Goal: Task Accomplishment & Management: Manage account settings

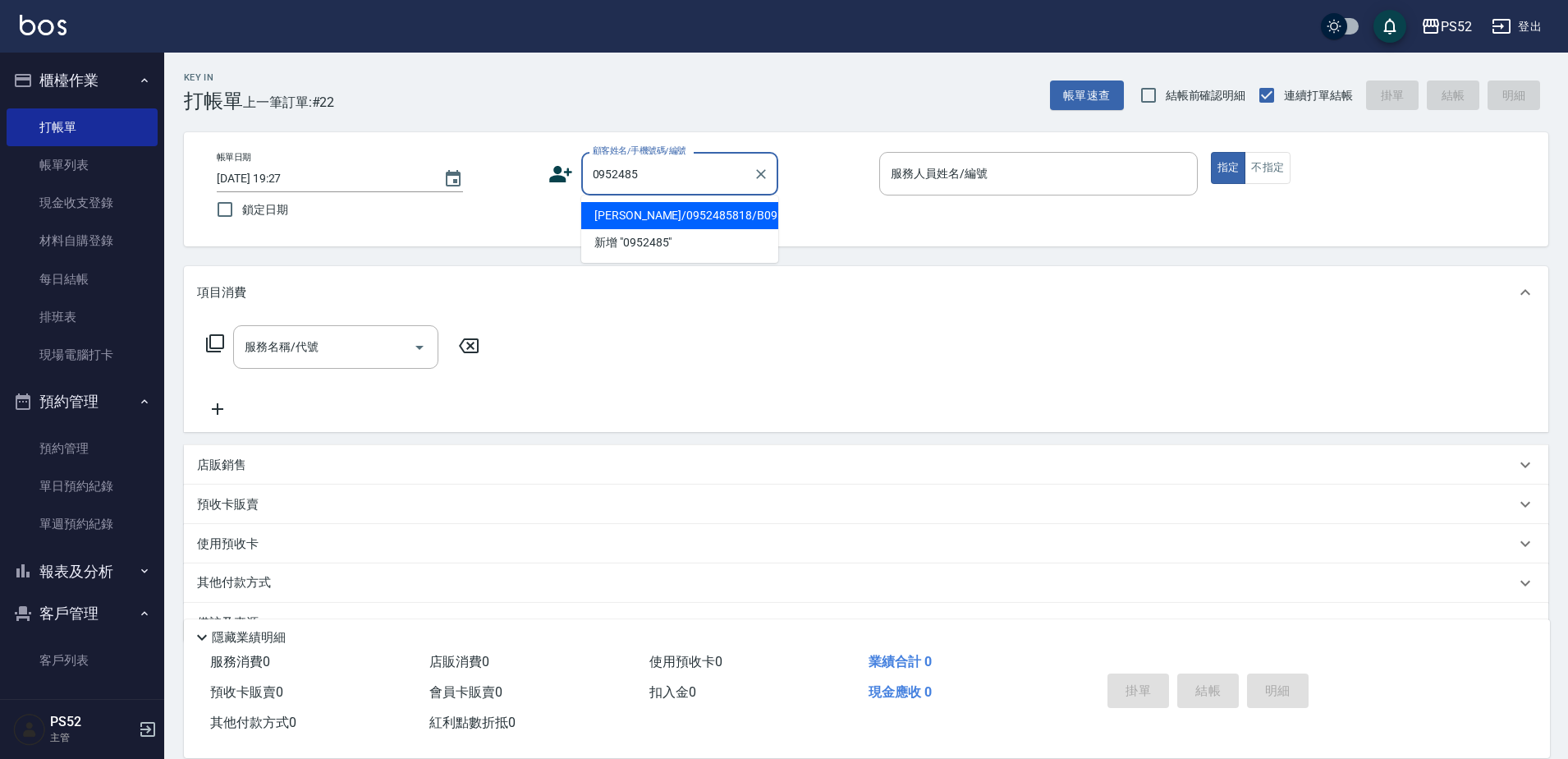
click at [638, 229] on li "陳昌明/0952485818/B0952485818" at bounding box center [679, 215] width 197 height 27
type input "陳昌明/0952485818/B0952485818"
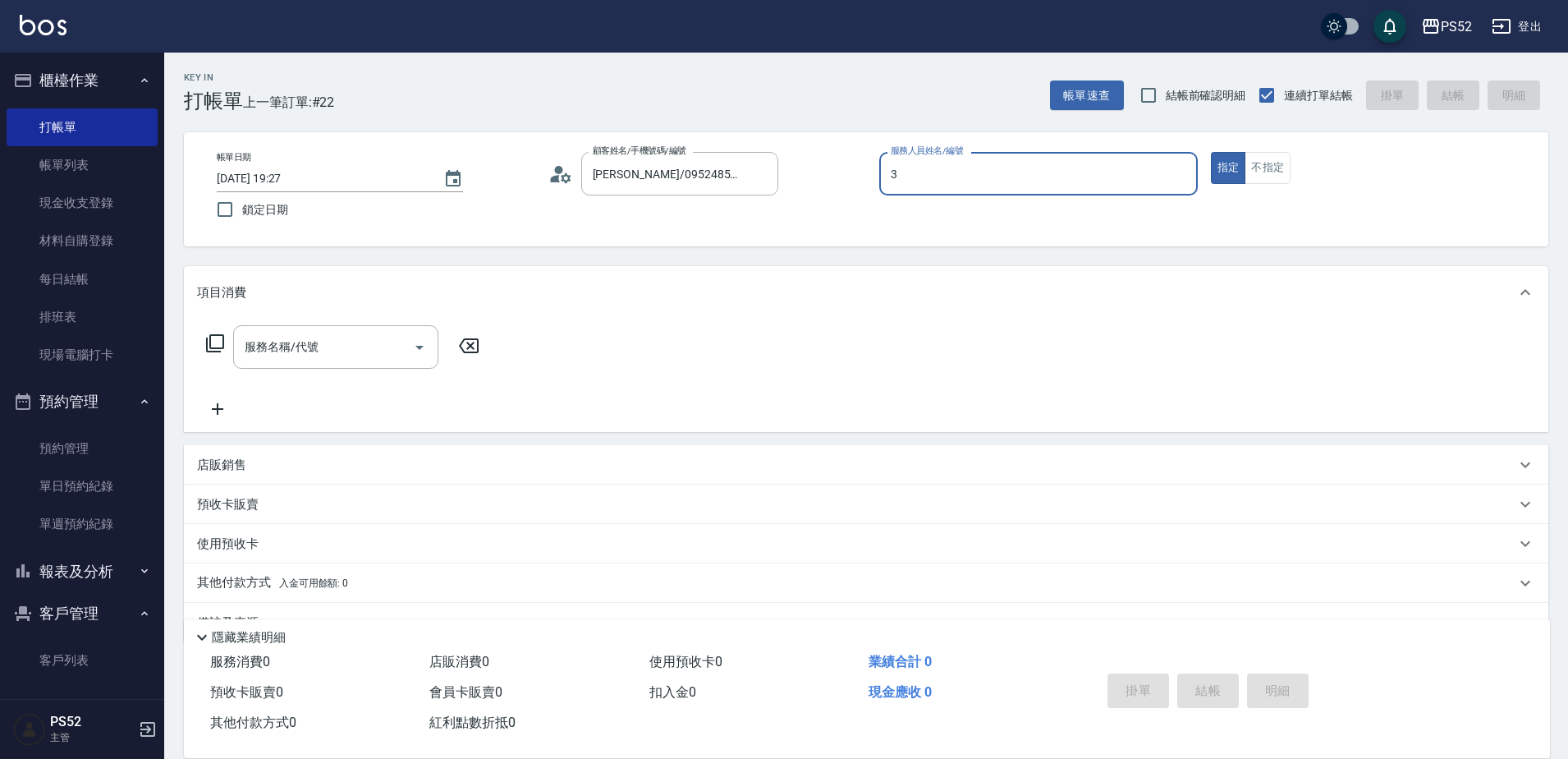
type input "Kamille～務必提前預約唷🫶-3"
type button "true"
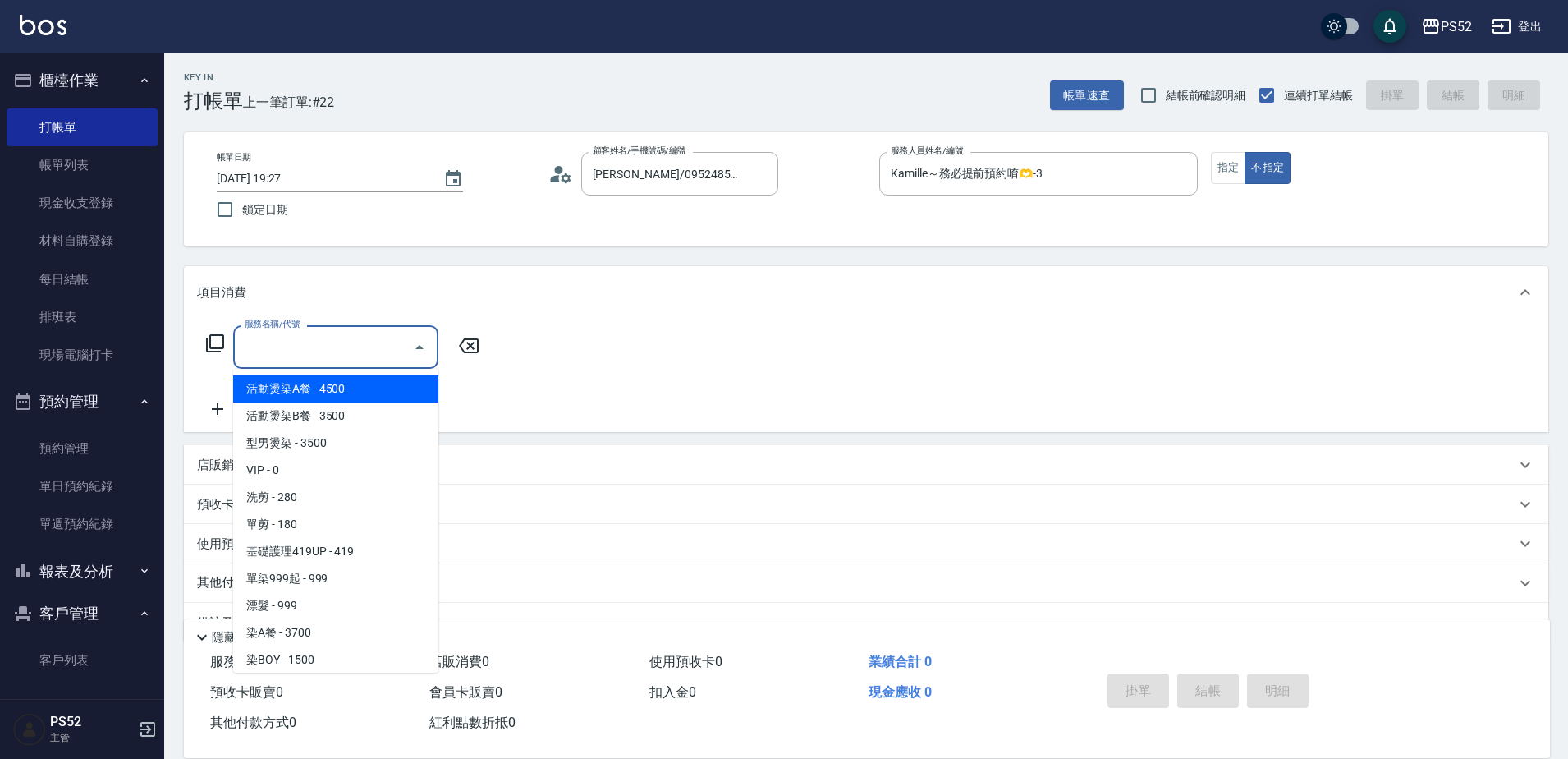
click at [290, 343] on div "服務名稱/代號 服務名稱/代號" at bounding box center [335, 347] width 205 height 44
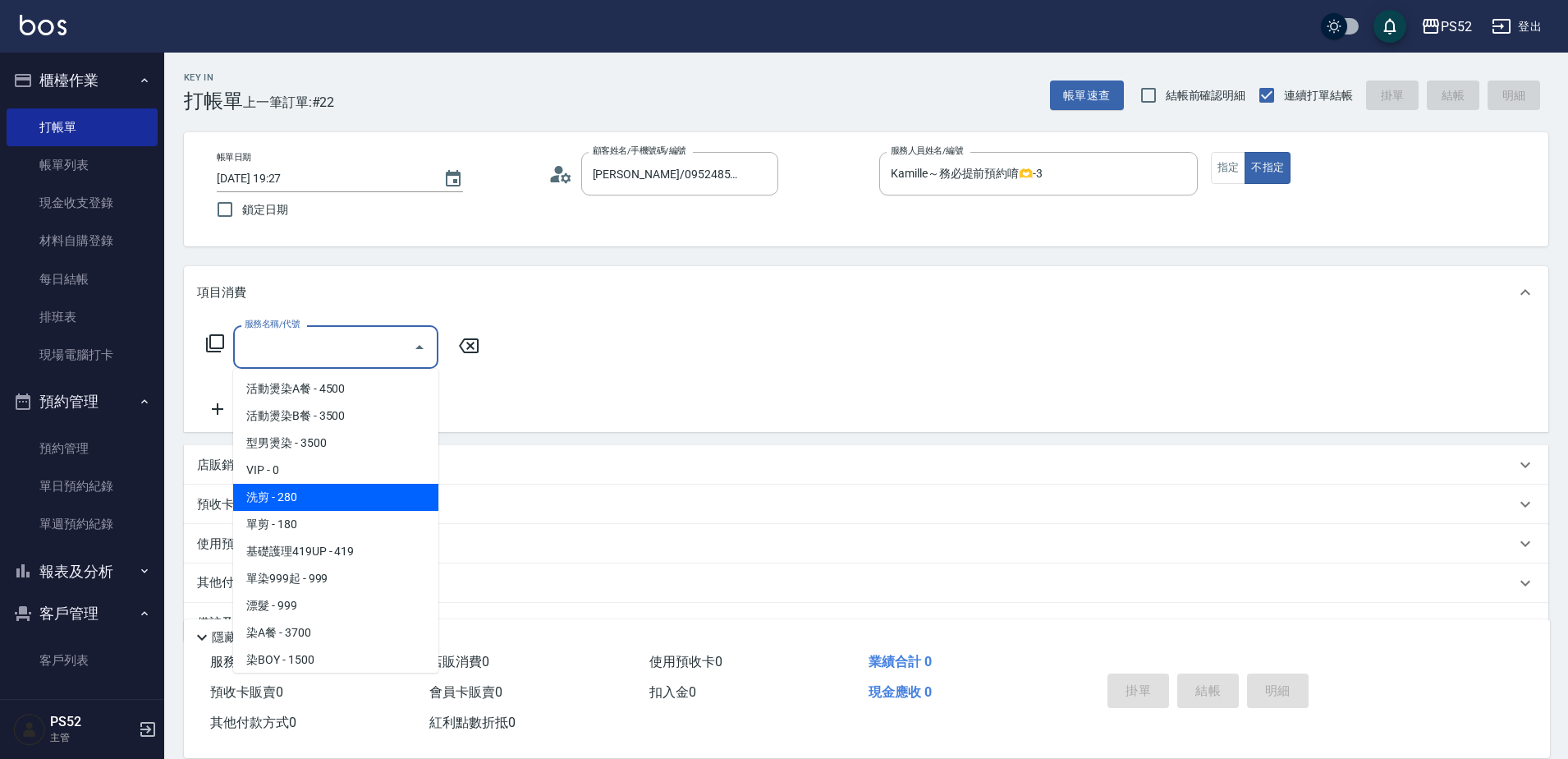
click at [312, 487] on span "洗剪 - 280" at bounding box center [335, 496] width 205 height 27
type input "洗剪(C1)"
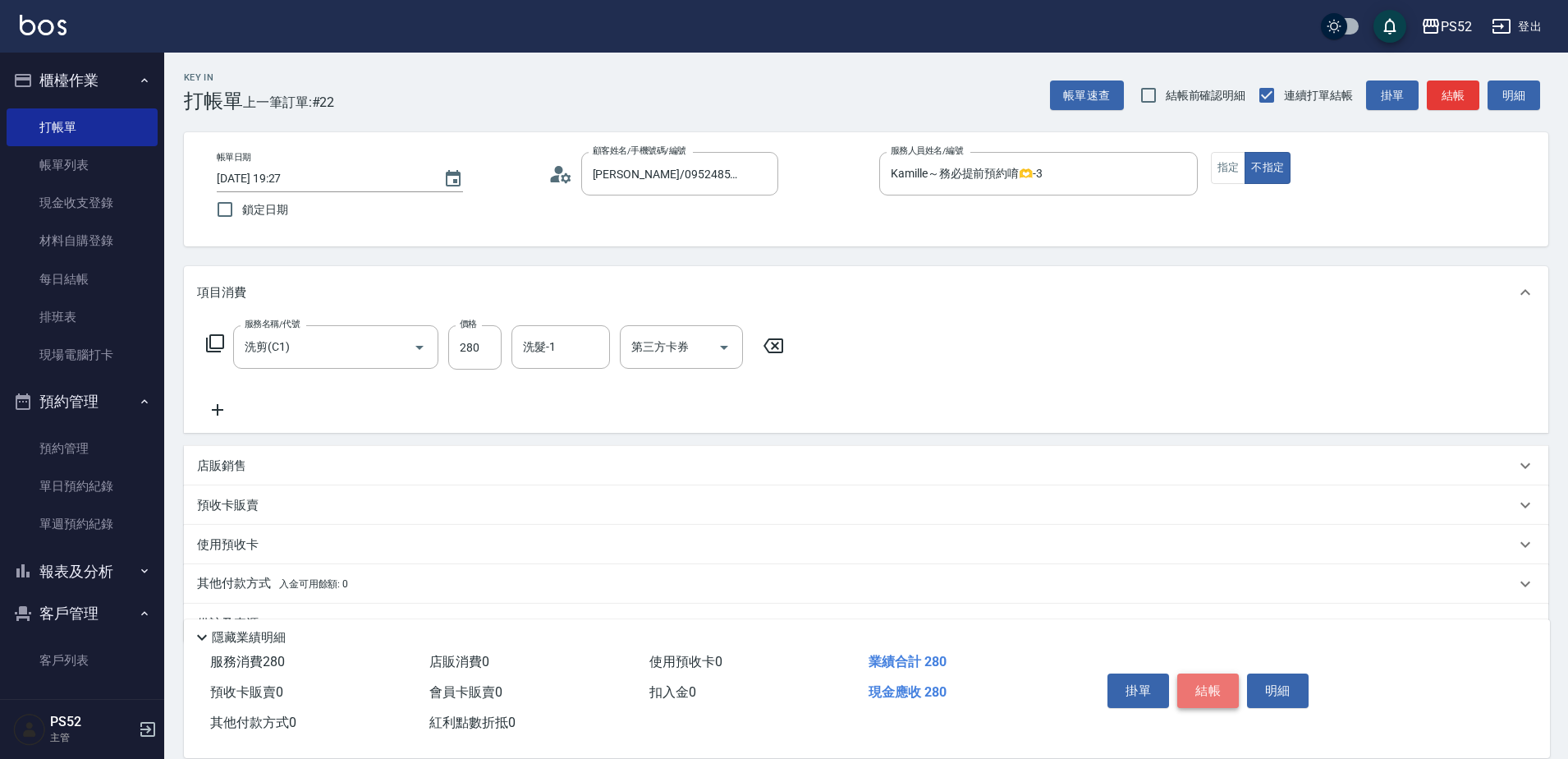
click at [1192, 679] on button "結帳" at bounding box center [1207, 691] width 61 height 35
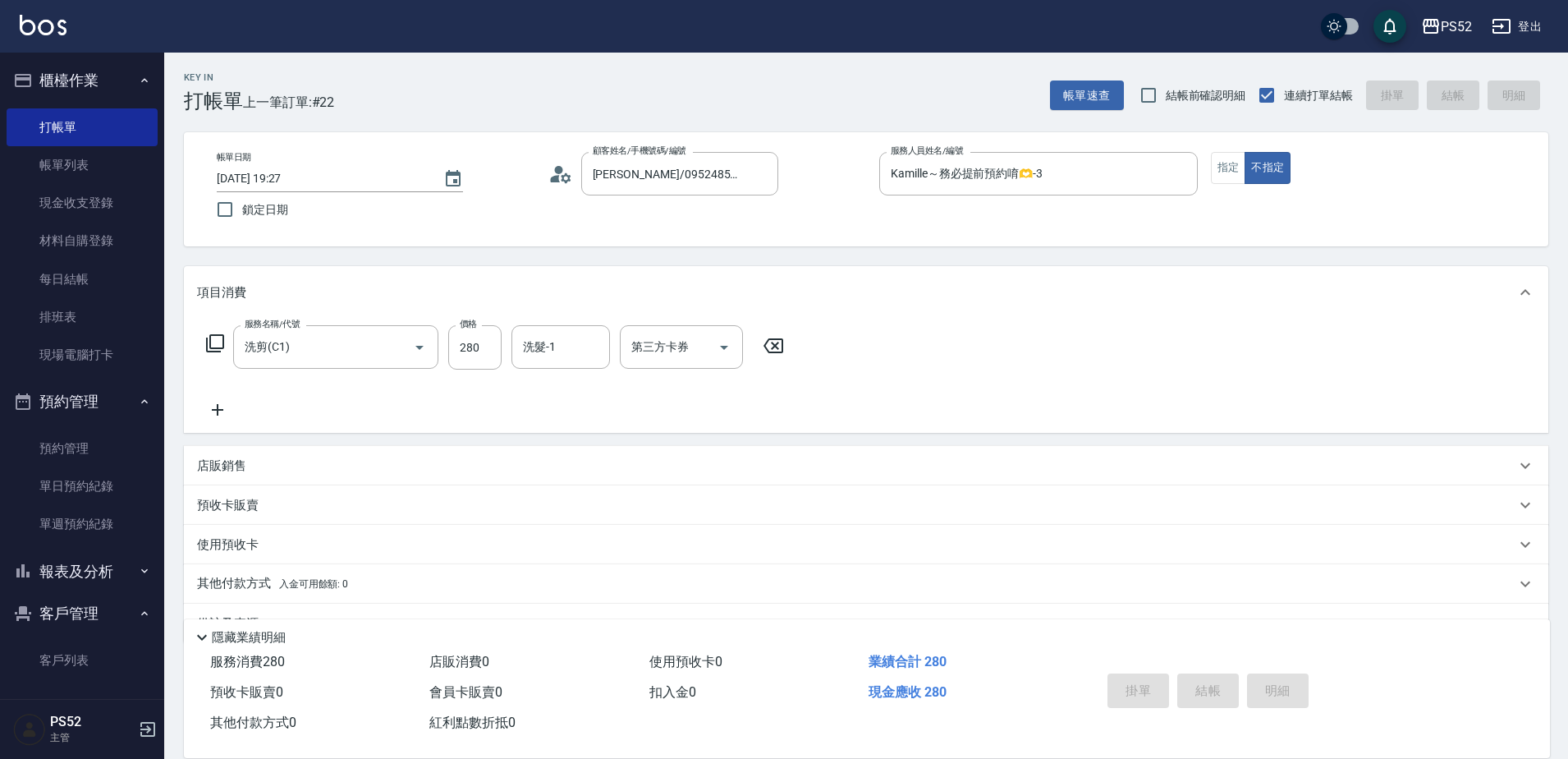
type input "2025/10/15 20:45"
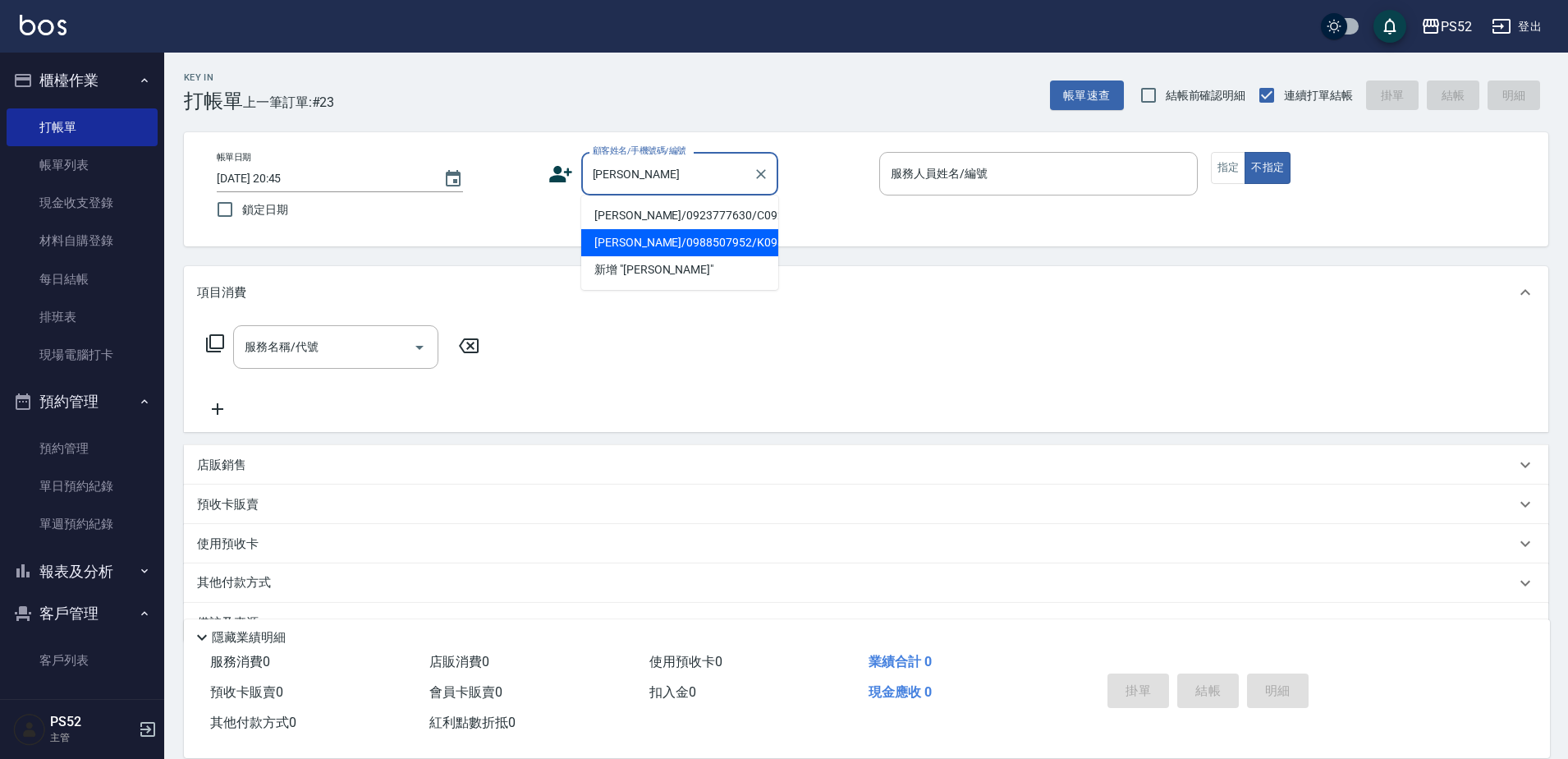
click at [613, 257] on li "賴俊融/0988507952/K0988507952" at bounding box center [679, 242] width 197 height 27
type input "賴俊融/0988507952/K0988507952"
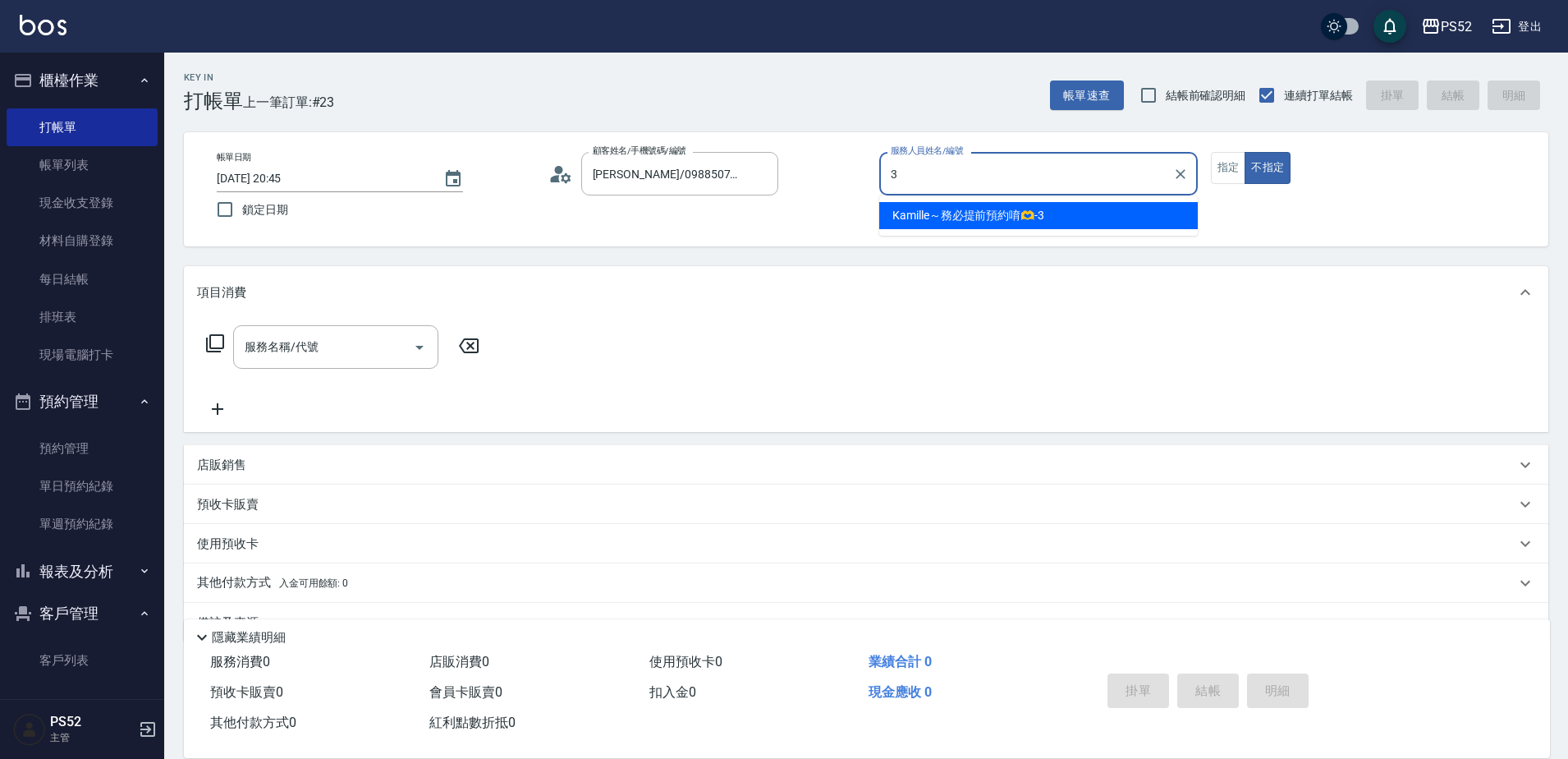
type input "Kamille～務必提前預約唷🫶-3"
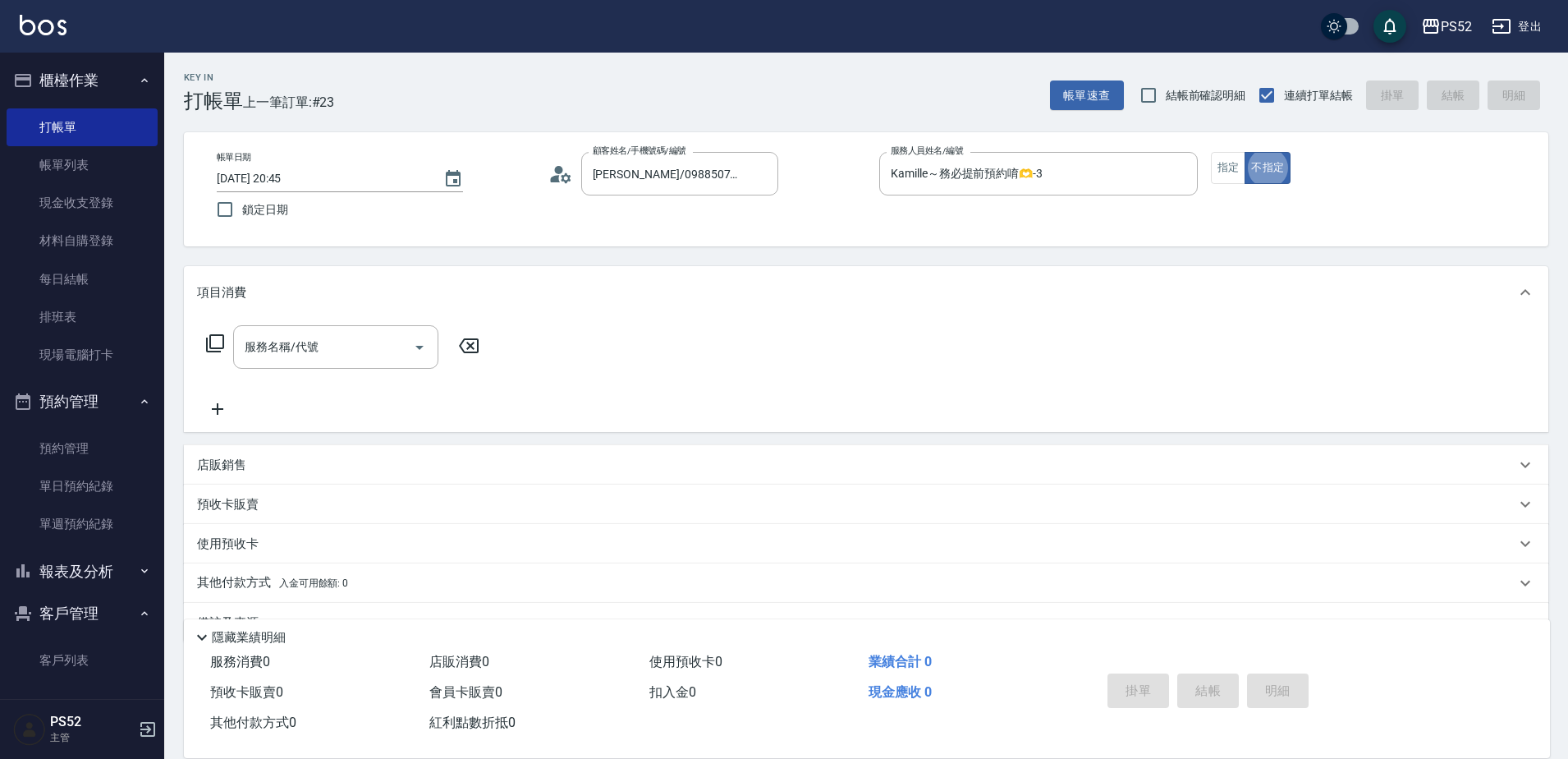
type button "false"
click at [305, 350] on input "服務名稱/代號" at bounding box center [323, 347] width 165 height 29
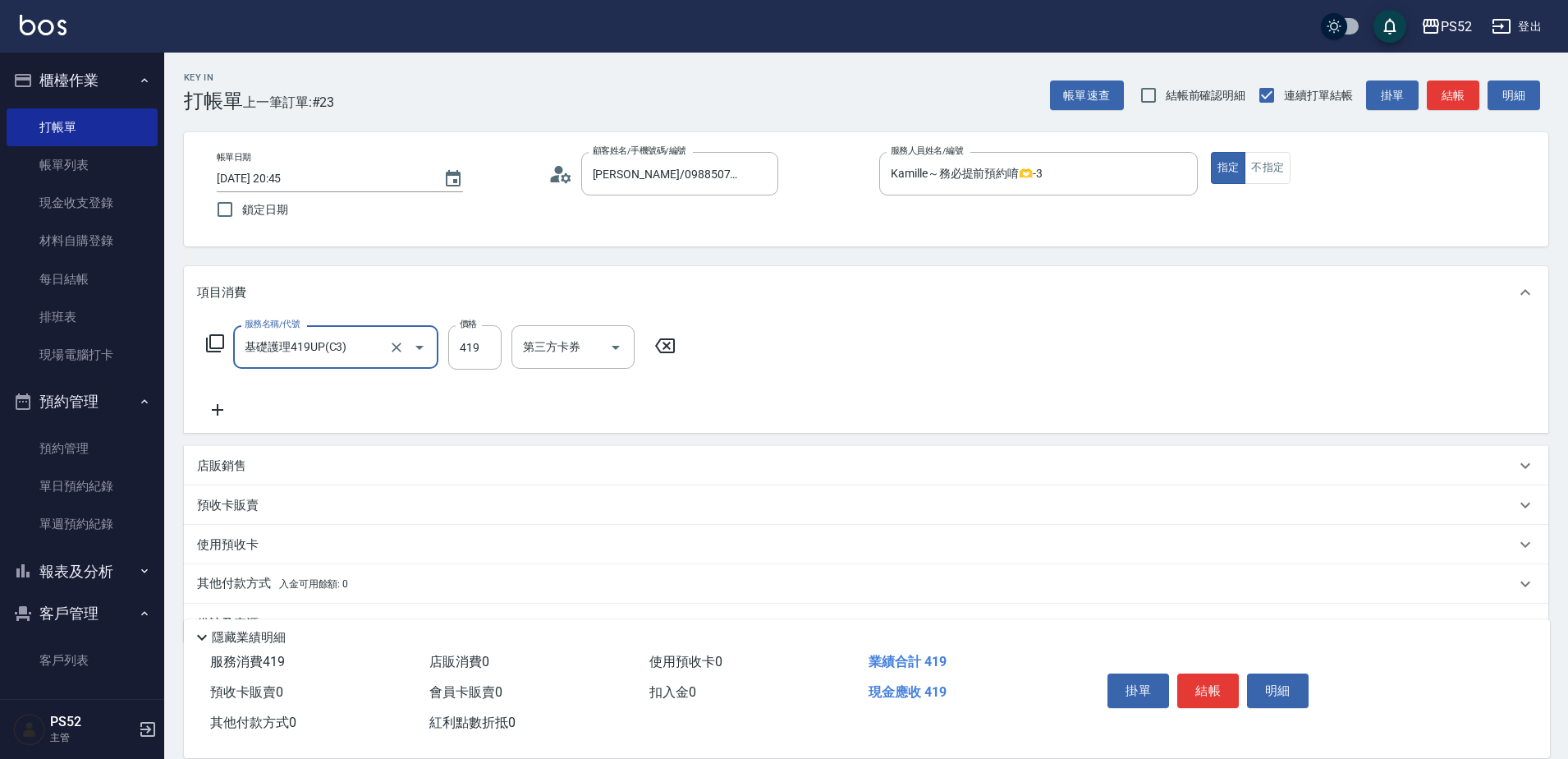
type input "基礎護理419UP(C3)"
type input "550"
click at [561, 180] on icon at bounding box center [566, 177] width 10 height 10
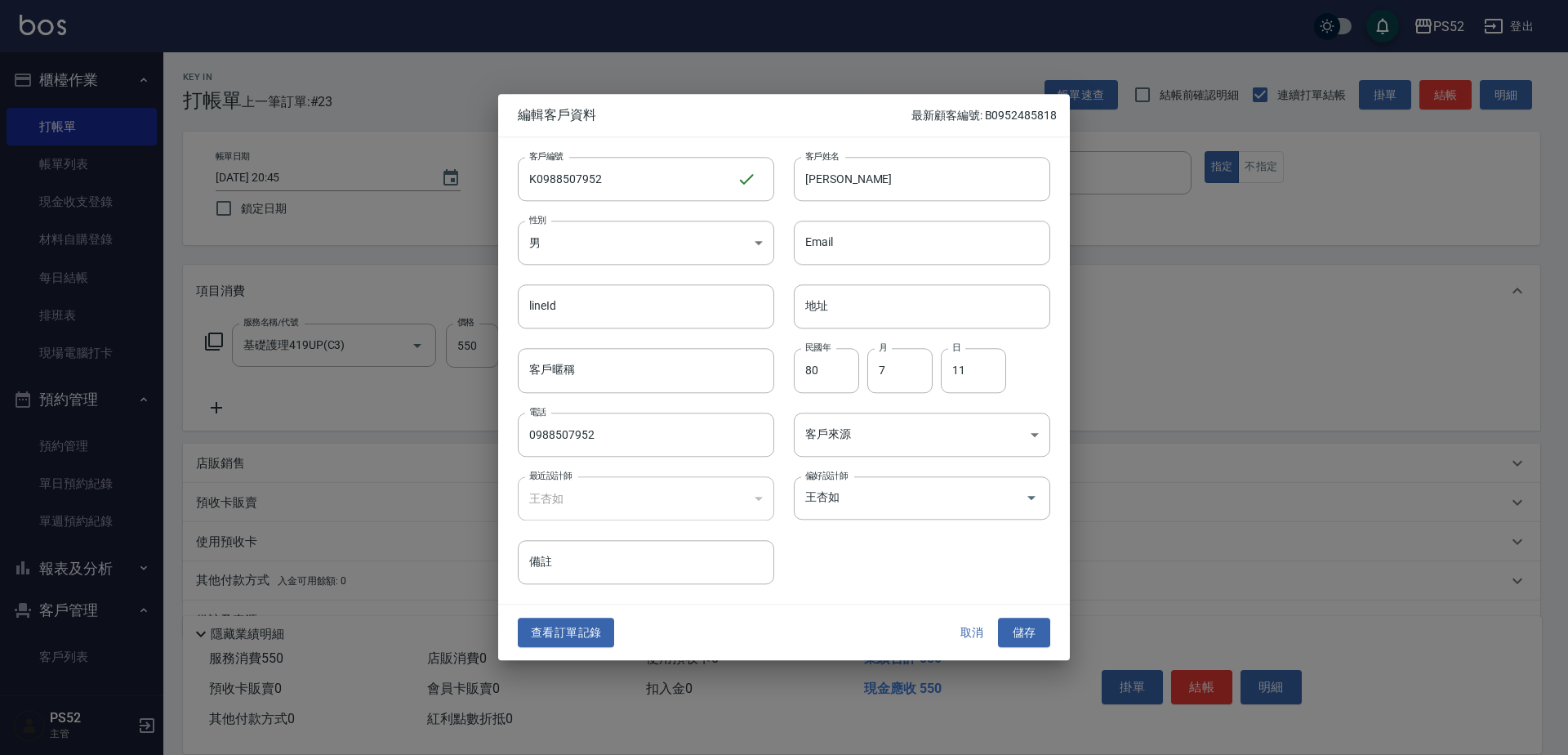
click at [972, 634] on button "取消" at bounding box center [972, 633] width 52 height 31
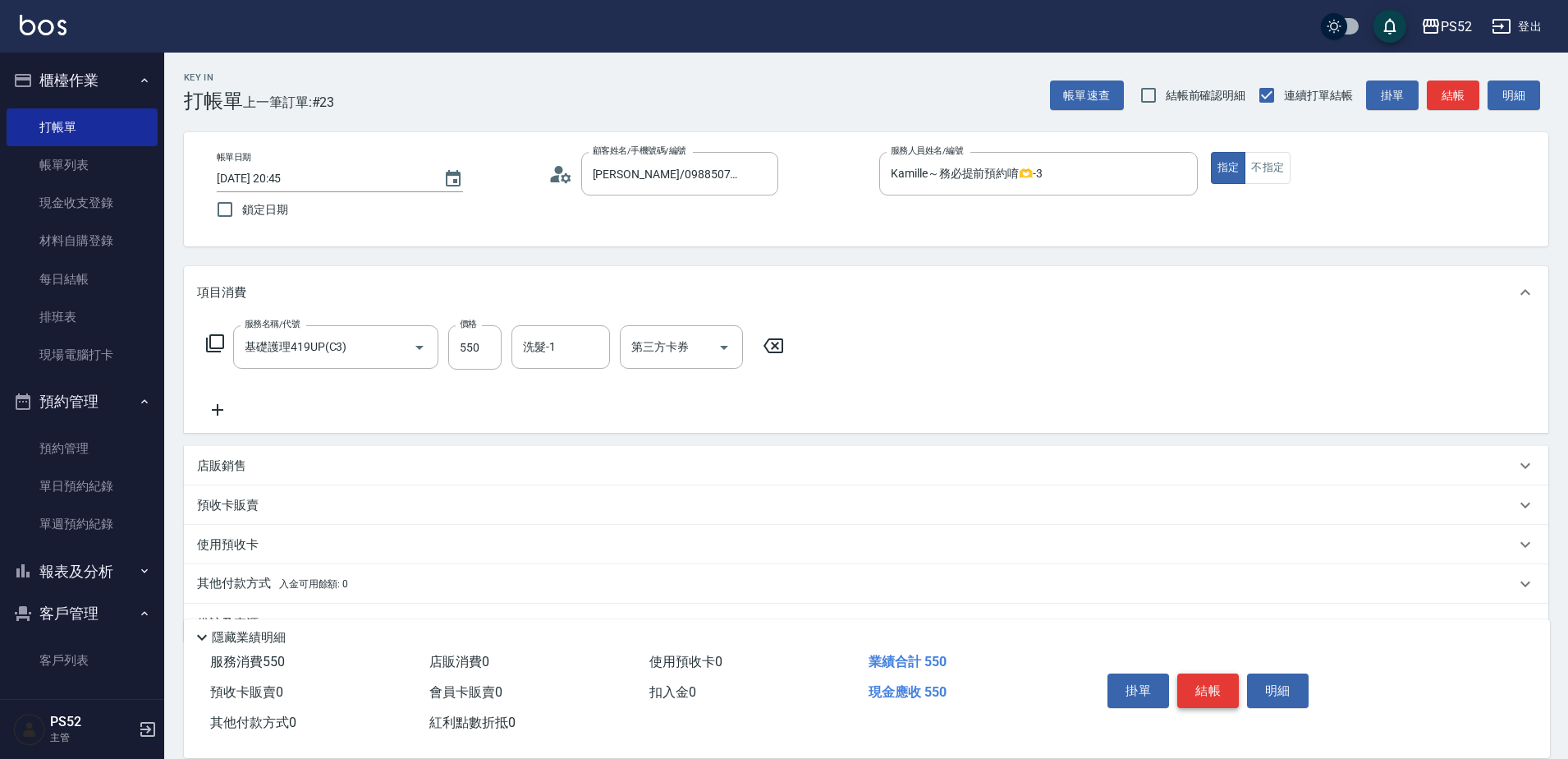
click at [1214, 682] on button "結帳" at bounding box center [1207, 691] width 61 height 35
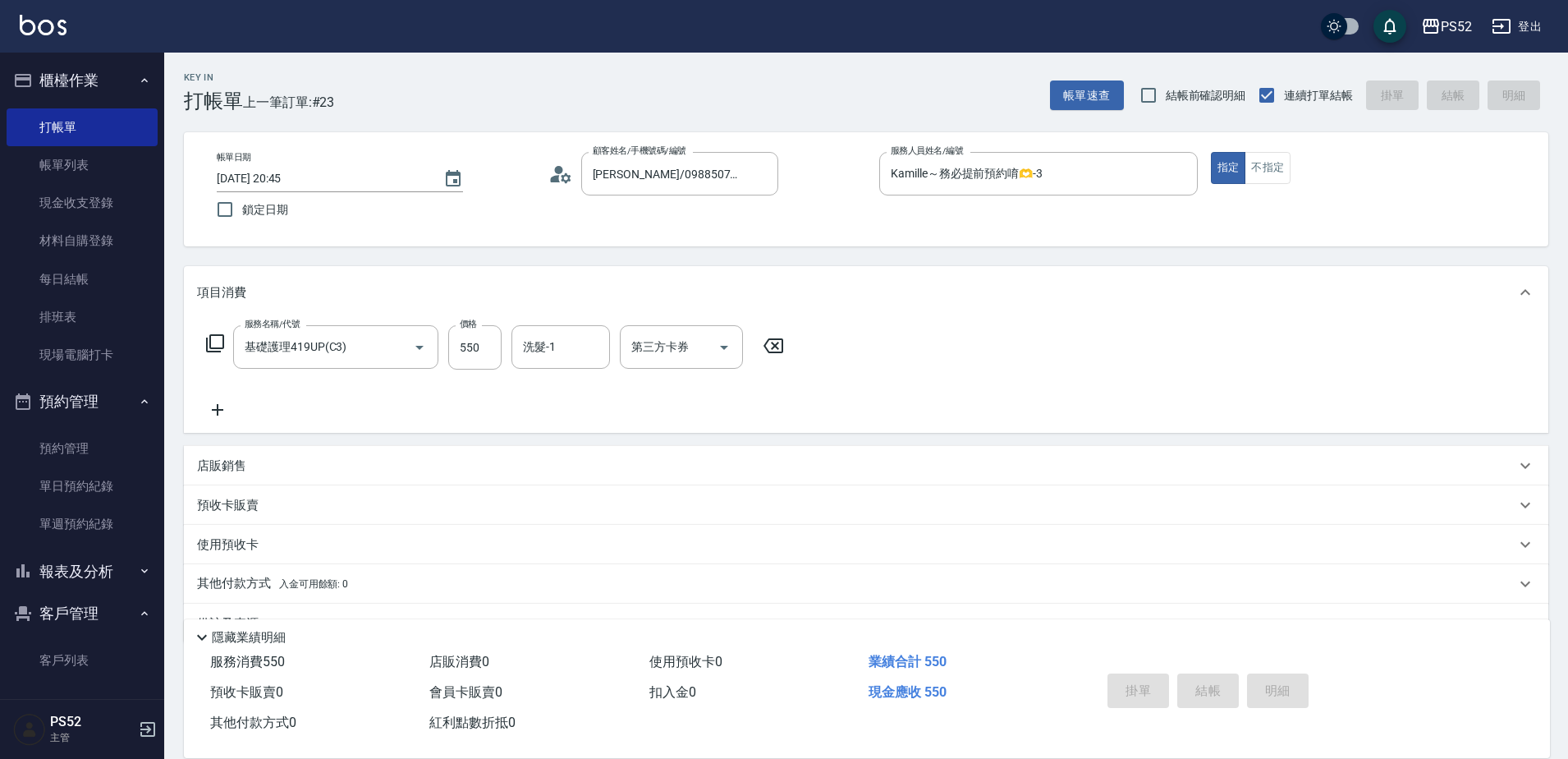
type input "2025/10/15 20:46"
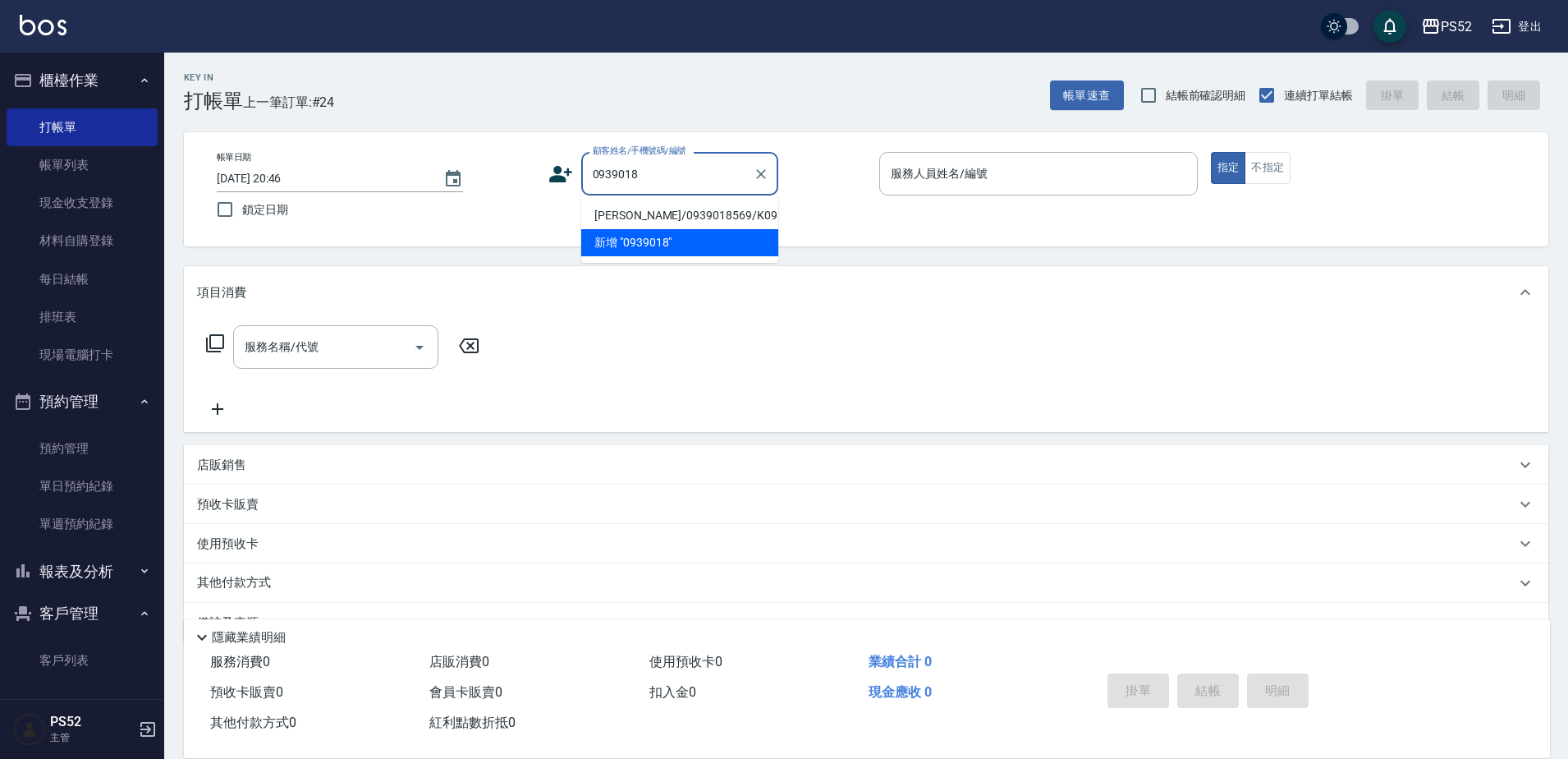
click at [616, 214] on li "陸昆彥/0939018569/K0939018569" at bounding box center [679, 215] width 197 height 27
type input "陸昆彥/0939018569/K0939018569"
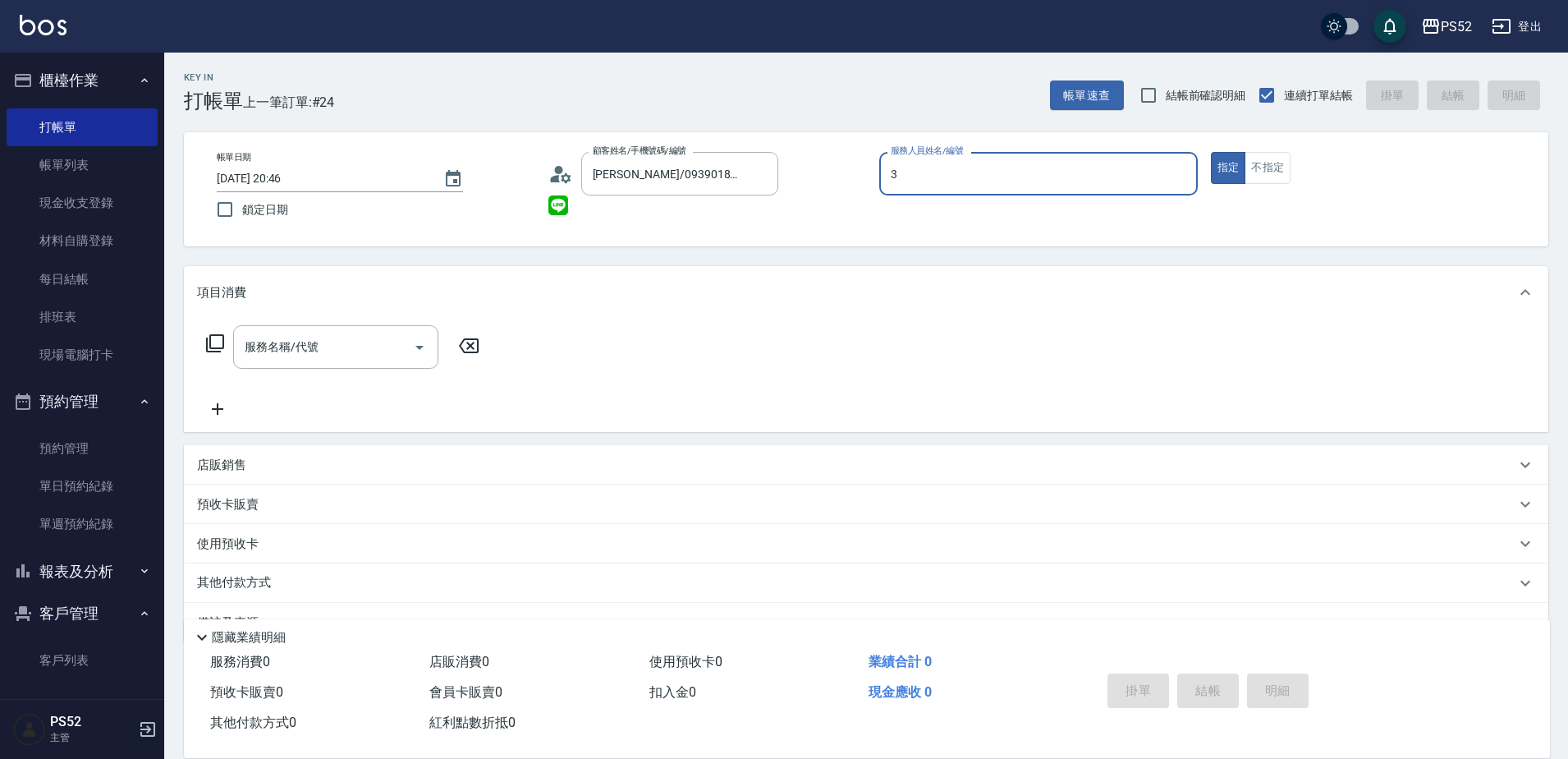
type input "Kamille～務必提前預約唷🫶-3"
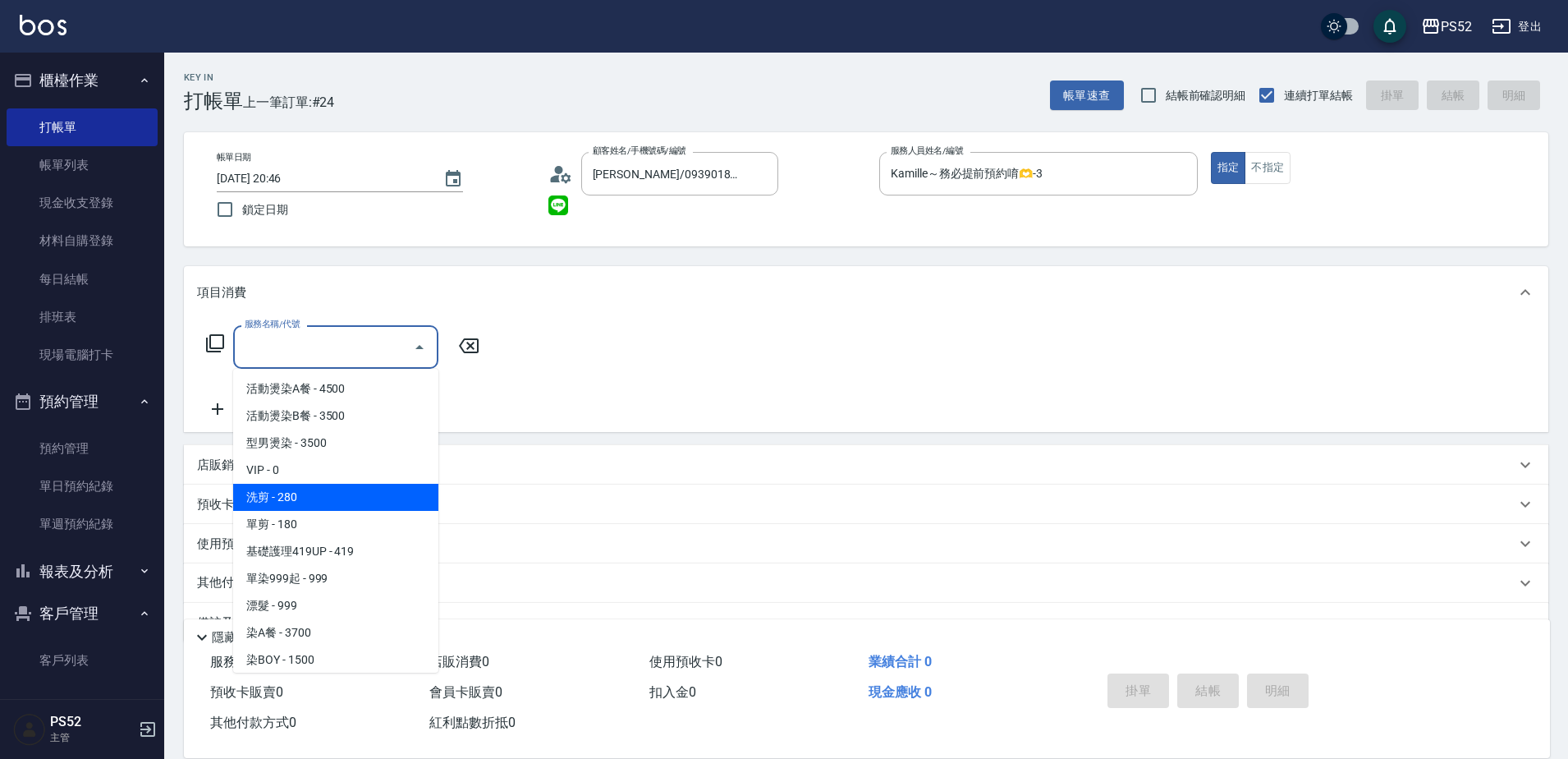
type input "洗剪(C1)"
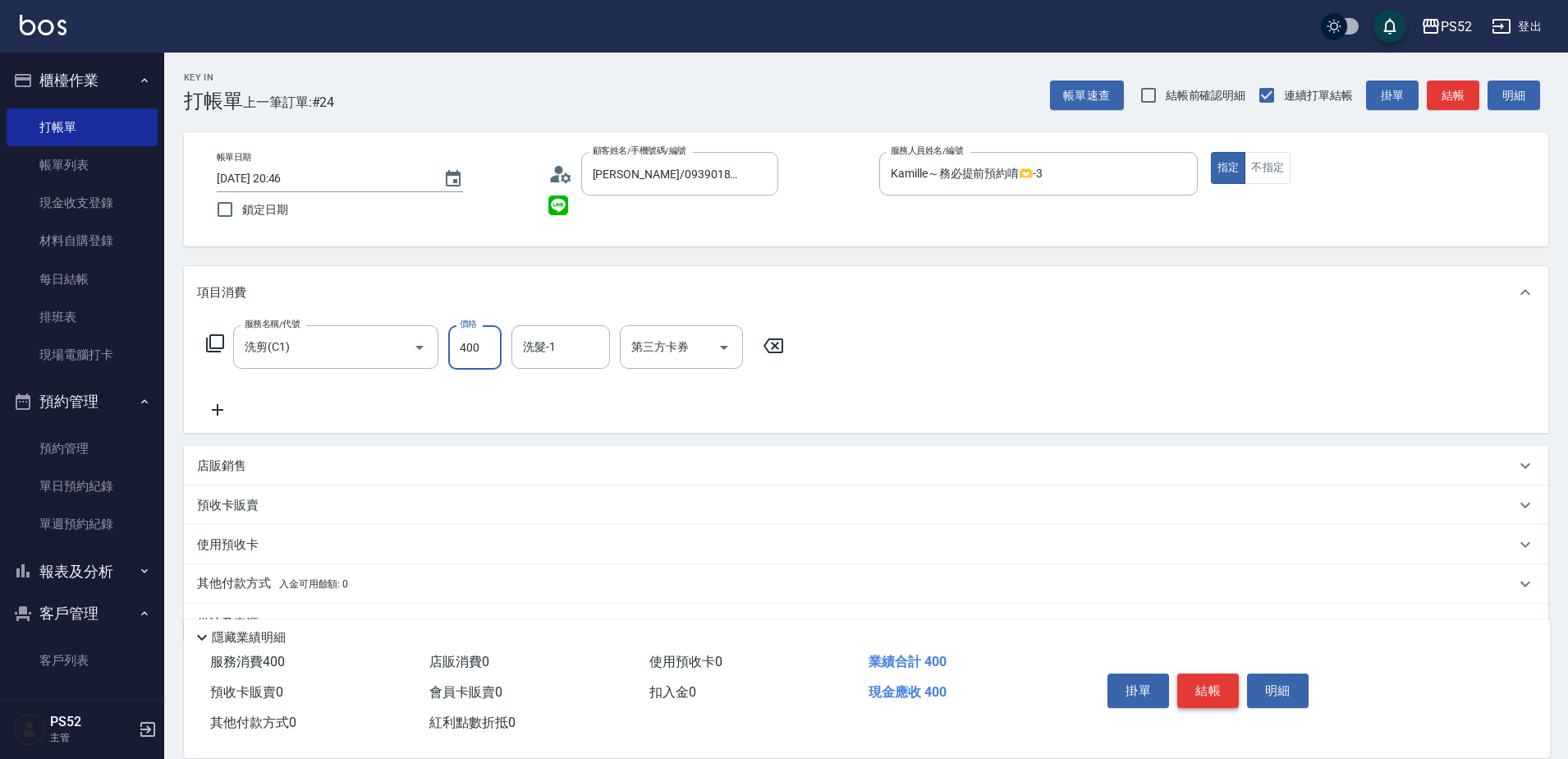
type input "400"
click at [1195, 676] on button "結帳" at bounding box center [1207, 691] width 61 height 35
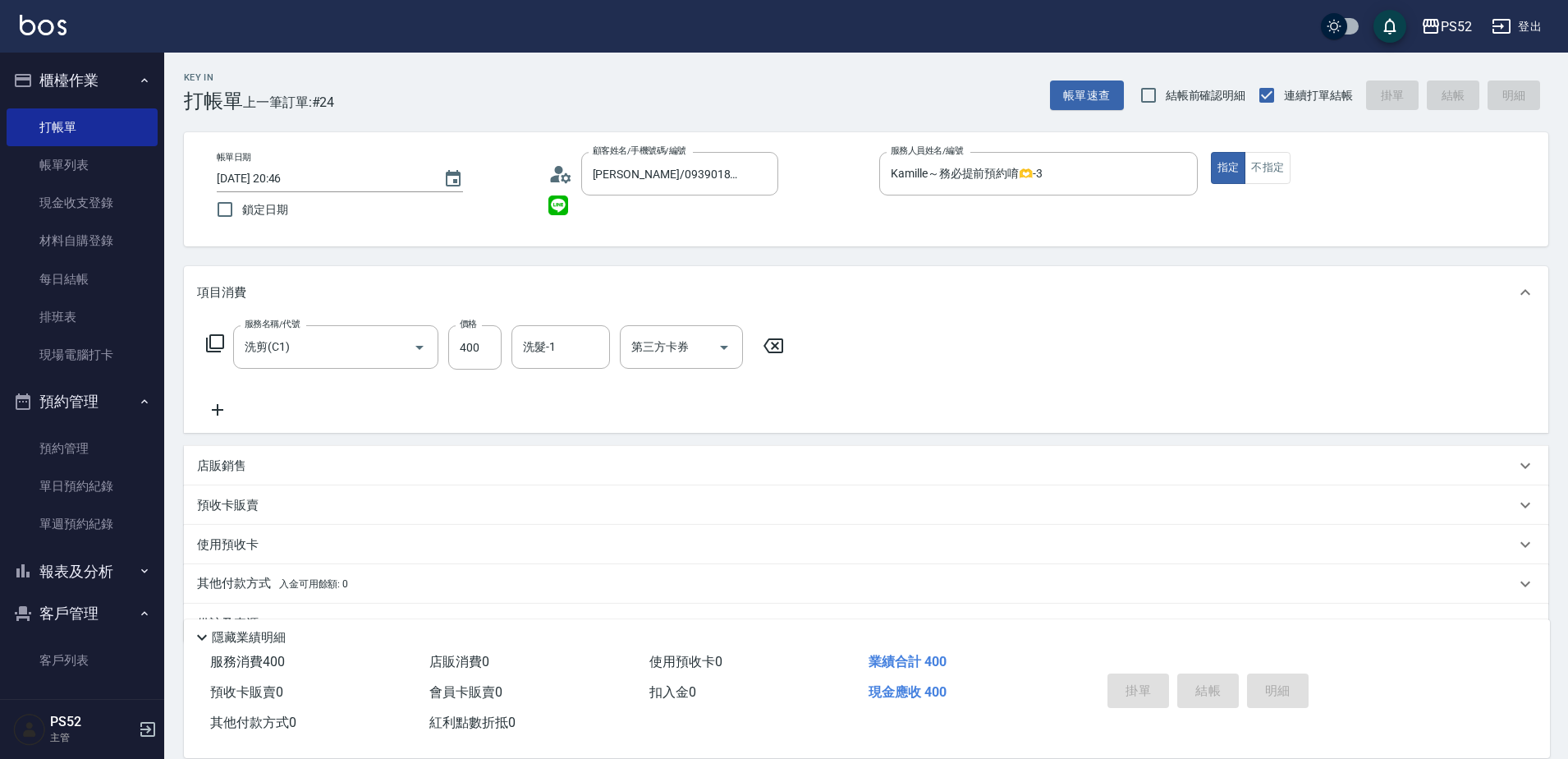
type input "2025/10/15 20:47"
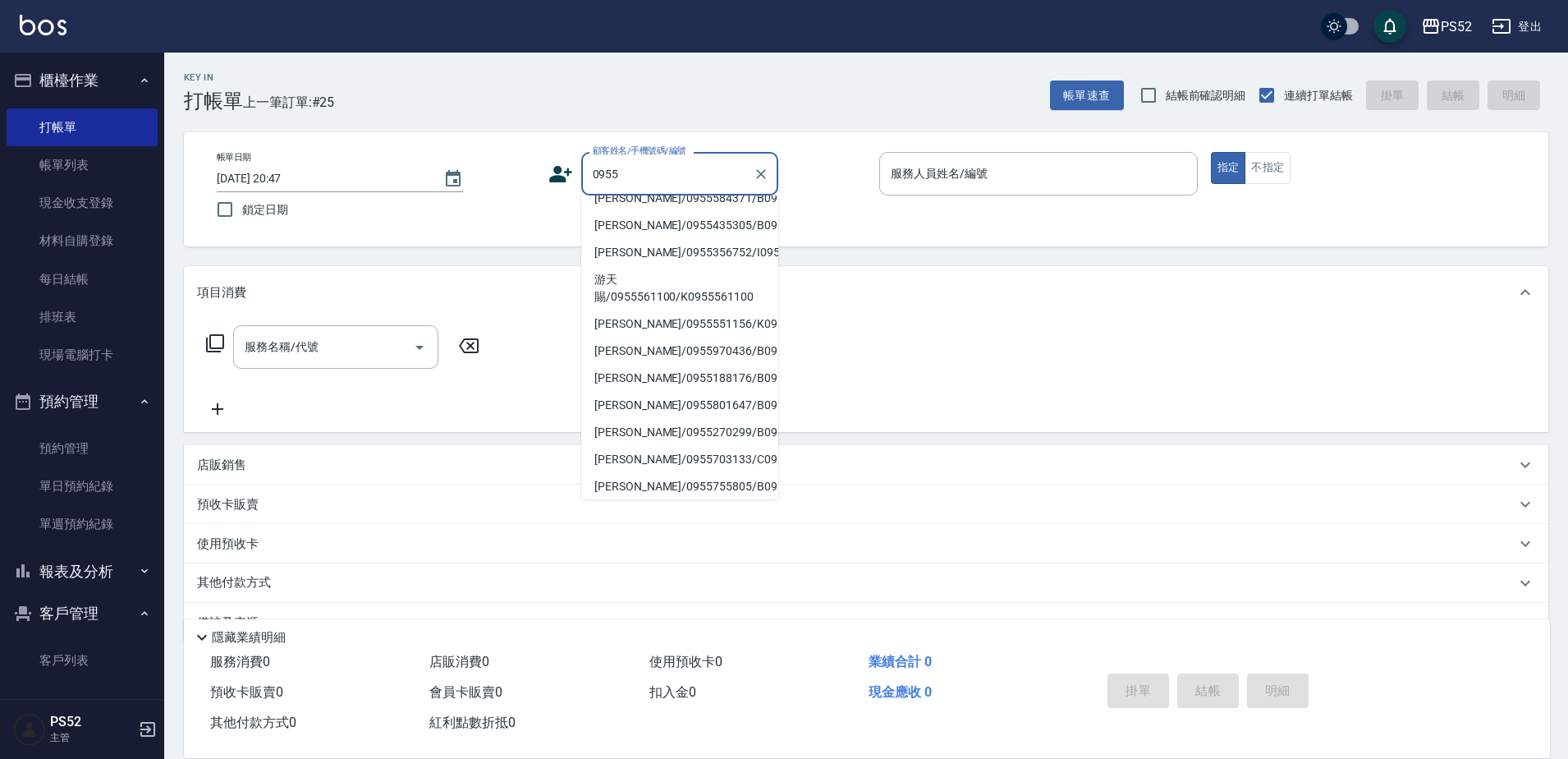
scroll to position [273, 0]
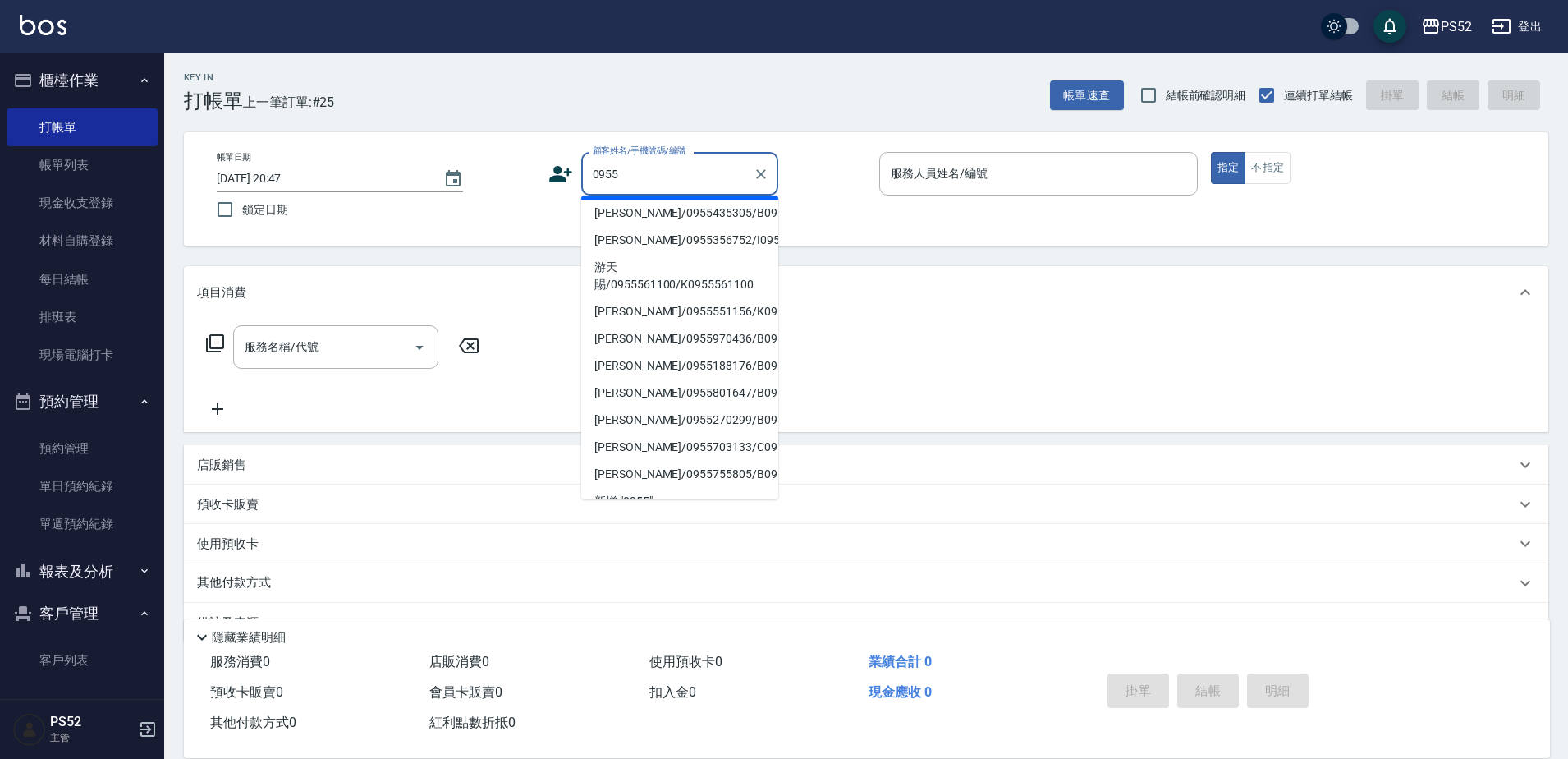
click at [683, 199] on li "楊承頤/0955584371/B0955584371" at bounding box center [679, 185] width 197 height 27
type input "楊承頤/0955584371/B0955584371"
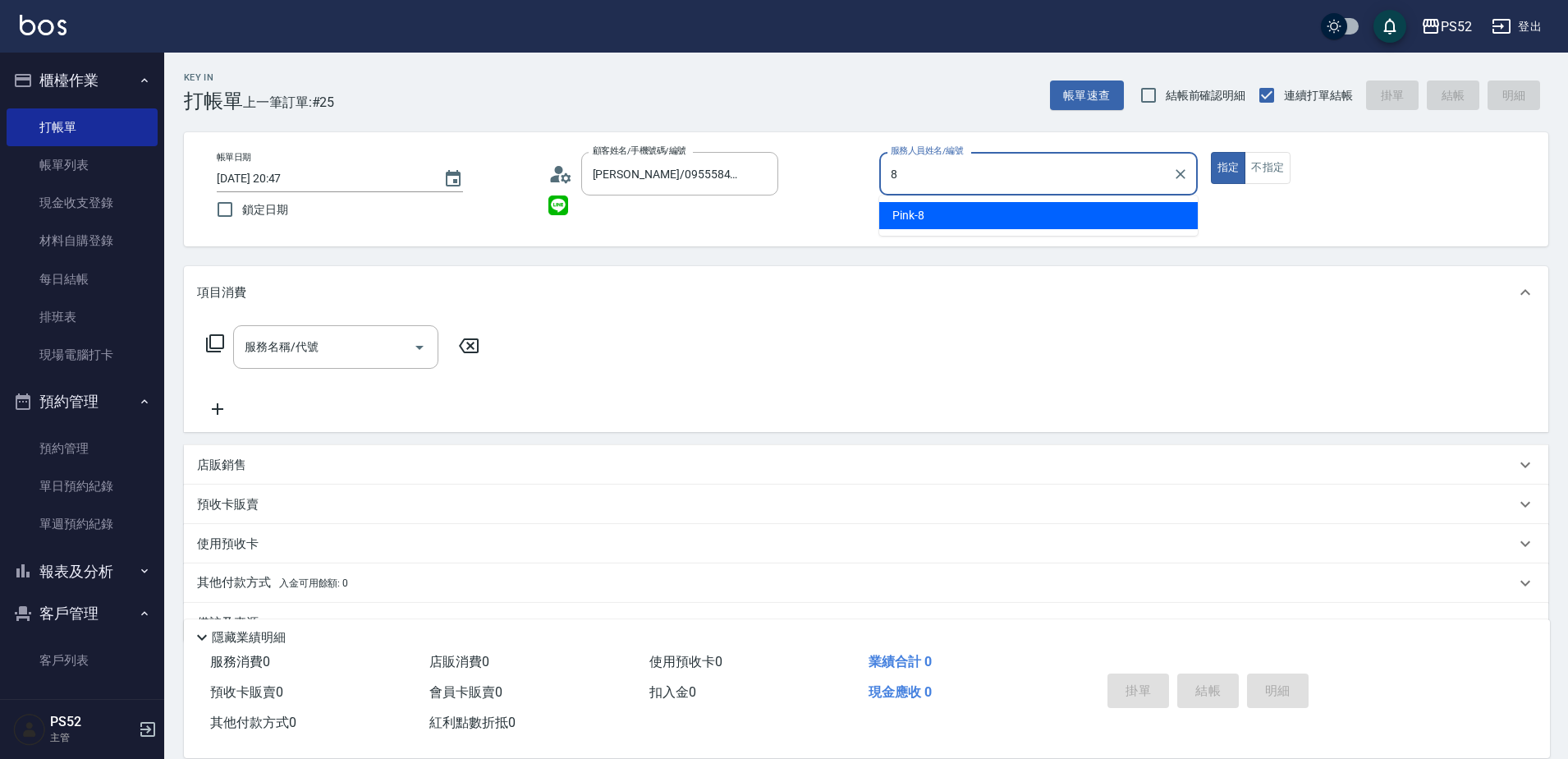
type input "Pink-8"
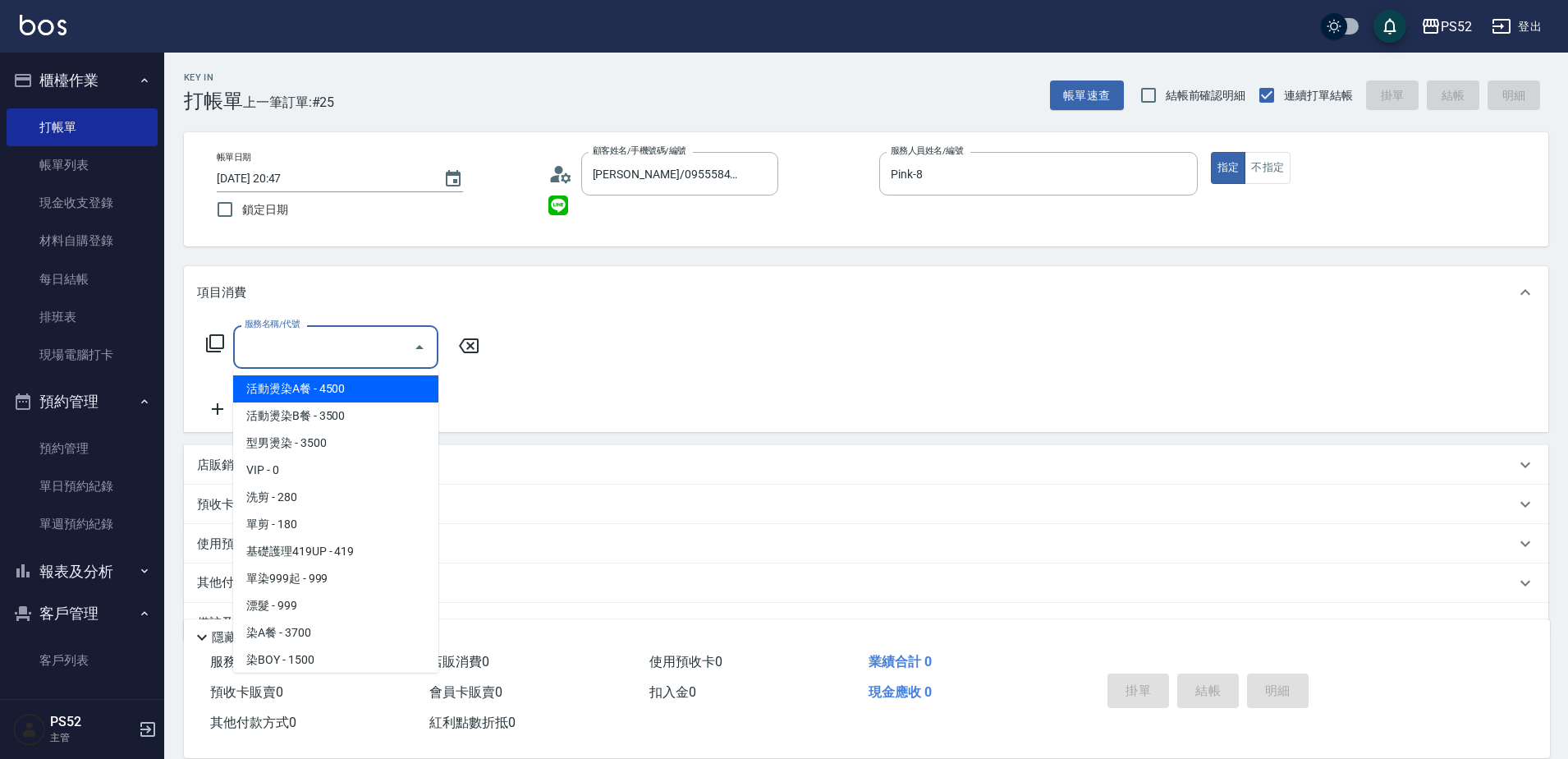
click at [275, 360] on input "服務名稱/代號" at bounding box center [323, 347] width 165 height 29
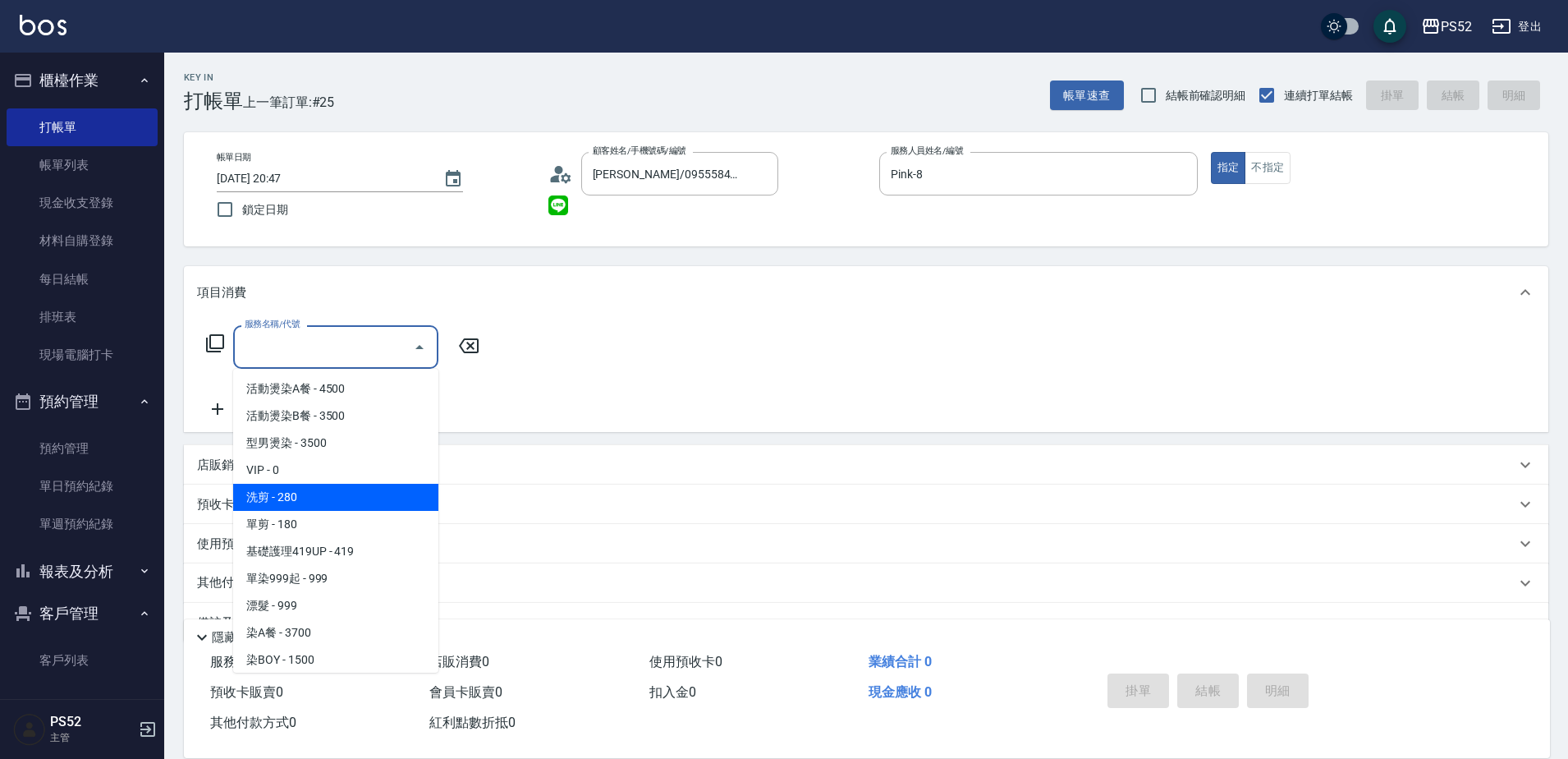
click at [319, 487] on span "洗剪 - 280" at bounding box center [335, 496] width 205 height 27
type input "洗剪(C1)"
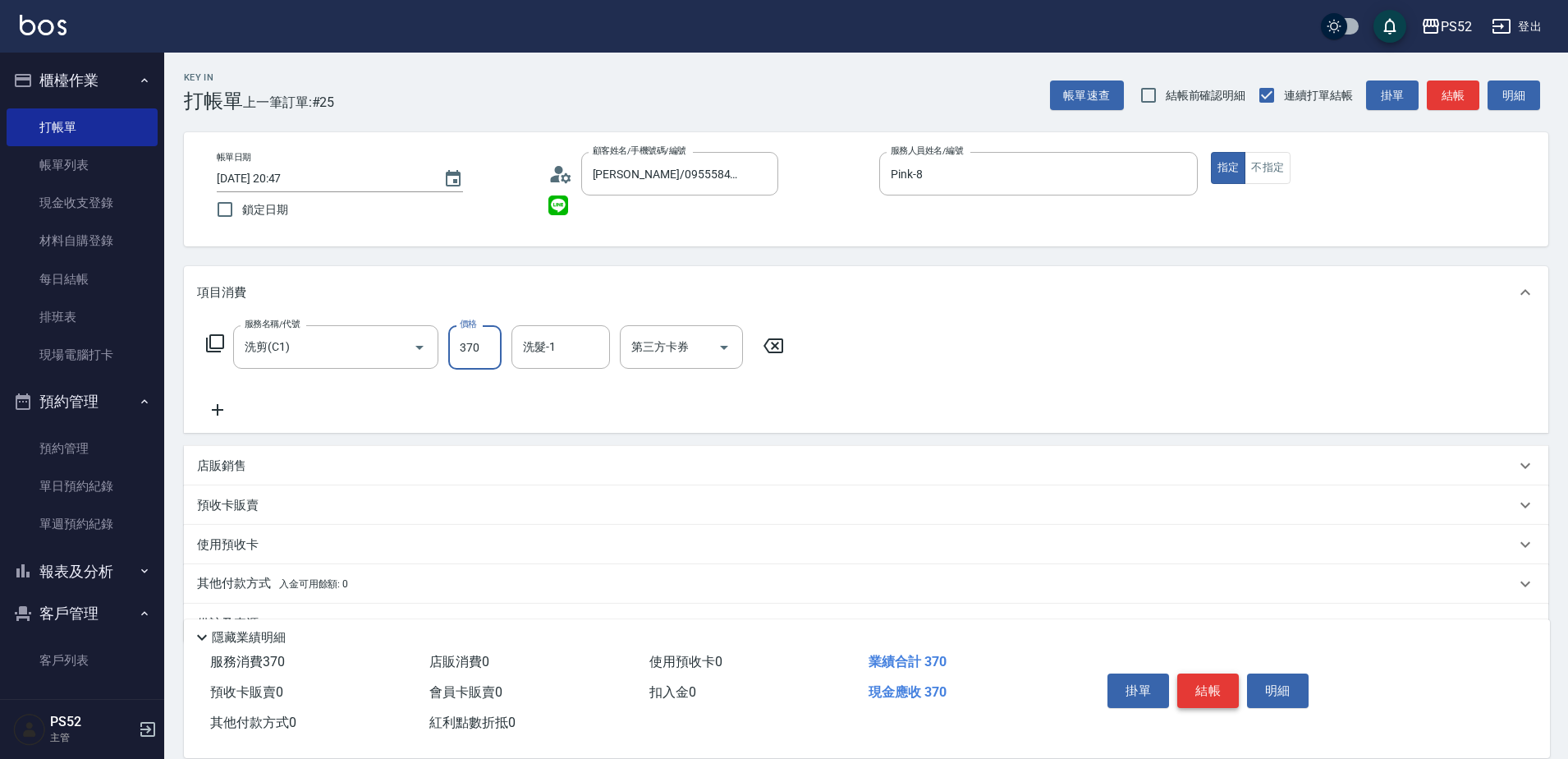
type input "370"
click at [1203, 685] on button "結帳" at bounding box center [1207, 691] width 61 height 35
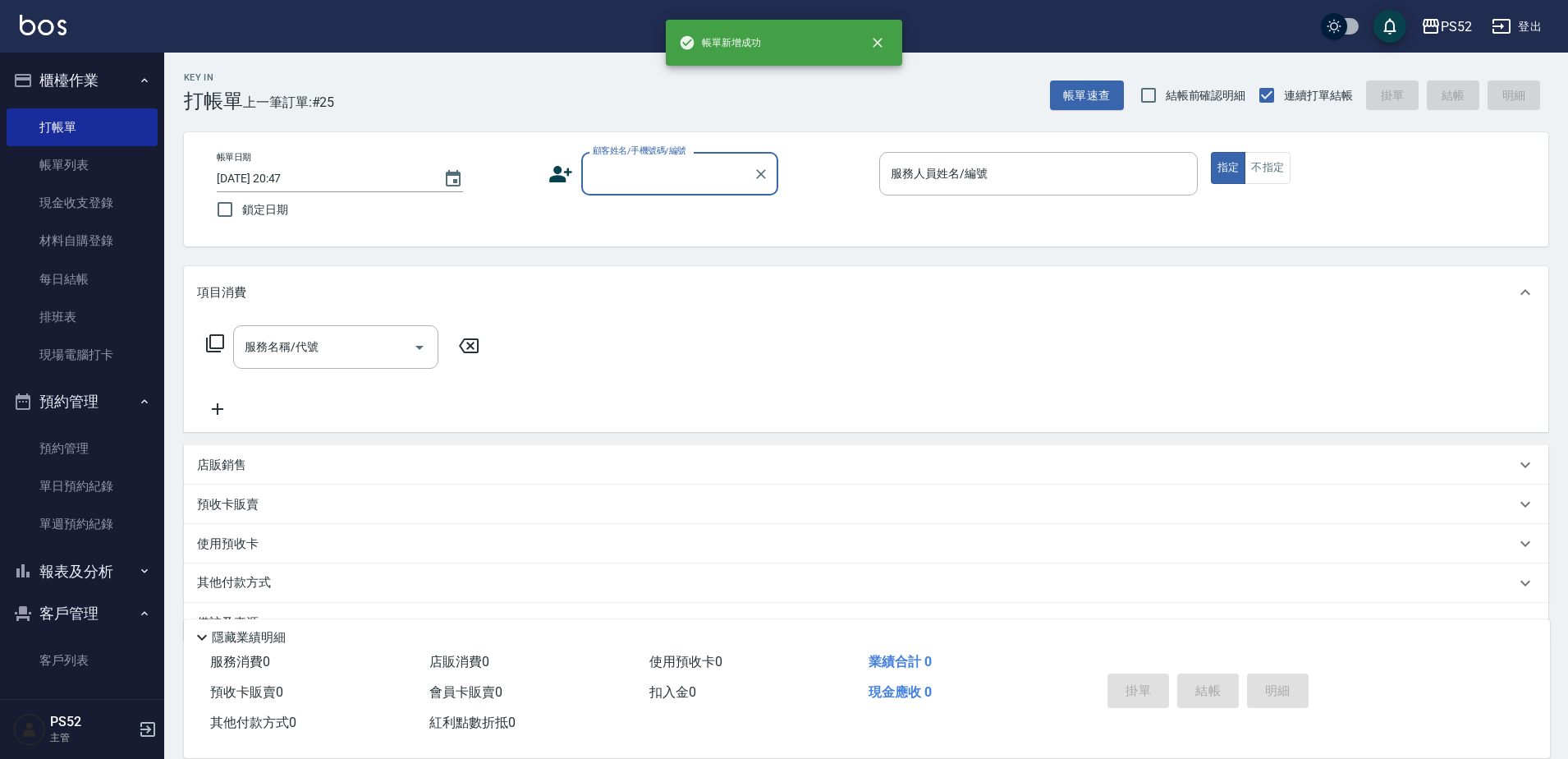
scroll to position [0, 0]
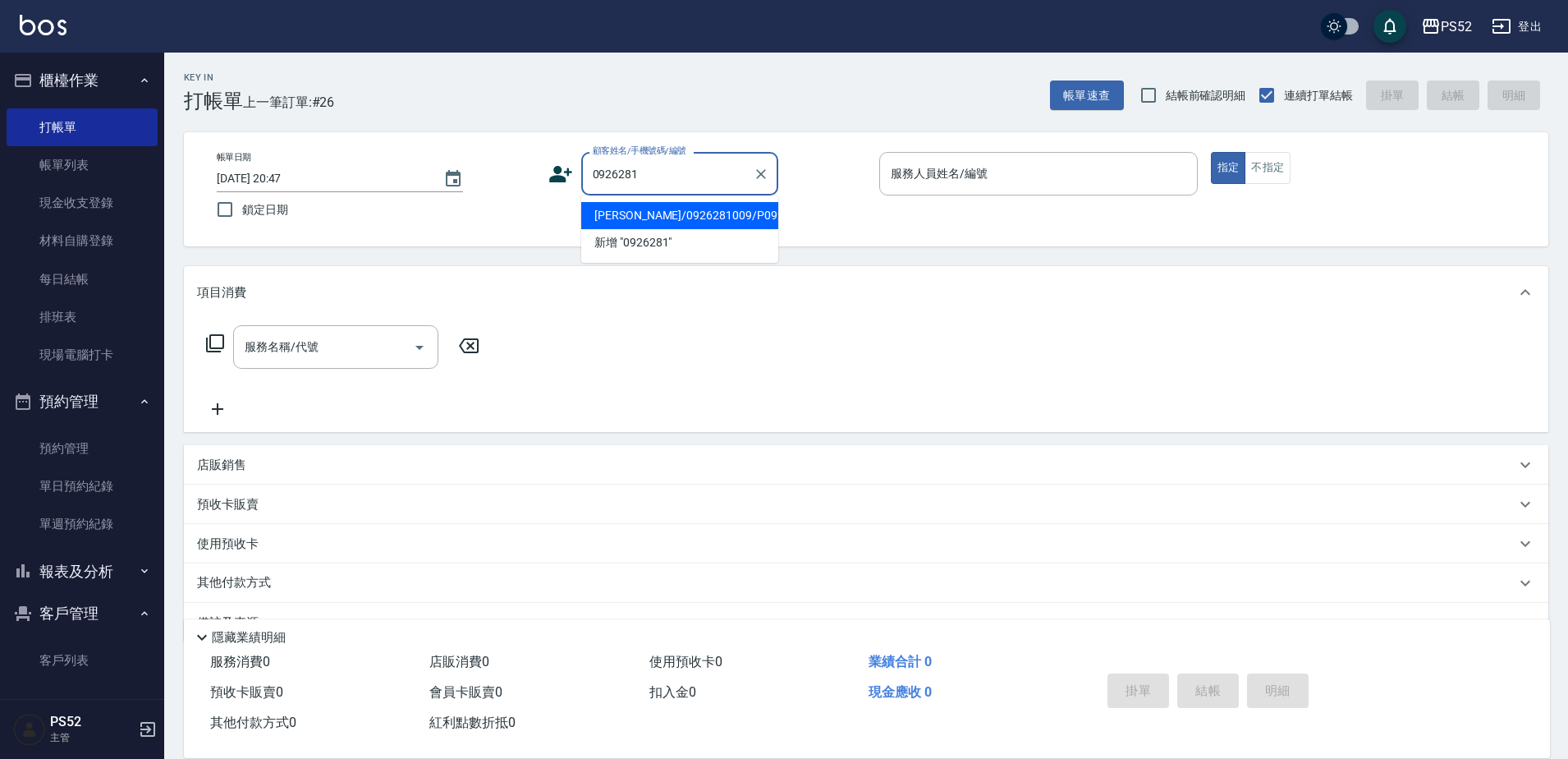
click at [611, 229] on li "賴侑宗/0926281009/P0926281009" at bounding box center [679, 215] width 197 height 27
type input "賴侑宗/0926281009/P0926281009"
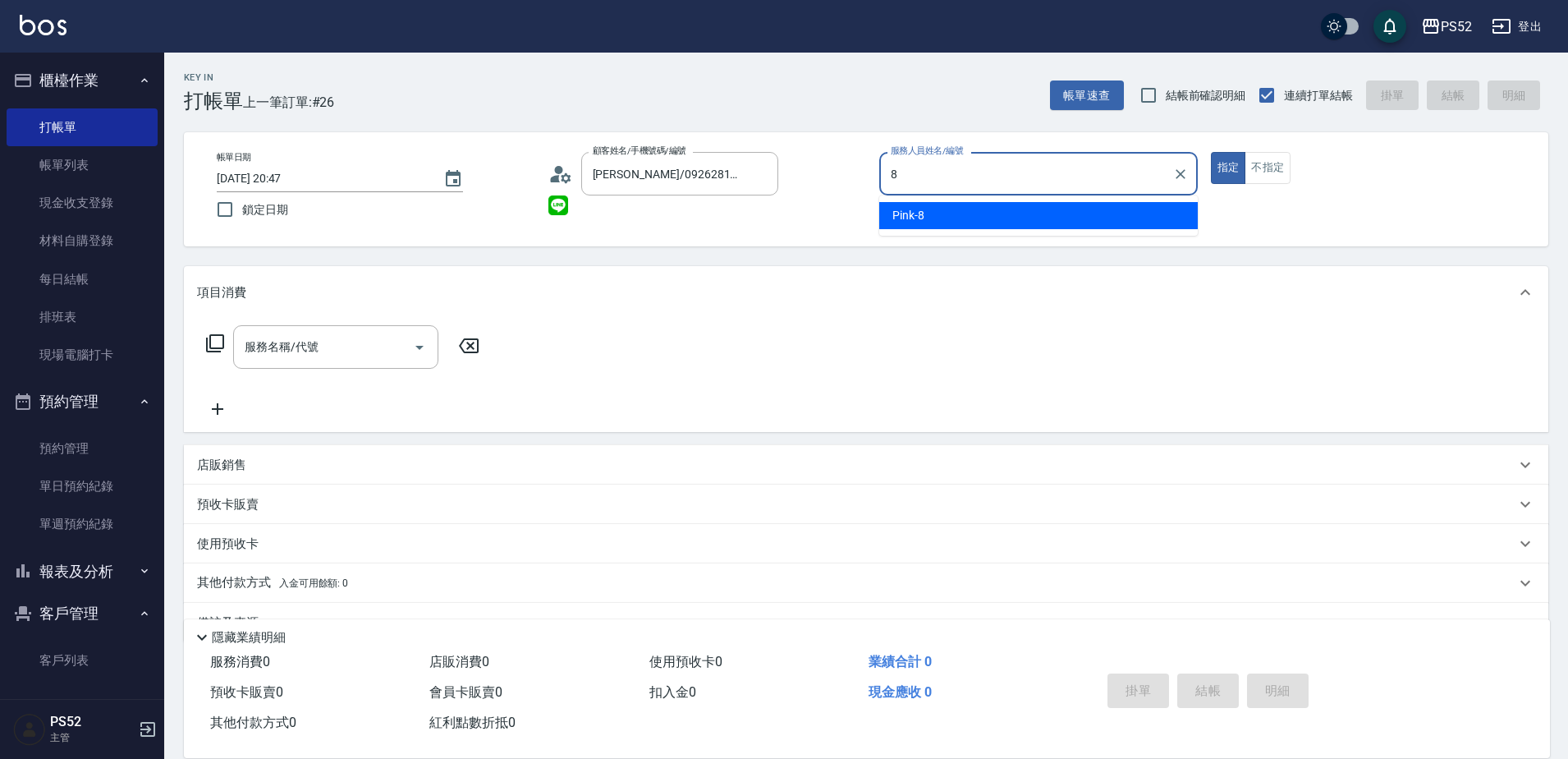
type input "Pink-8"
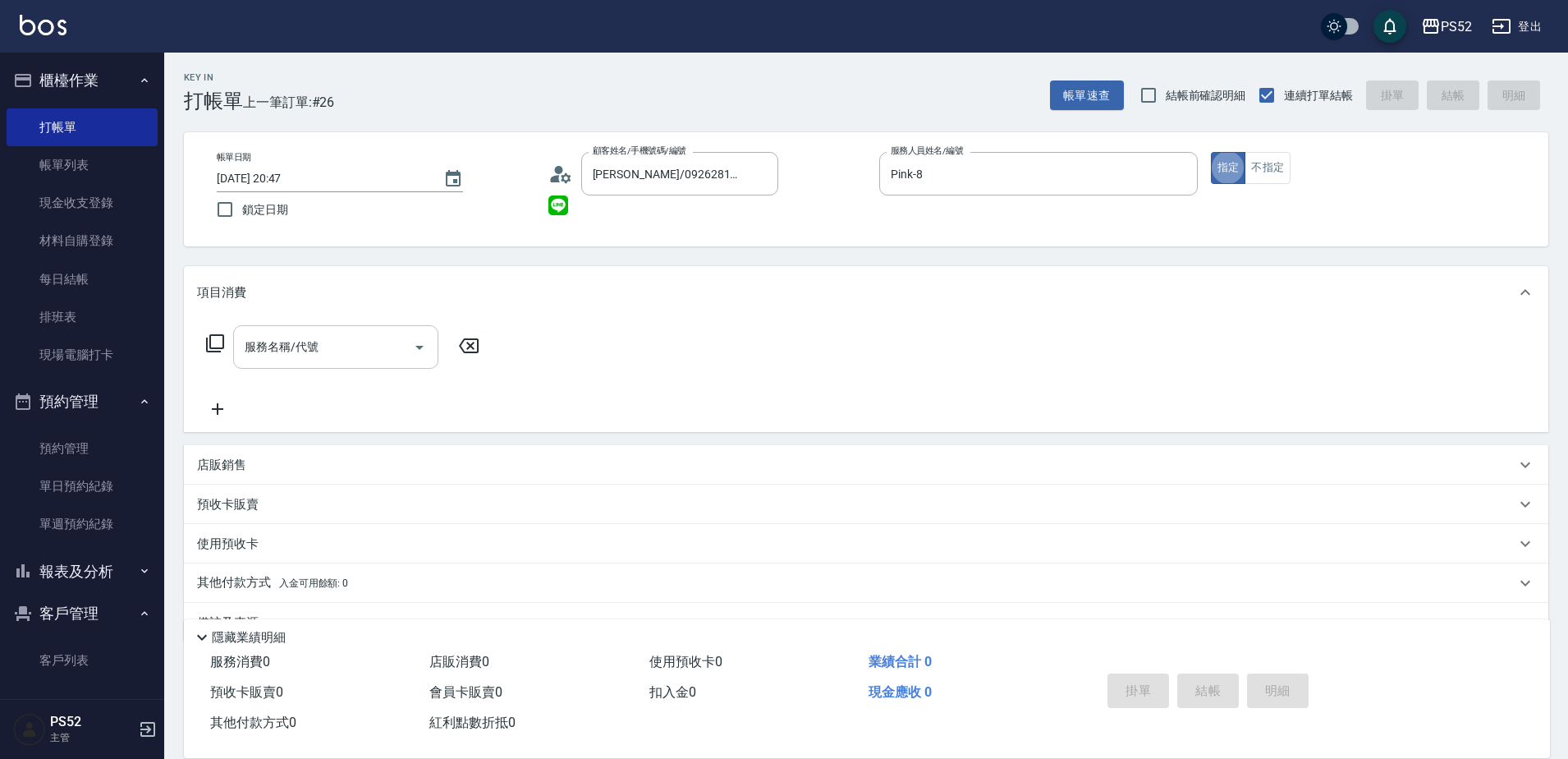
click at [353, 340] on input "服務名稱/代號" at bounding box center [323, 347] width 165 height 29
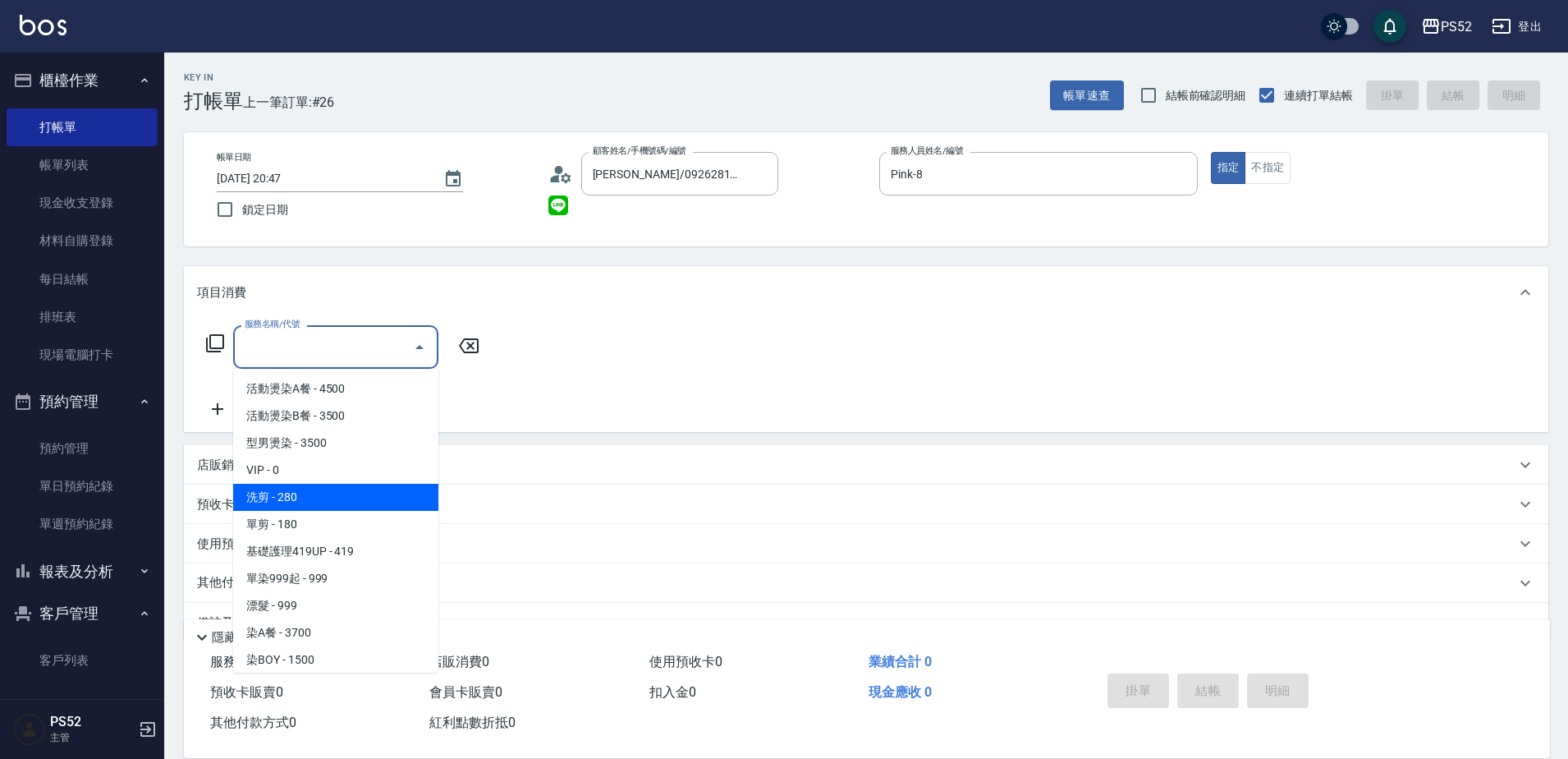
click at [351, 485] on span "洗剪 - 280" at bounding box center [335, 496] width 205 height 27
type input "洗剪(C1)"
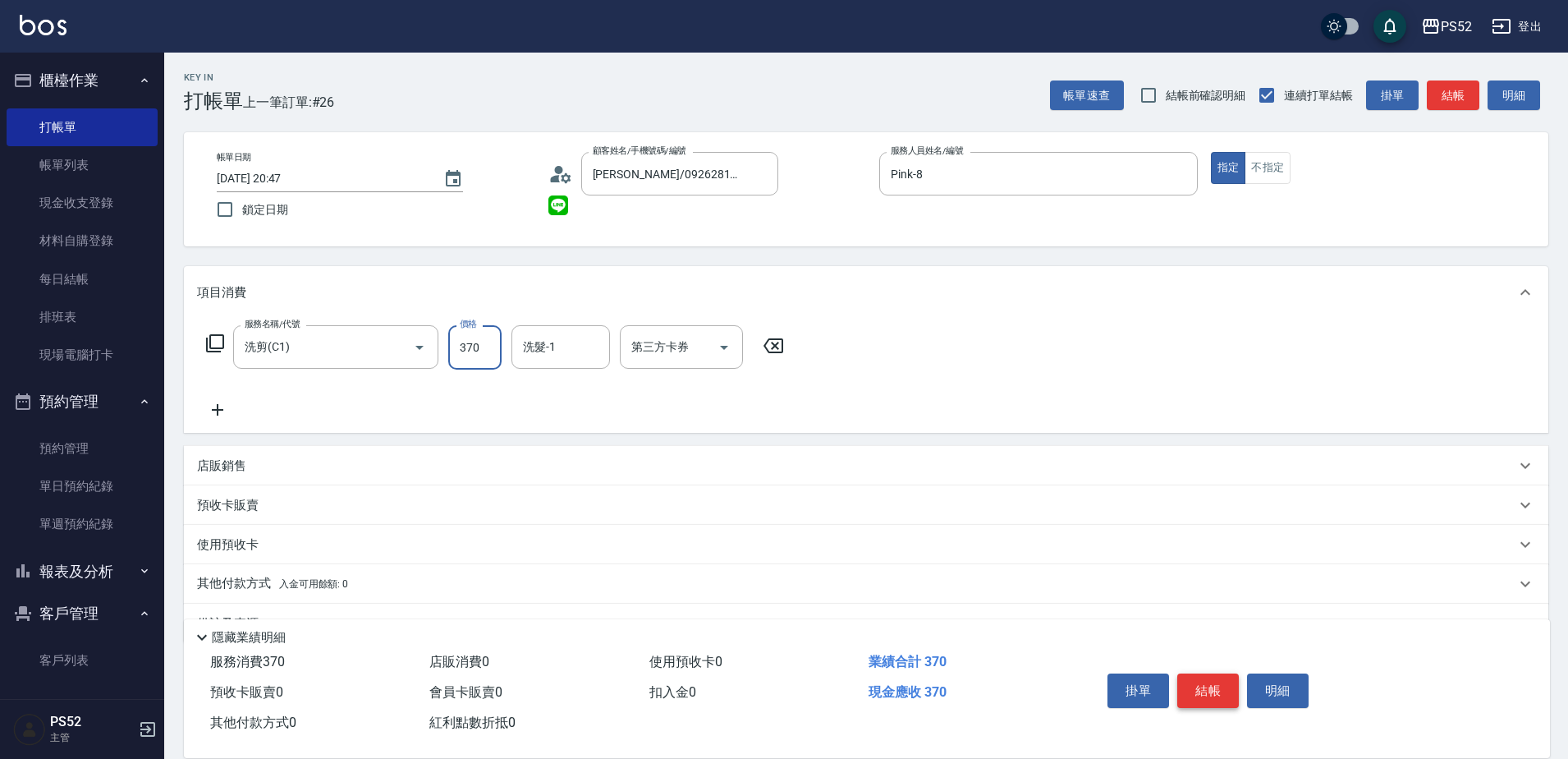
type input "370"
click at [1192, 686] on button "結帳" at bounding box center [1207, 691] width 61 height 35
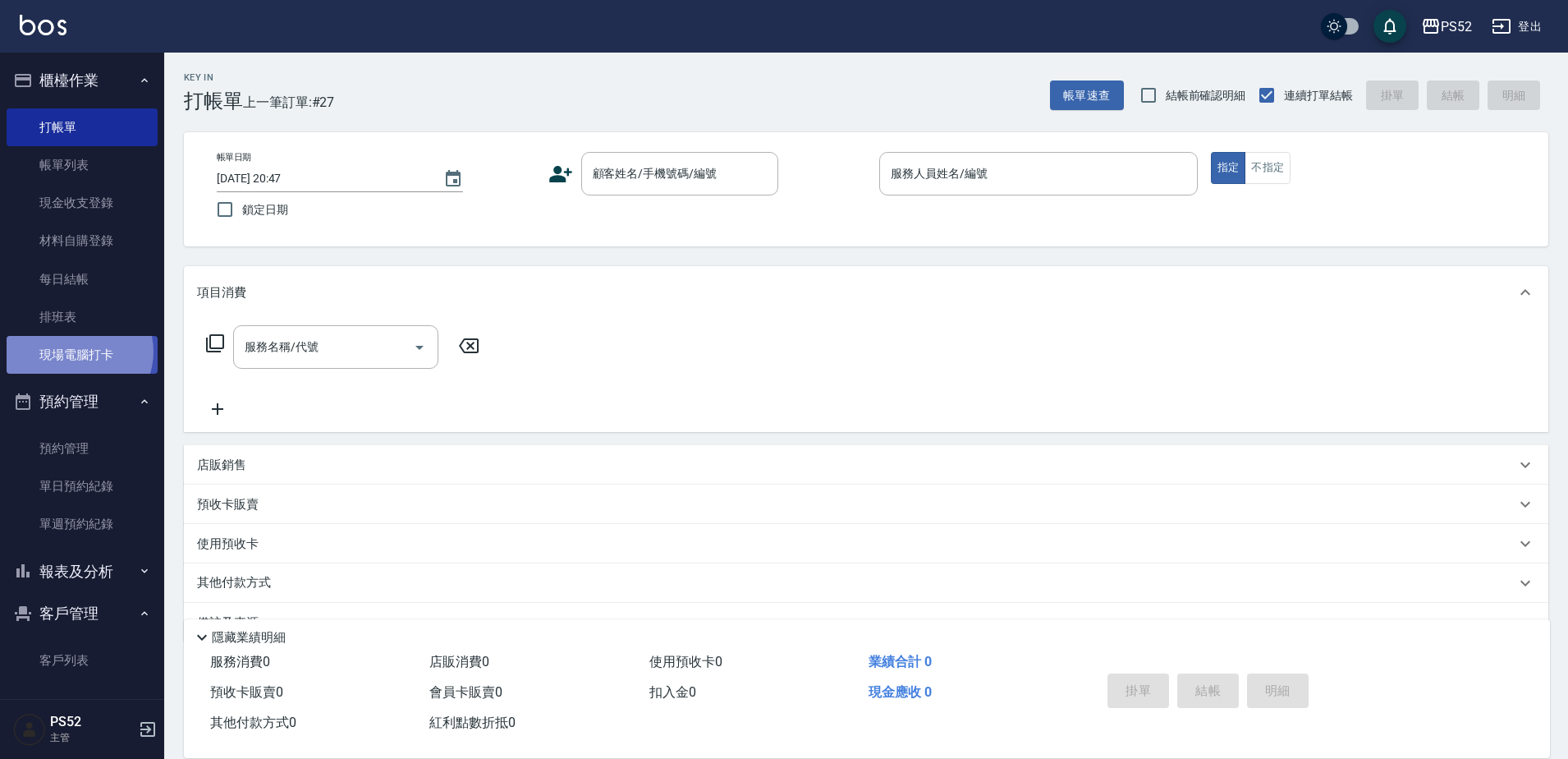
click at [78, 352] on link "現場電腦打卡" at bounding box center [82, 355] width 151 height 38
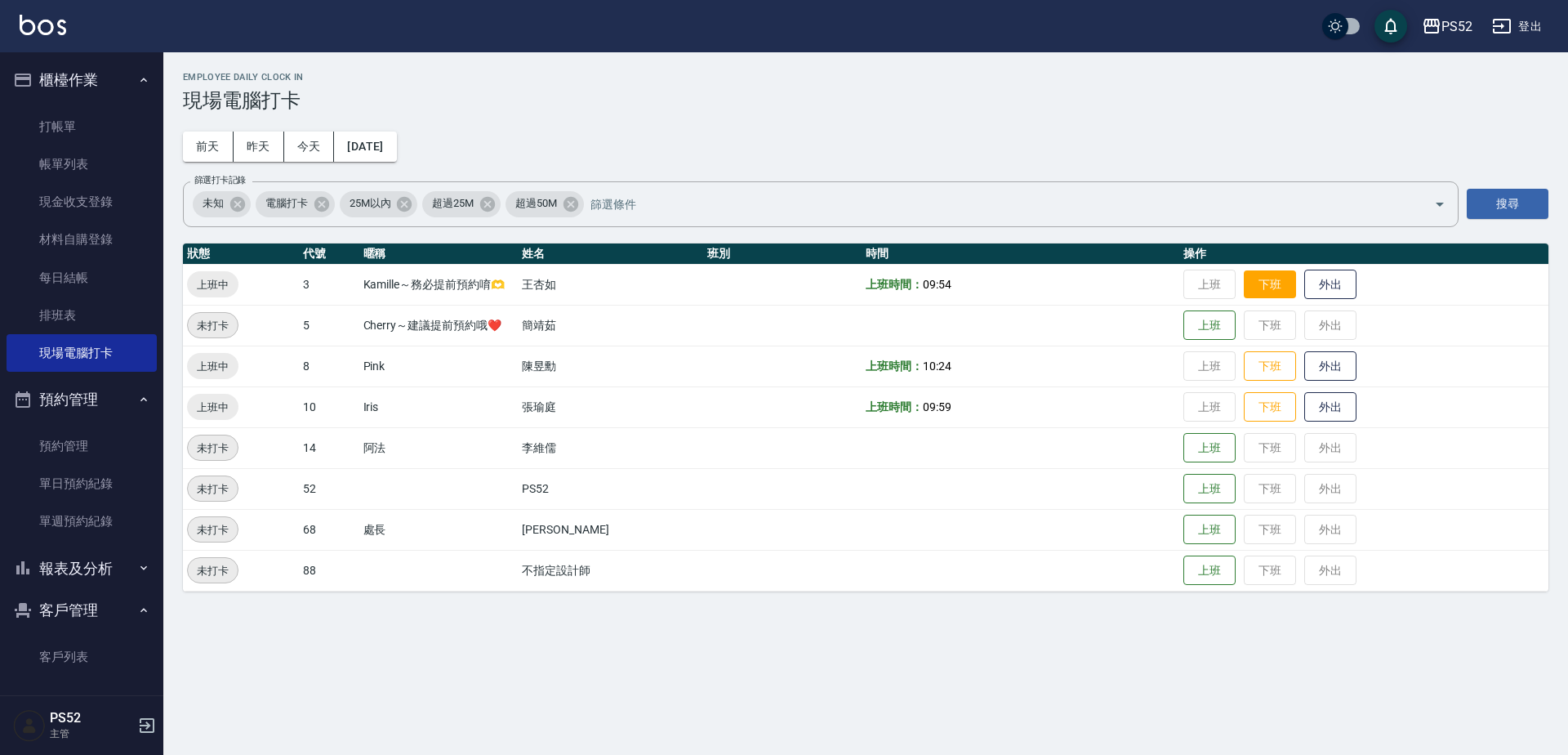
click at [1245, 284] on button "下班" at bounding box center [1269, 284] width 52 height 29
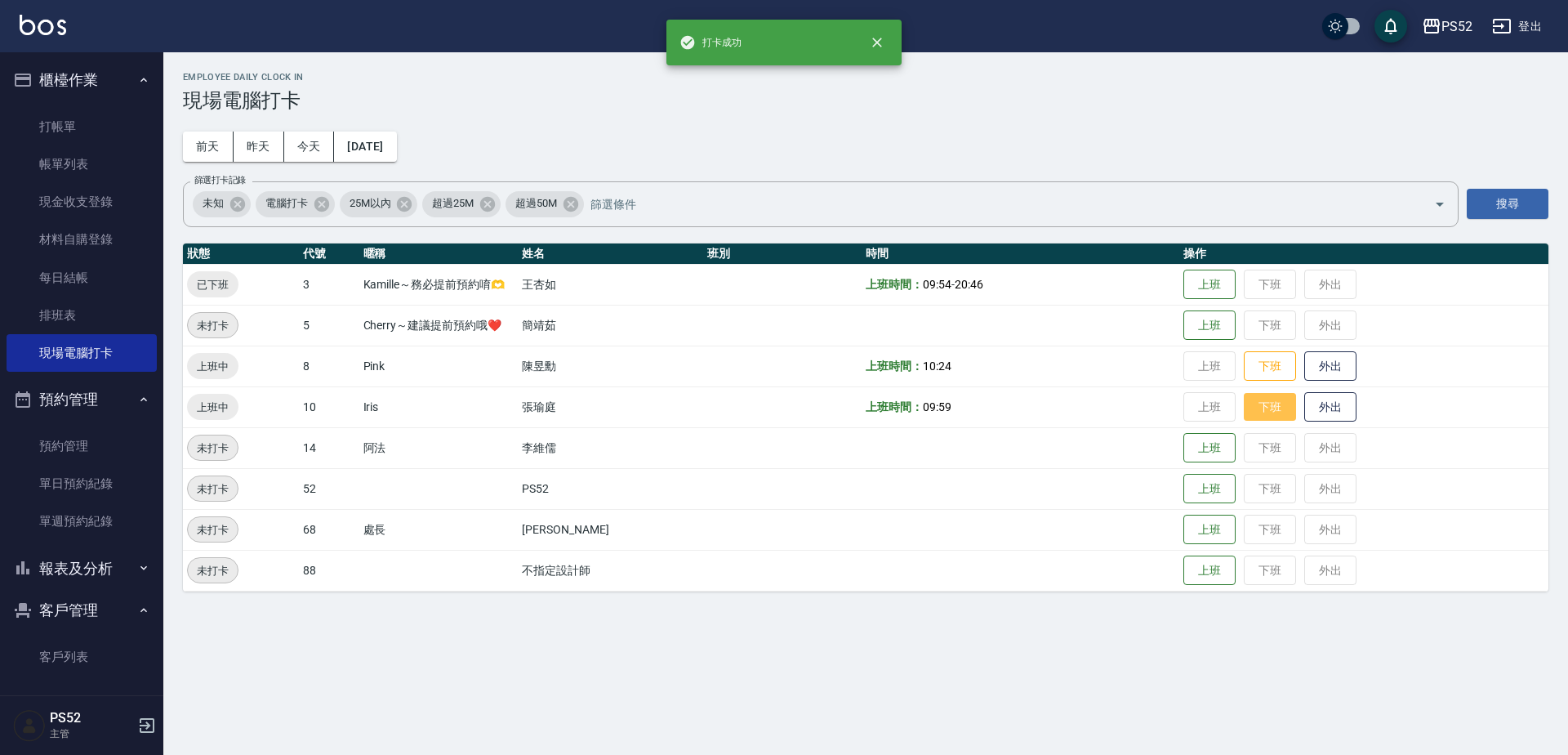
click at [1272, 412] on button "下班" at bounding box center [1269, 407] width 52 height 29
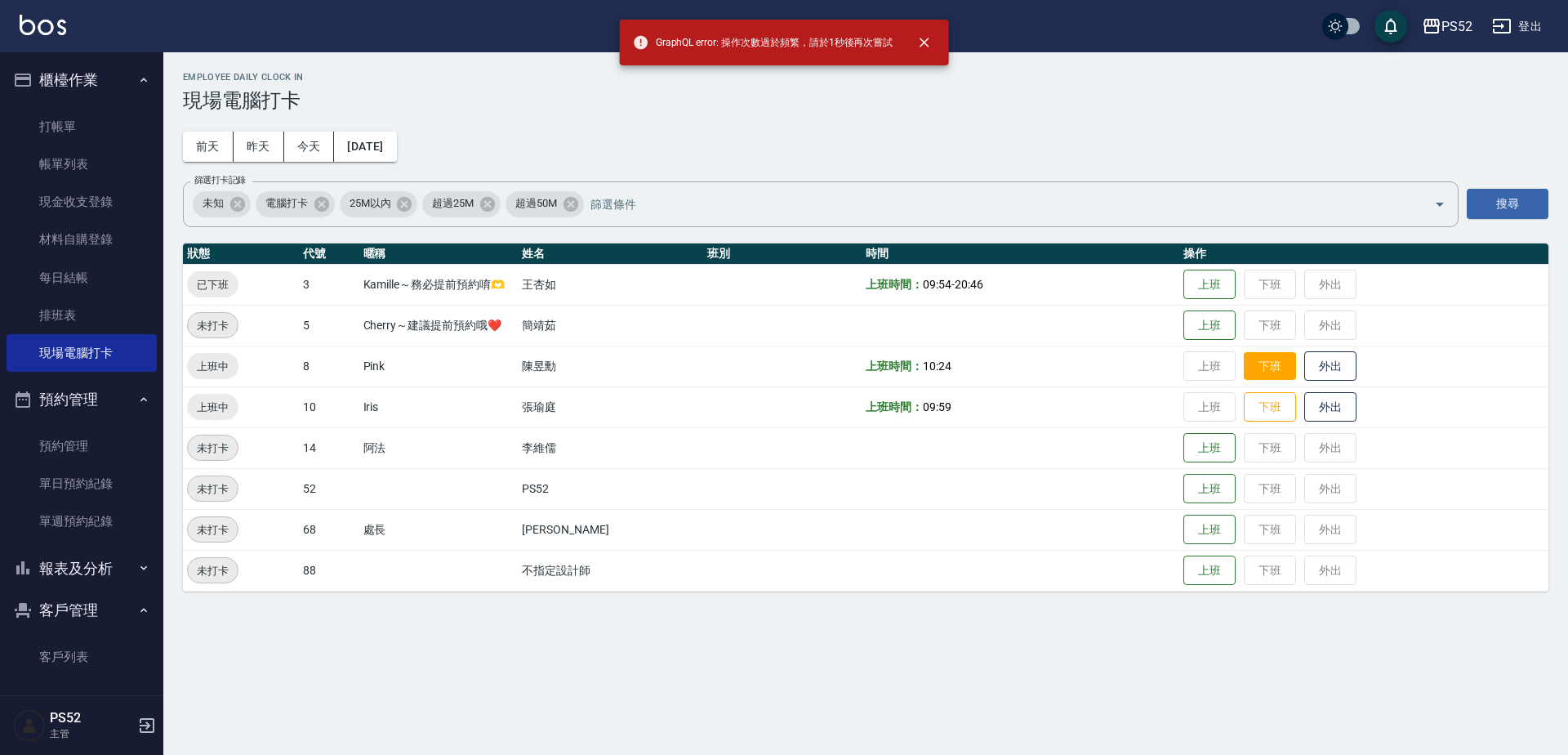
click at [1254, 363] on button "下班" at bounding box center [1269, 366] width 52 height 29
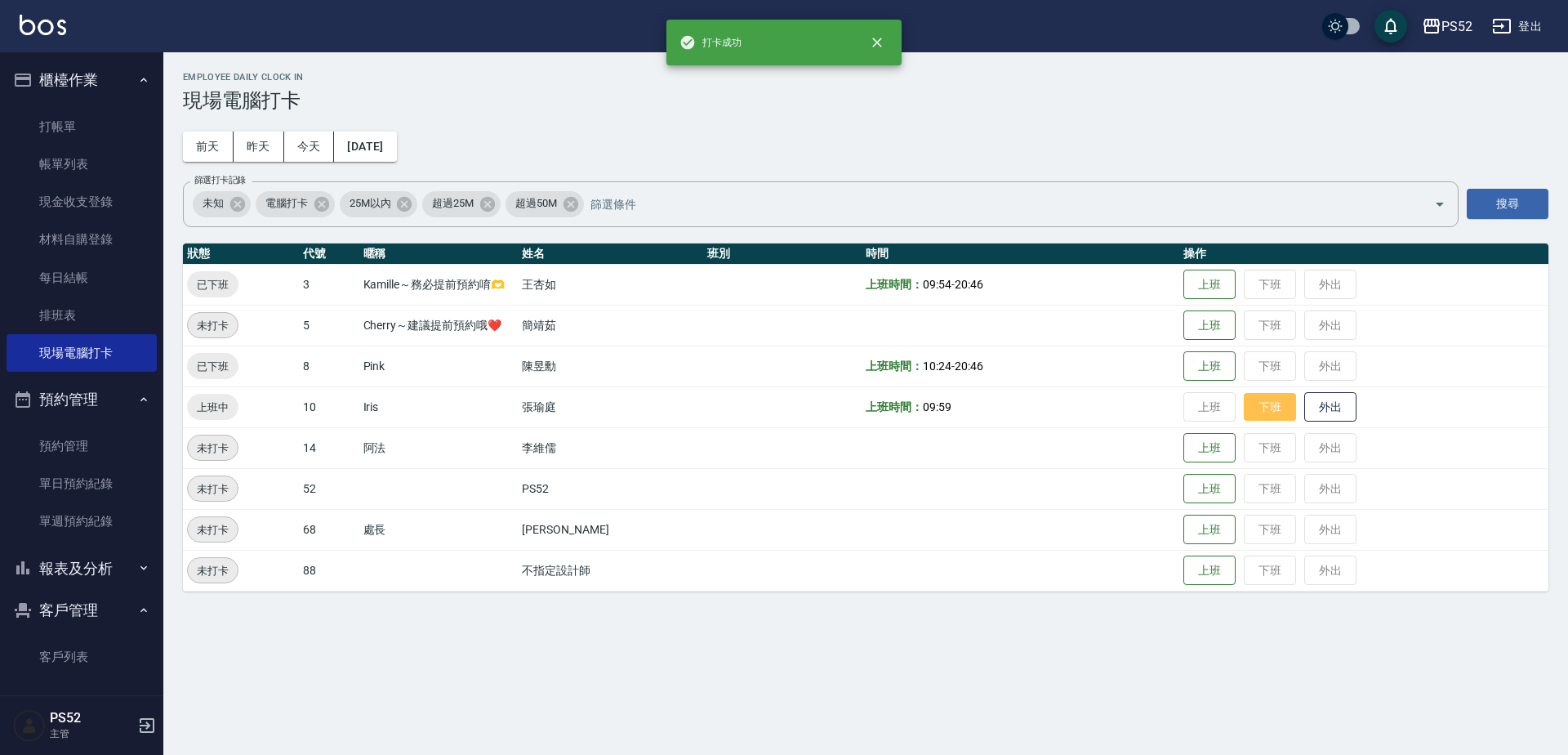
click at [1258, 403] on button "下班" at bounding box center [1269, 407] width 52 height 29
click at [79, 127] on link "打帳單" at bounding box center [82, 126] width 150 height 37
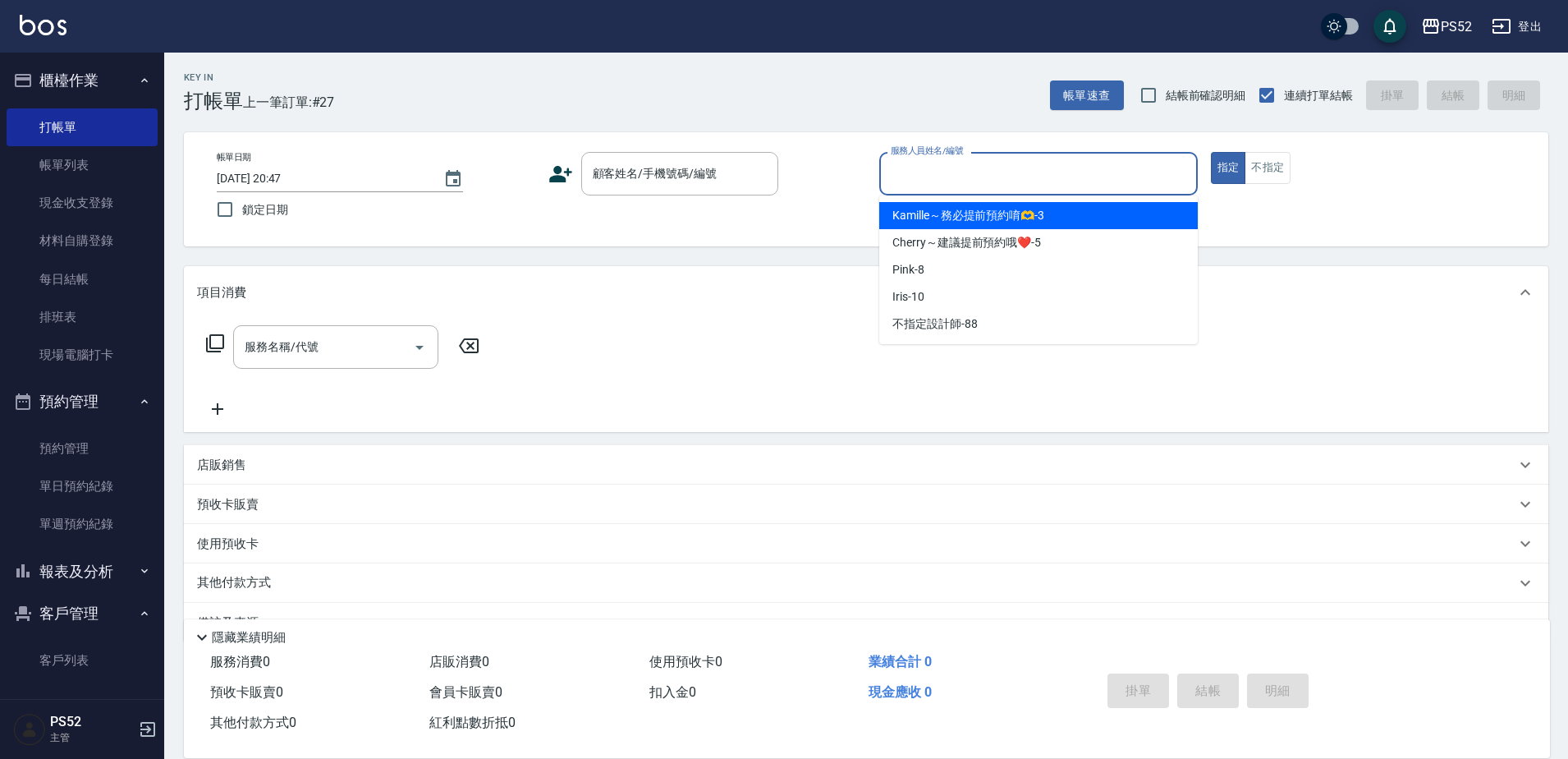
click at [900, 170] on input "服務人員姓名/編號" at bounding box center [1038, 173] width 304 height 29
type input "Pink-8"
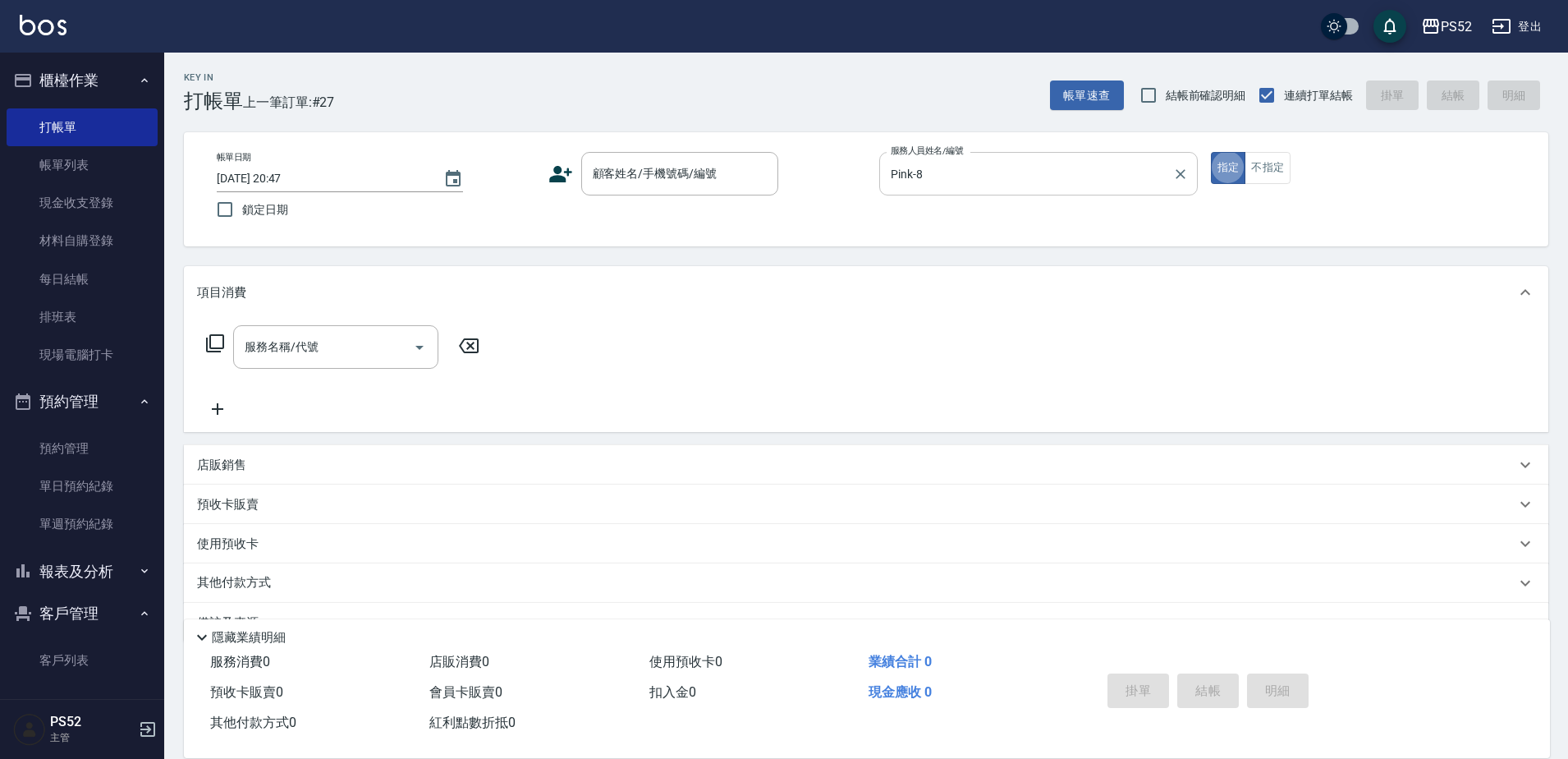
type button "true"
click at [677, 175] on input "顧客姓名/手機號碼/編號" at bounding box center [667, 173] width 157 height 29
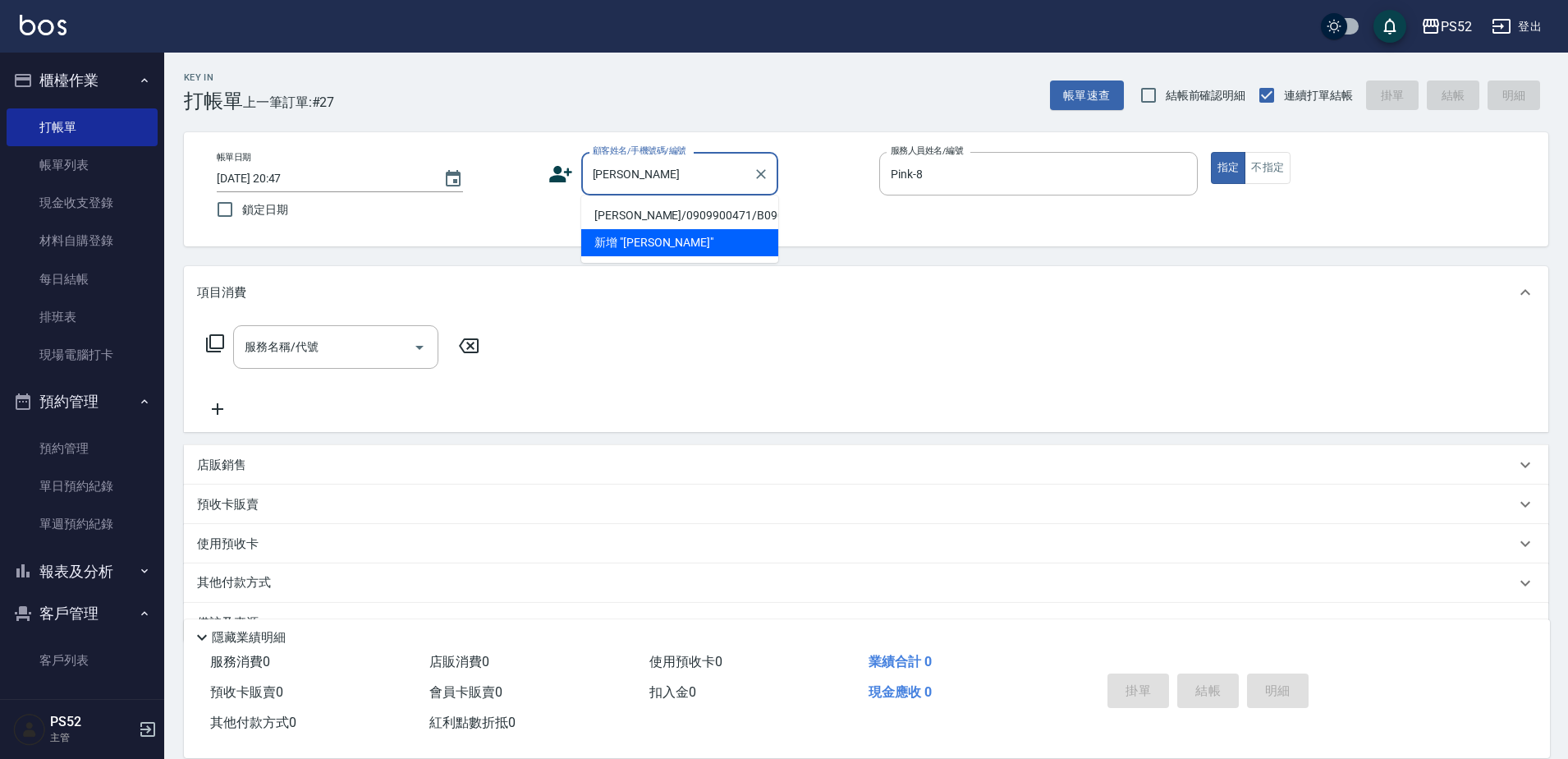
click at [592, 228] on li "陳念佐/0909900471/B0909900471" at bounding box center [679, 215] width 197 height 27
type input "陳念佐/0909900471/B0909900471"
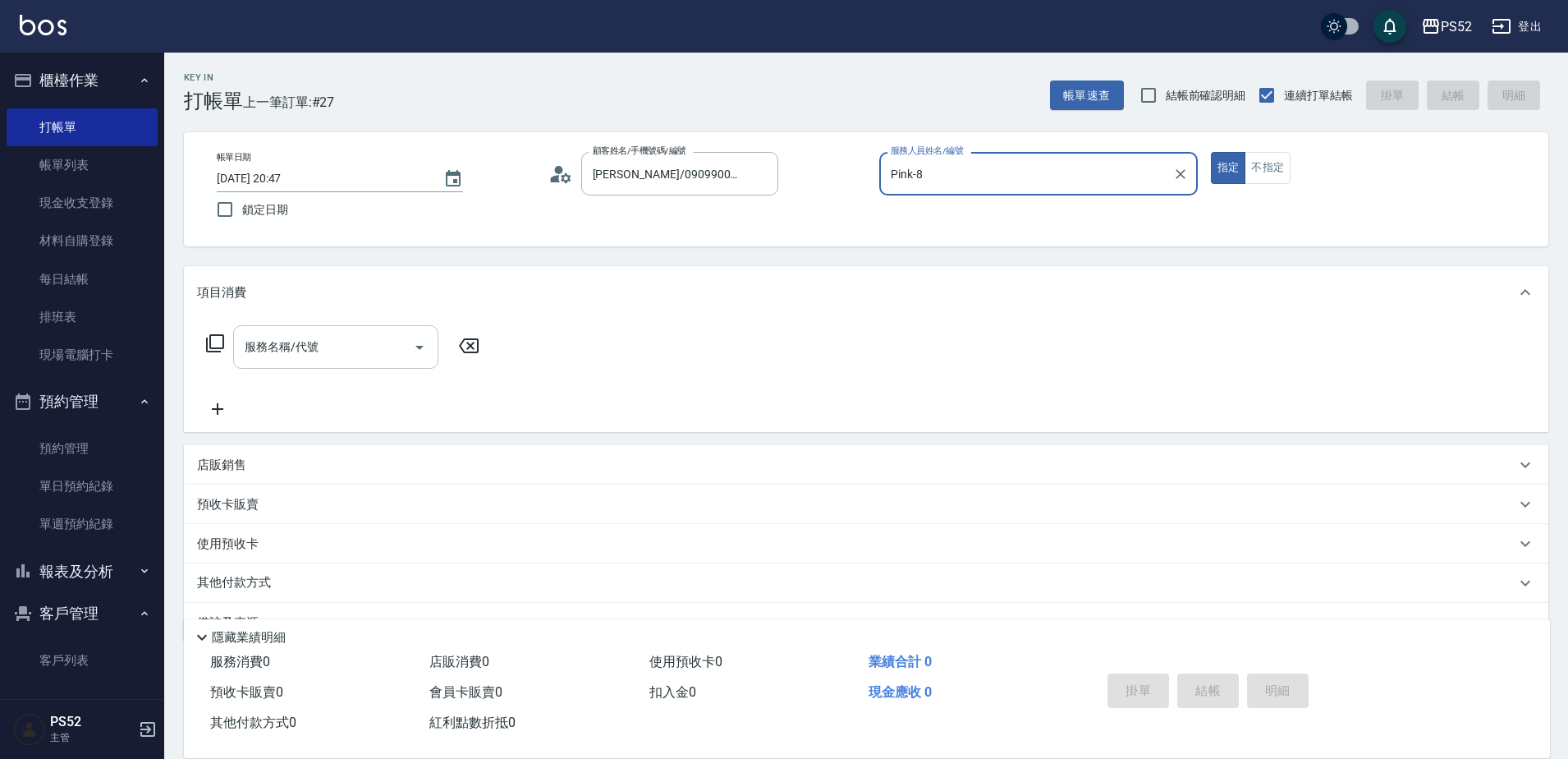
click at [393, 357] on input "服務名稱/代號" at bounding box center [323, 347] width 165 height 29
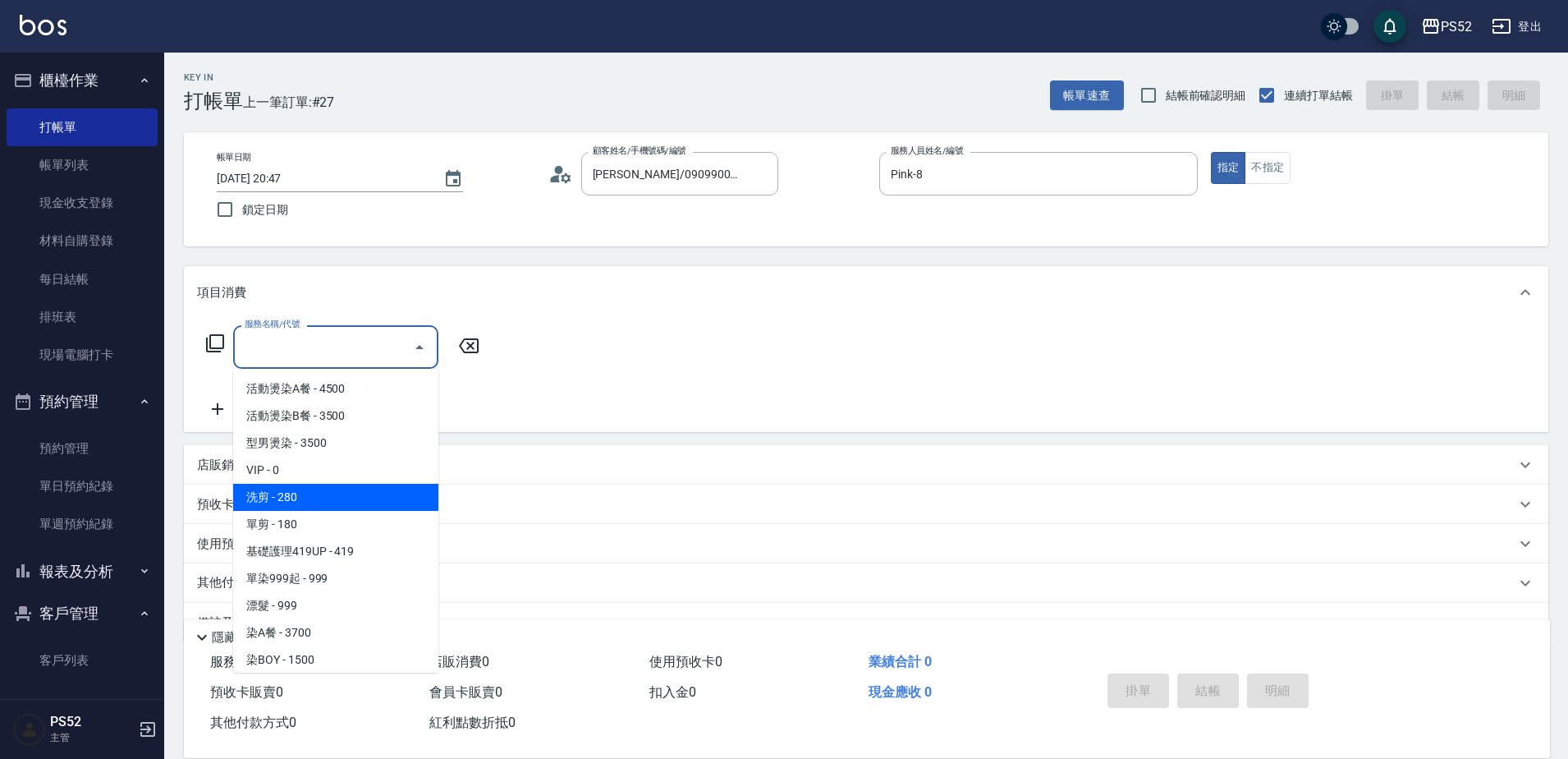
click at [321, 491] on span "洗剪 - 280" at bounding box center [335, 496] width 205 height 27
type input "洗剪(C1)"
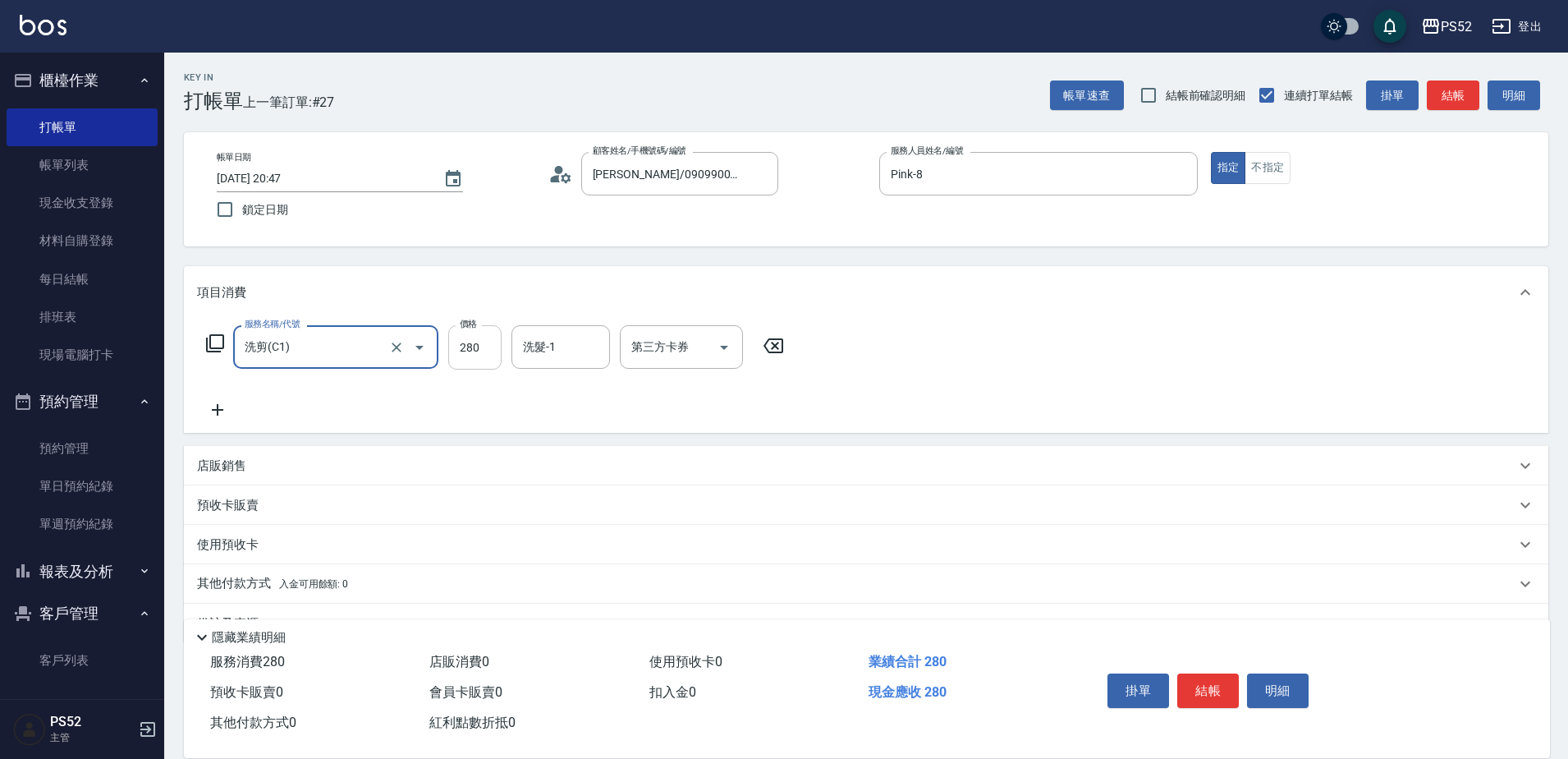
click at [481, 353] on input "280" at bounding box center [475, 347] width 53 height 45
type input "370"
click at [218, 412] on icon at bounding box center [218, 410] width 12 height 12
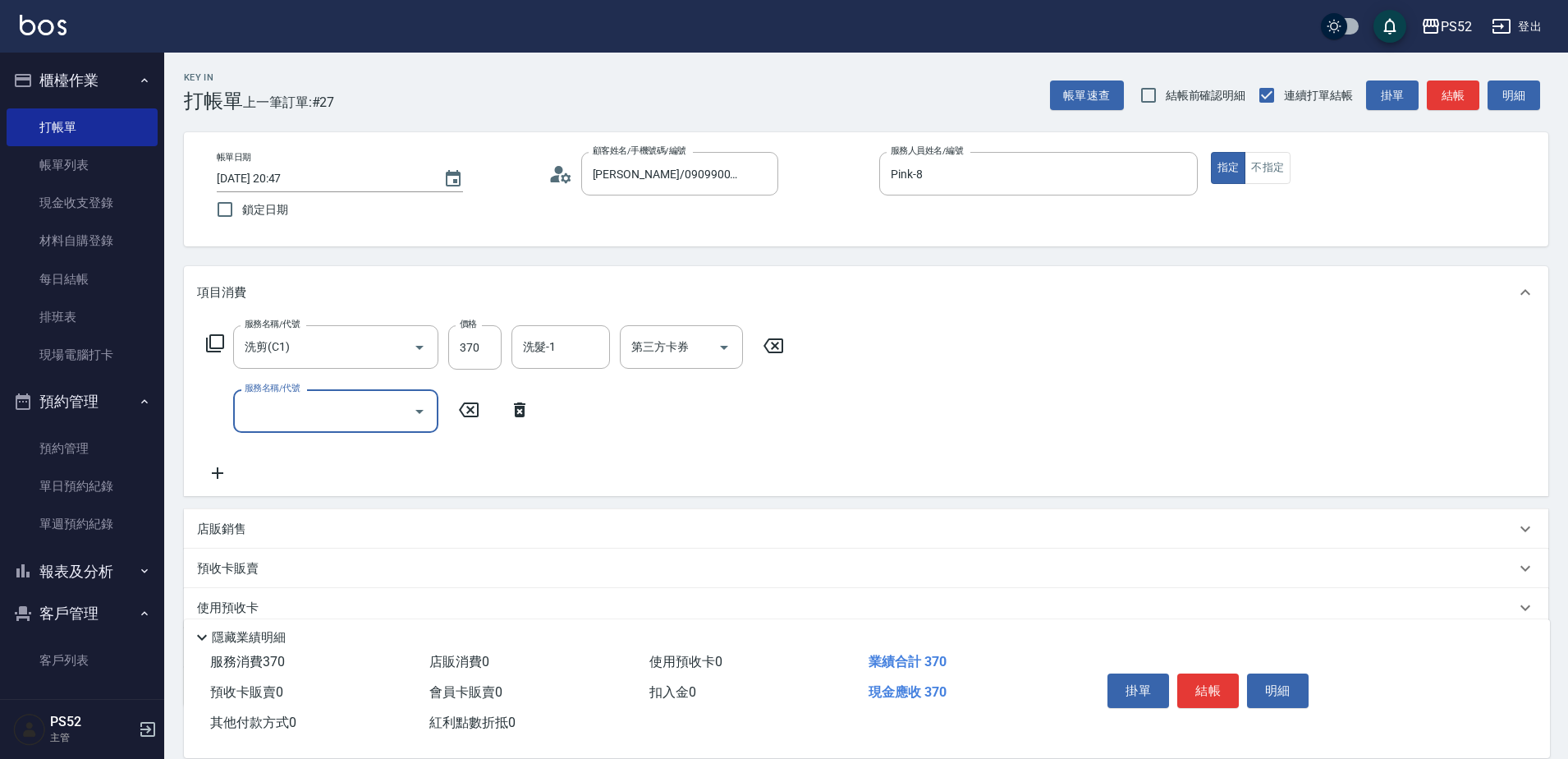
click at [261, 416] on div "服務名稱/代號 服務名稱/代號" at bounding box center [335, 411] width 205 height 44
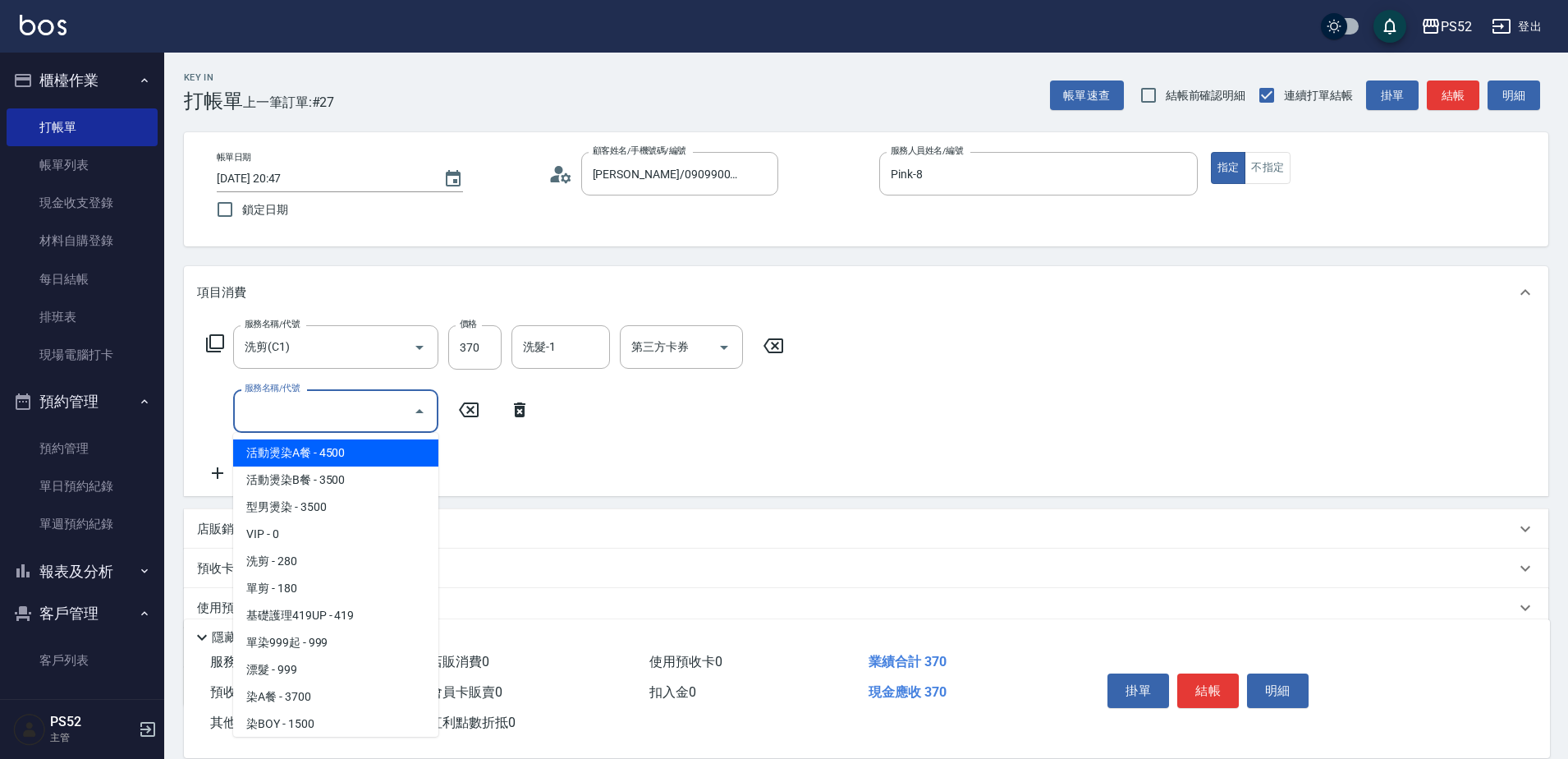
click at [292, 412] on input "服務名稱/代號" at bounding box center [323, 410] width 165 height 29
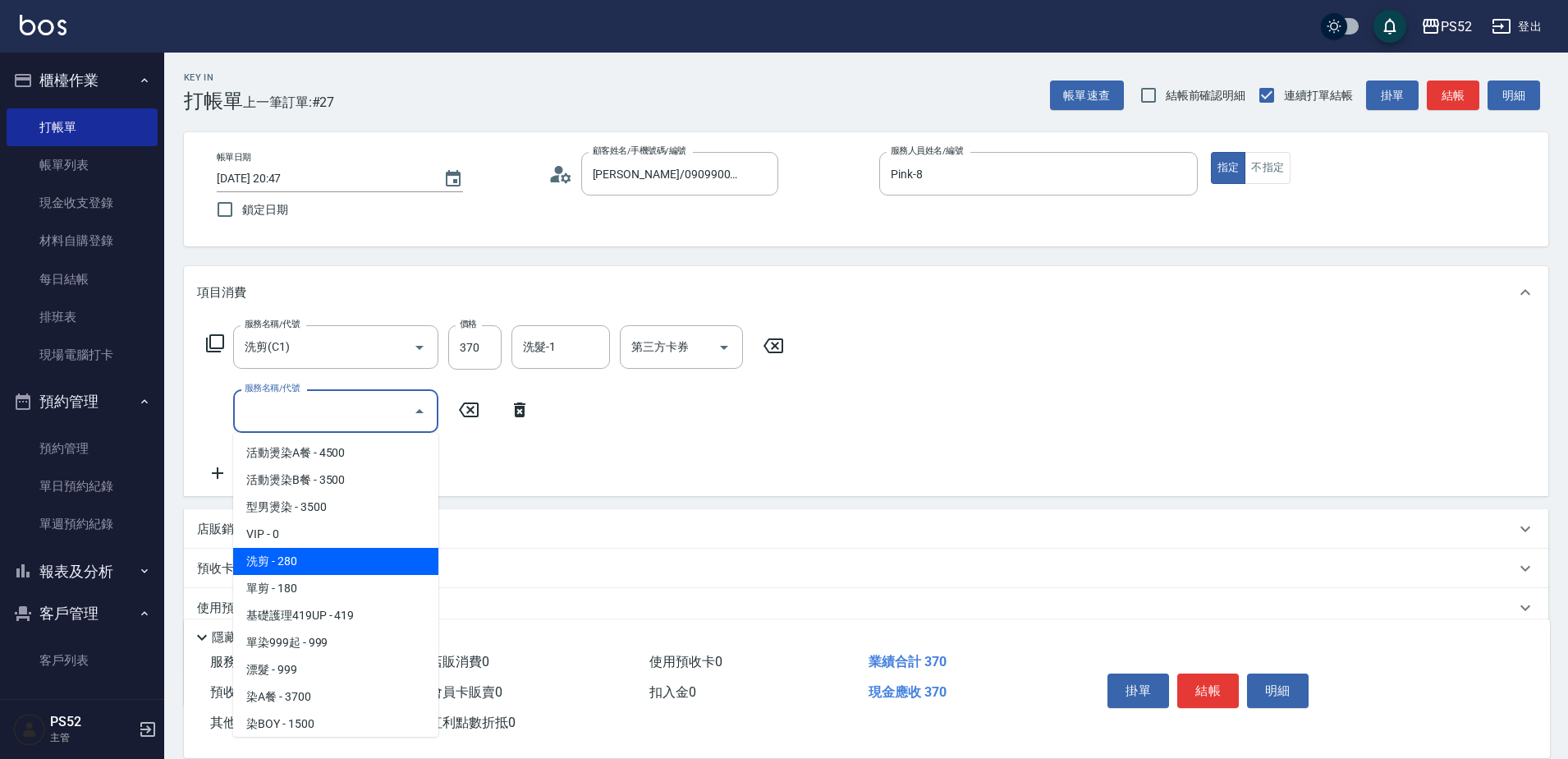
click at [293, 564] on span "洗剪 - 280" at bounding box center [335, 561] width 205 height 27
type input "洗剪(C1)"
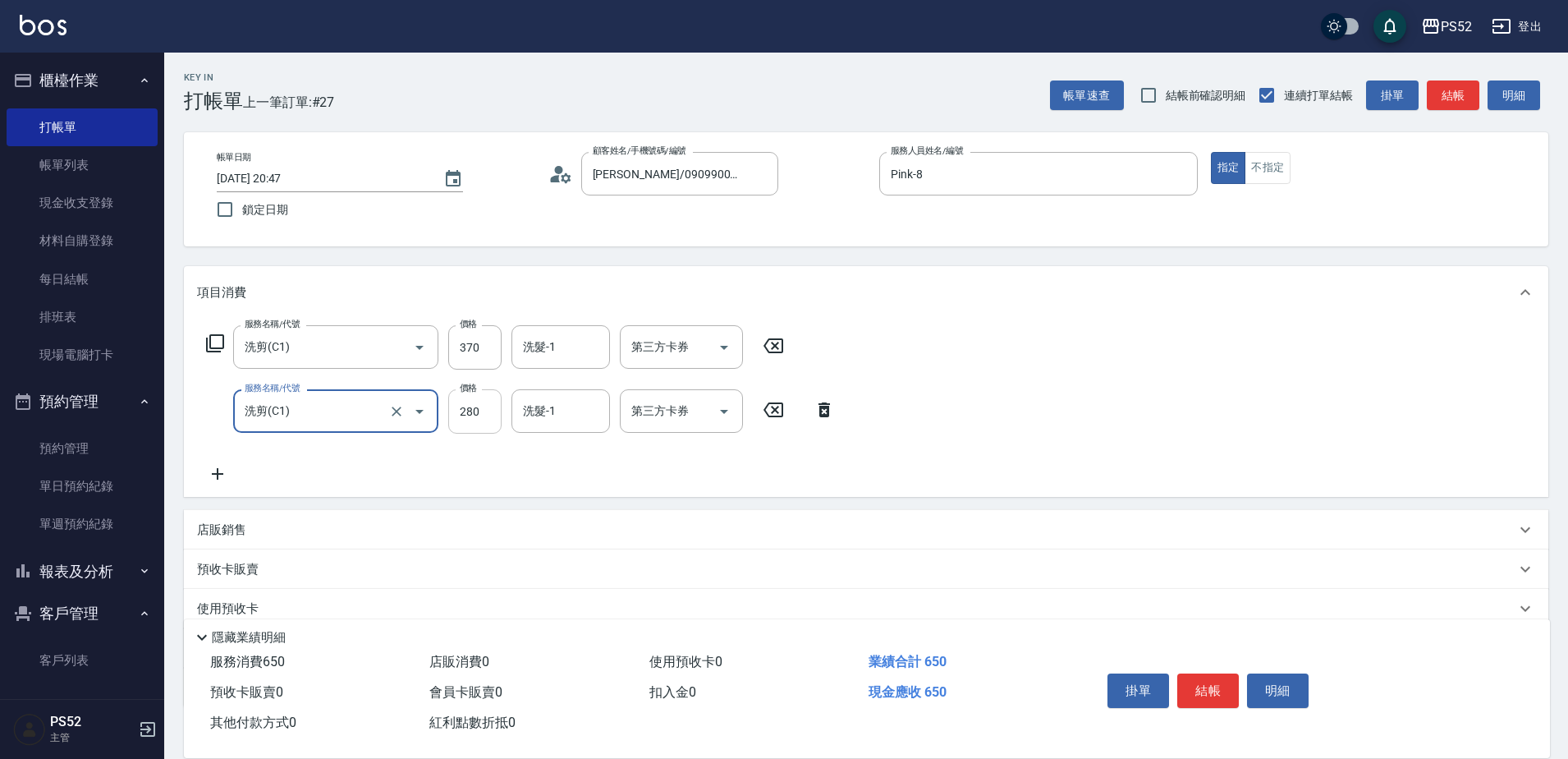
click at [470, 411] on input "280" at bounding box center [475, 411] width 53 height 45
type input "370"
click at [1212, 675] on button "結帳" at bounding box center [1207, 691] width 61 height 35
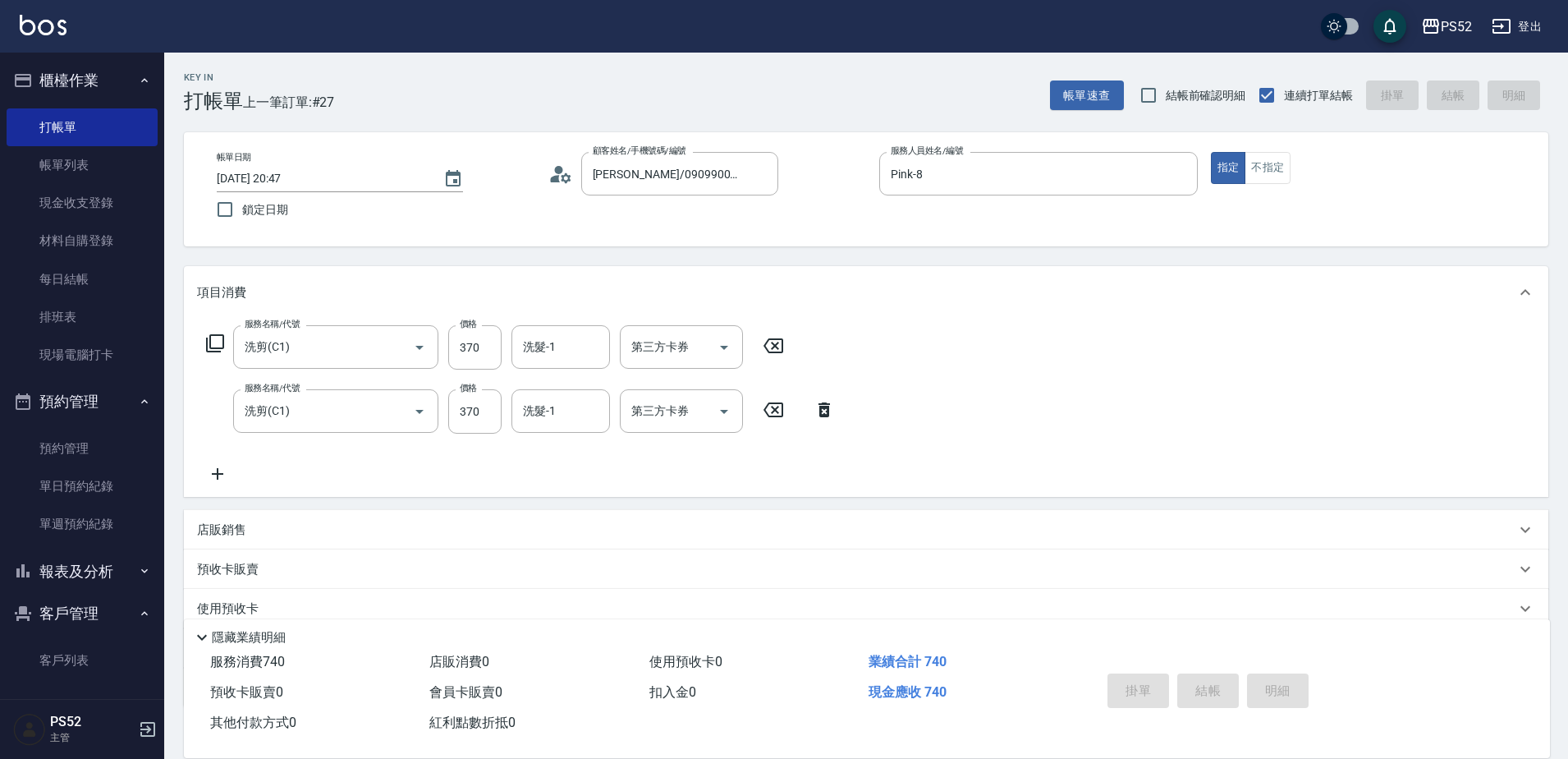
type input "2025/10/15 20:48"
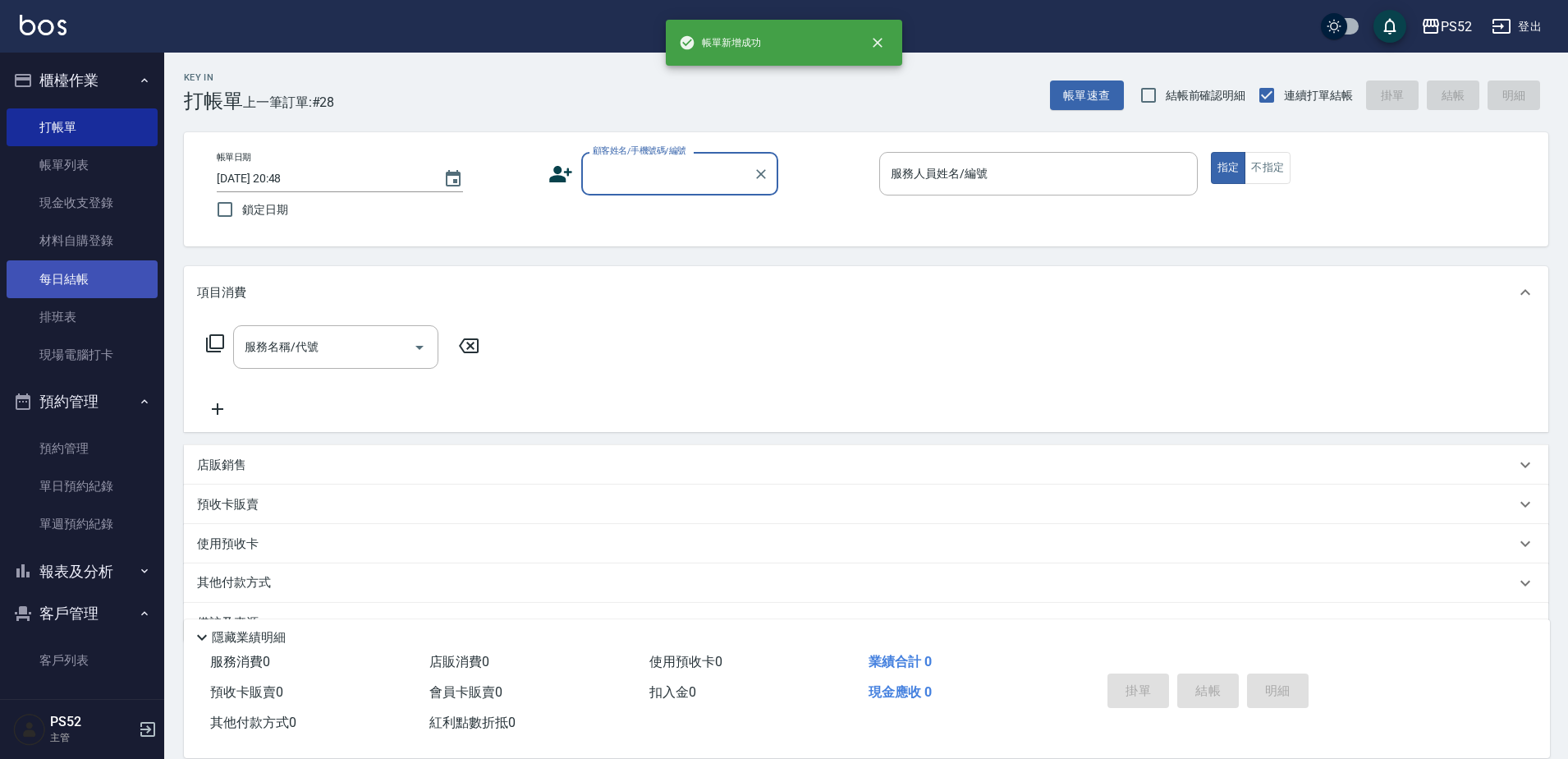
click at [85, 277] on link "每日結帳" at bounding box center [82, 279] width 151 height 38
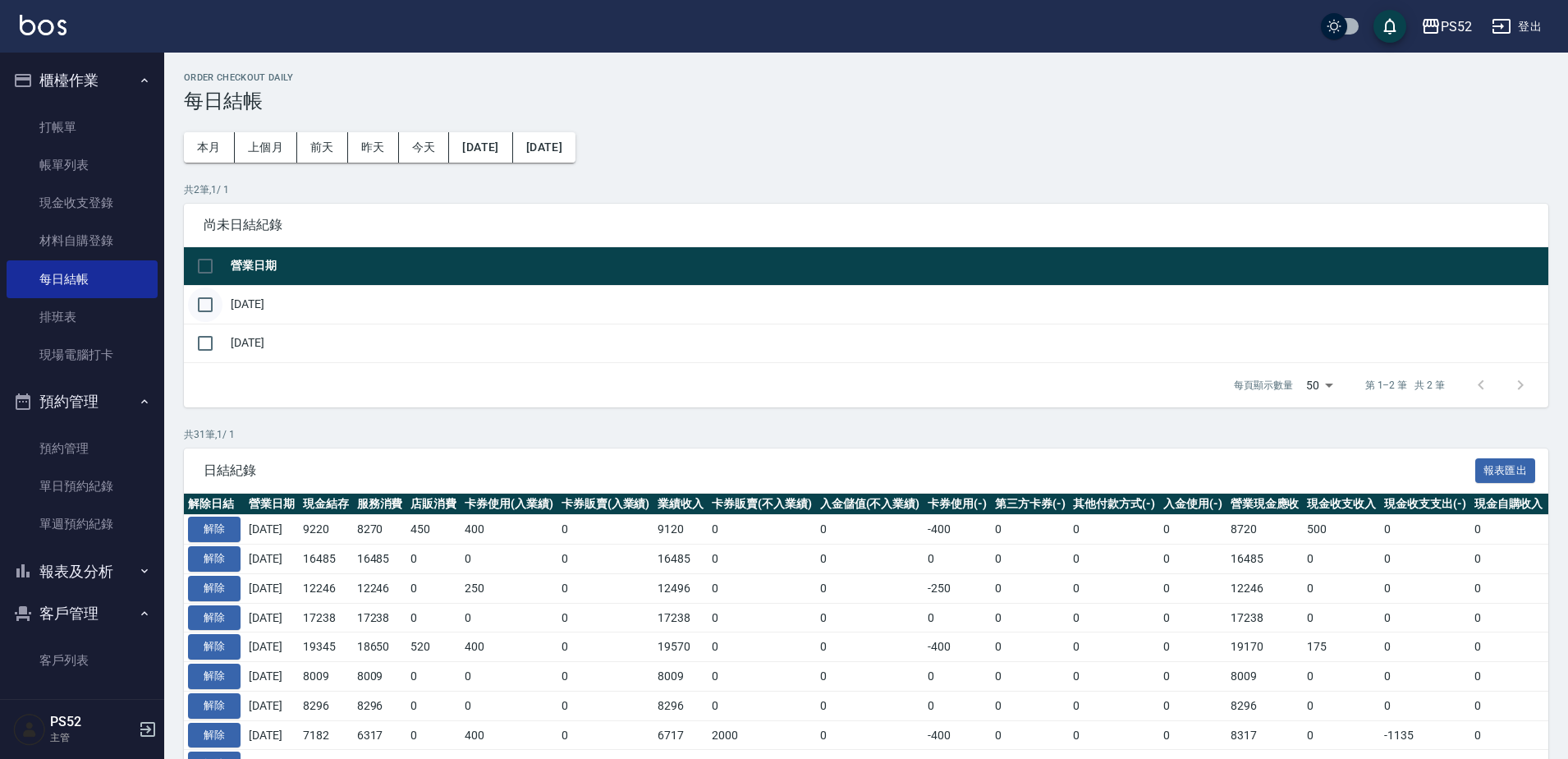
click at [194, 307] on input "checkbox" at bounding box center [205, 304] width 35 height 35
checkbox input "true"
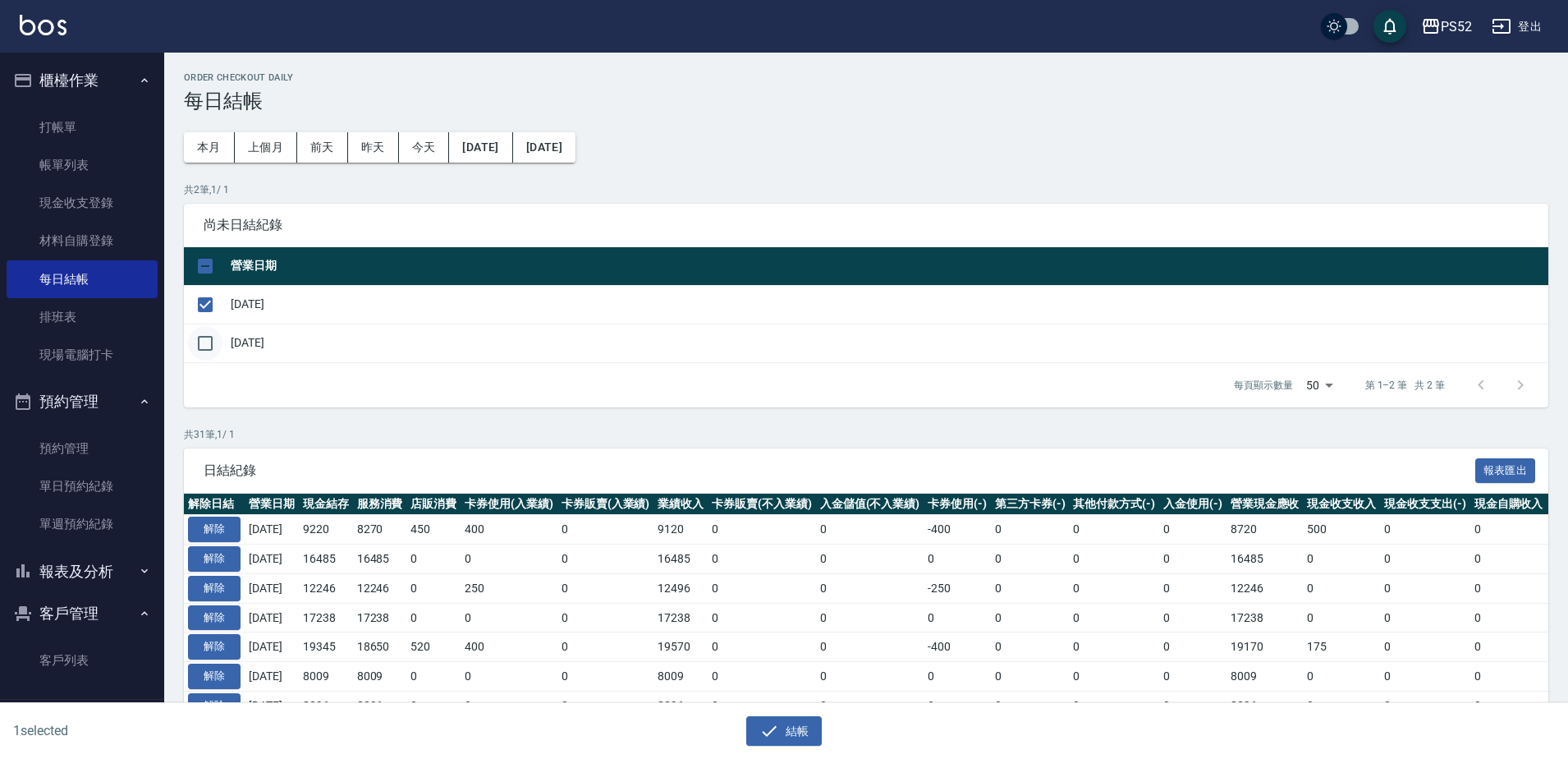
click at [196, 334] on input "checkbox" at bounding box center [205, 343] width 35 height 35
checkbox input "true"
click at [798, 722] on button "結帳" at bounding box center [784, 731] width 76 height 31
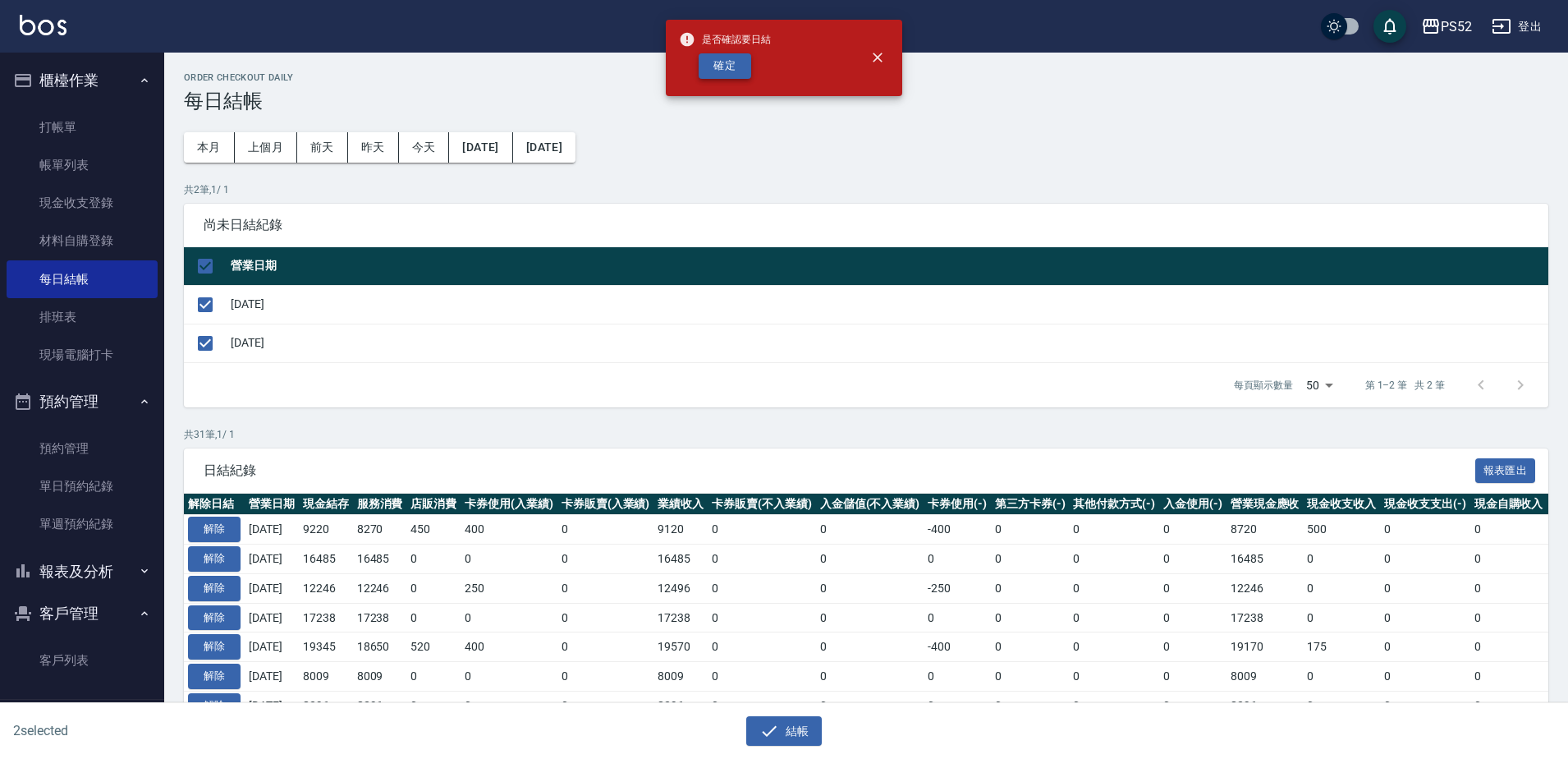
click at [726, 55] on button "確定" at bounding box center [724, 66] width 52 height 26
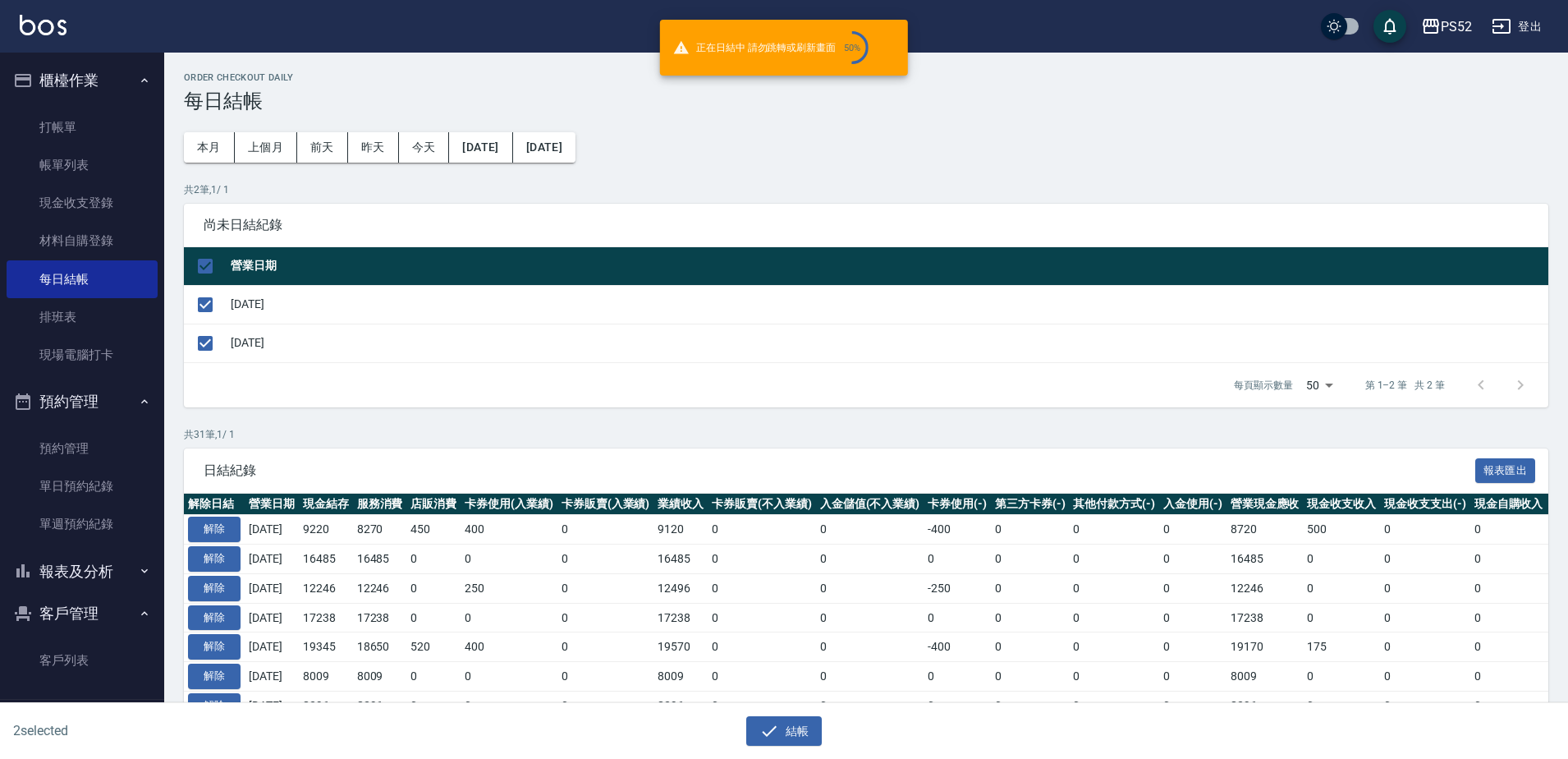
checkbox input "false"
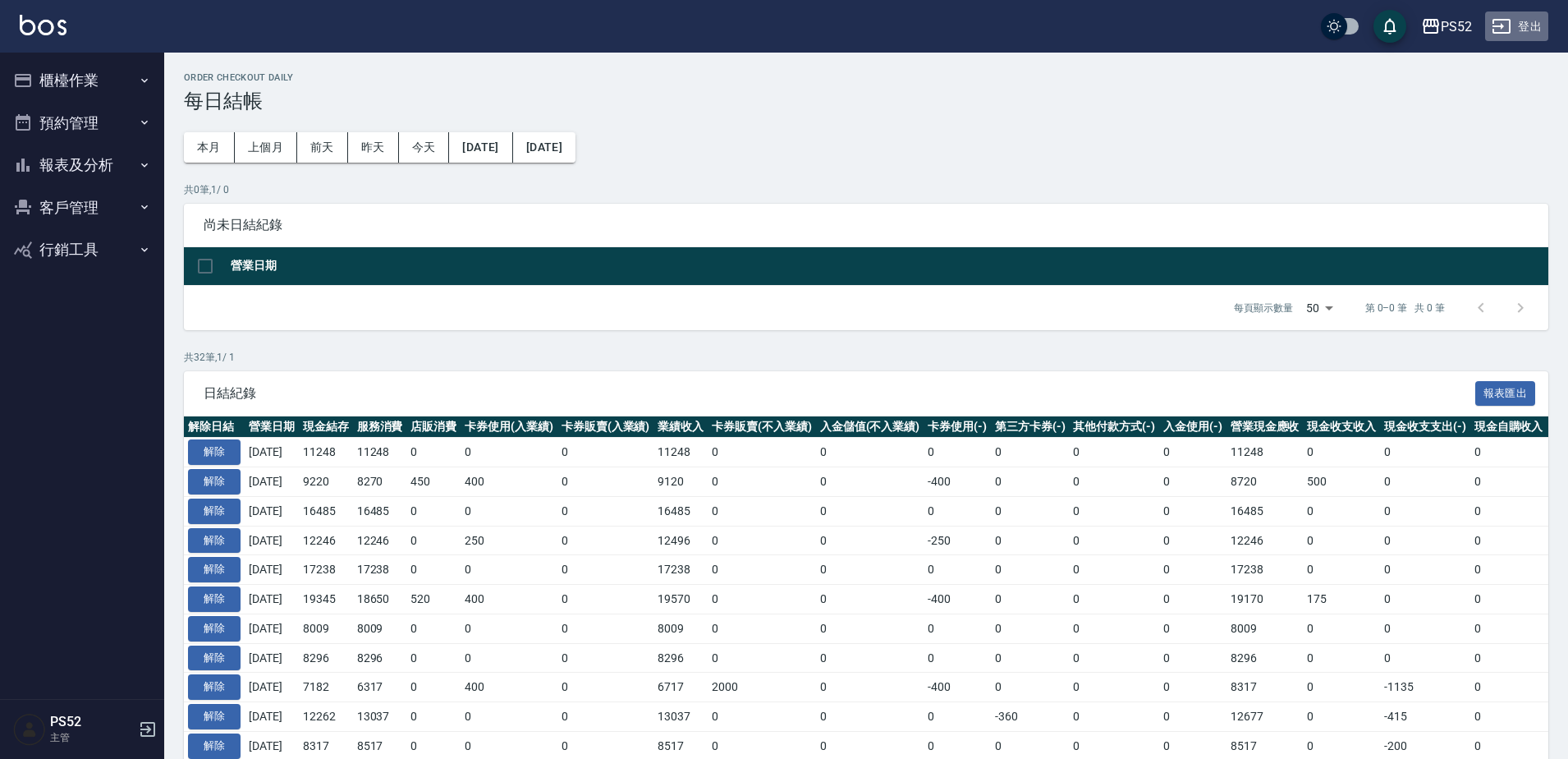
click at [1513, 33] on button "登出" at bounding box center [1516, 27] width 63 height 31
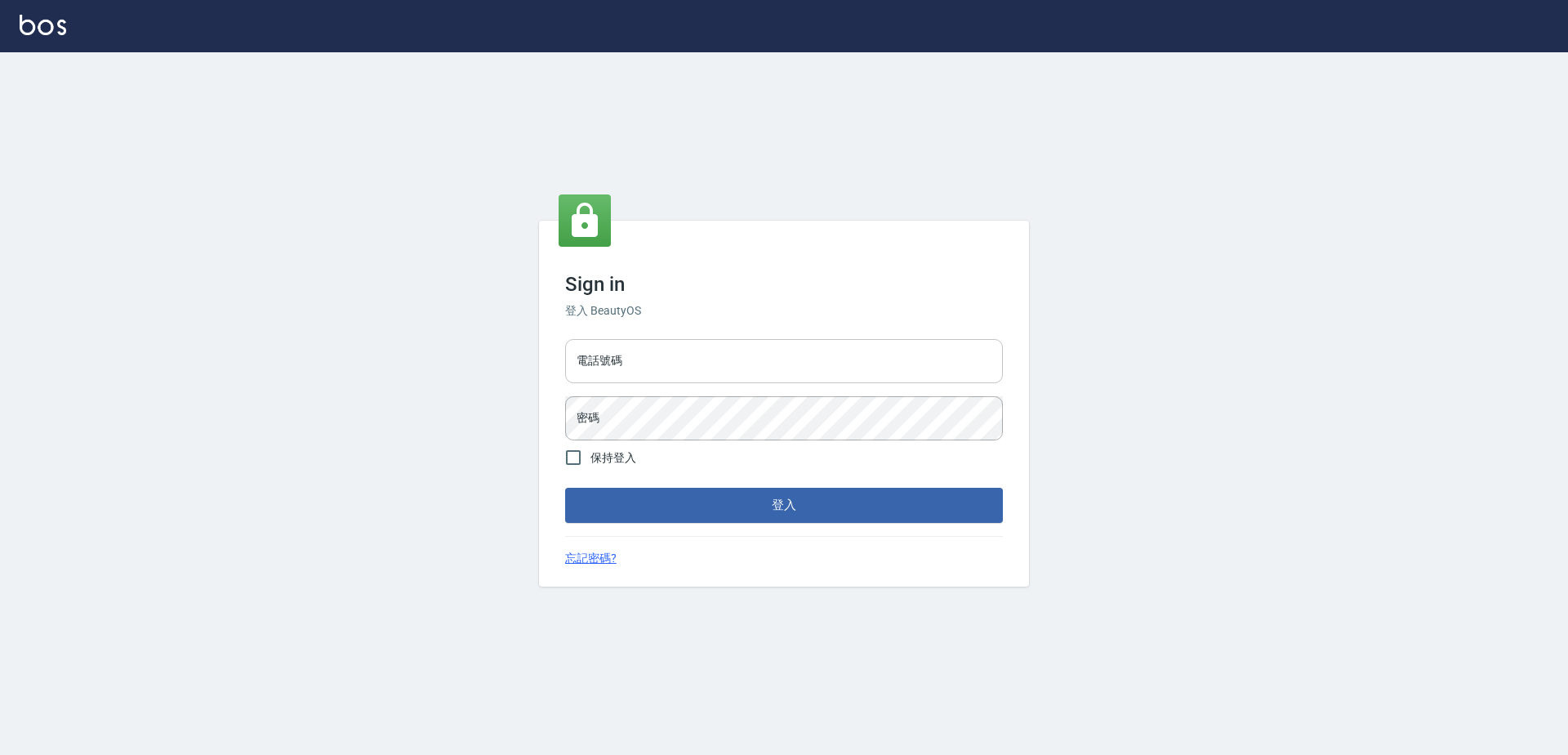
click at [619, 369] on input "電話號碼" at bounding box center [784, 361] width 438 height 44
type input "0923939755"
click at [566, 488] on button "登入" at bounding box center [784, 505] width 438 height 34
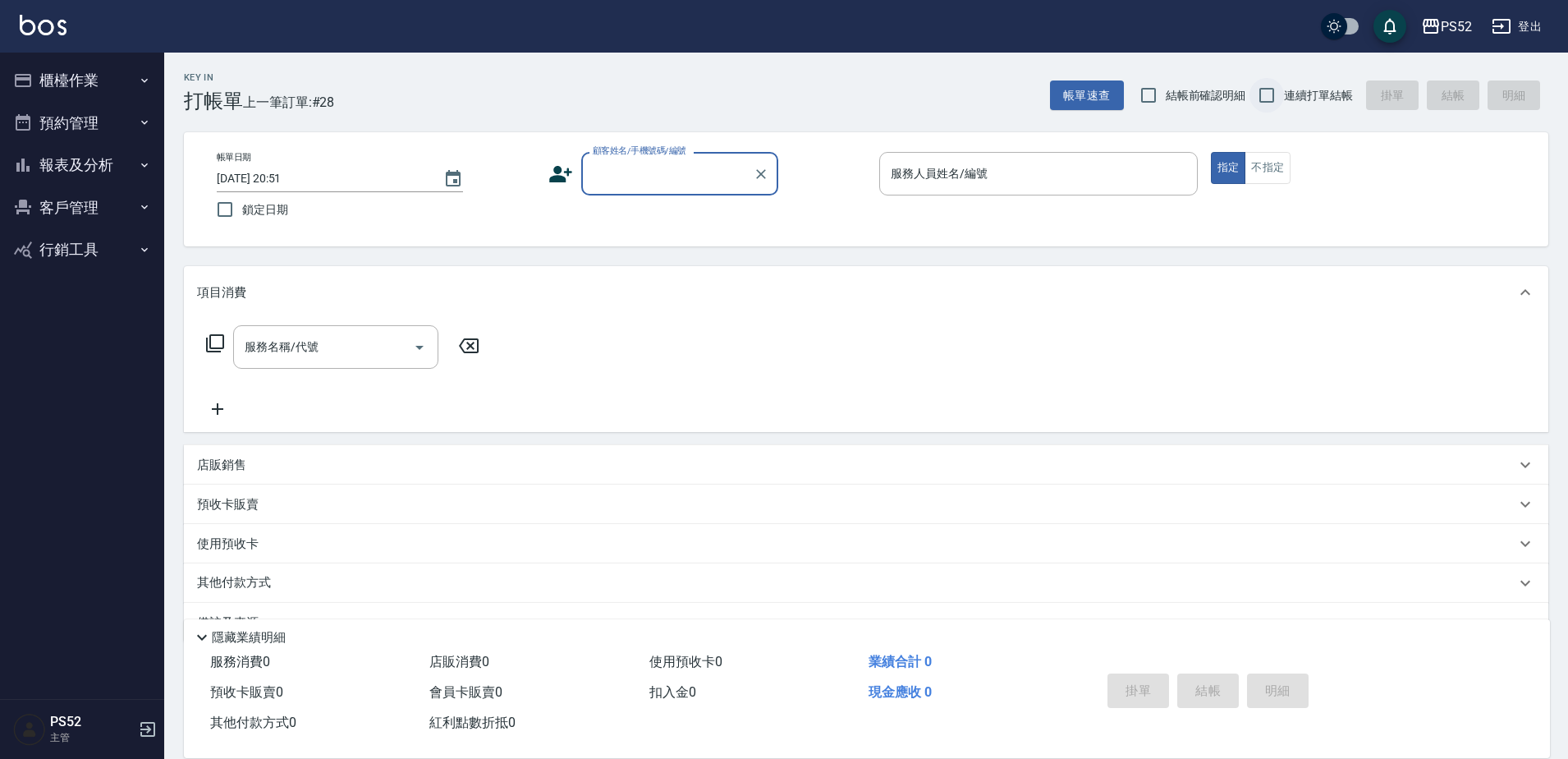
click at [1278, 98] on input "連續打單結帳" at bounding box center [1266, 95] width 35 height 35
checkbox input "true"
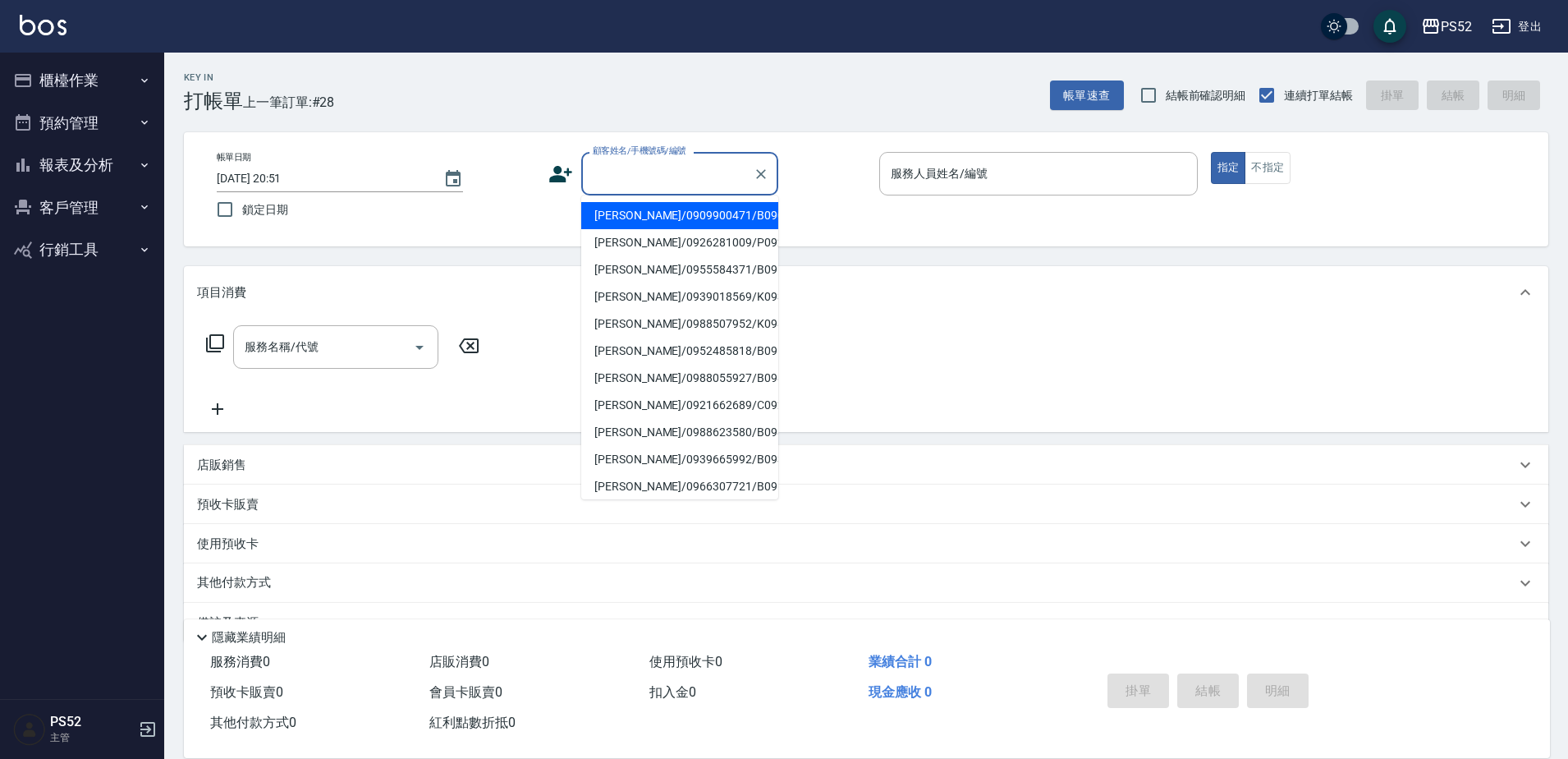
click at [680, 173] on input "顧客姓名/手機號碼/編號" at bounding box center [667, 173] width 157 height 29
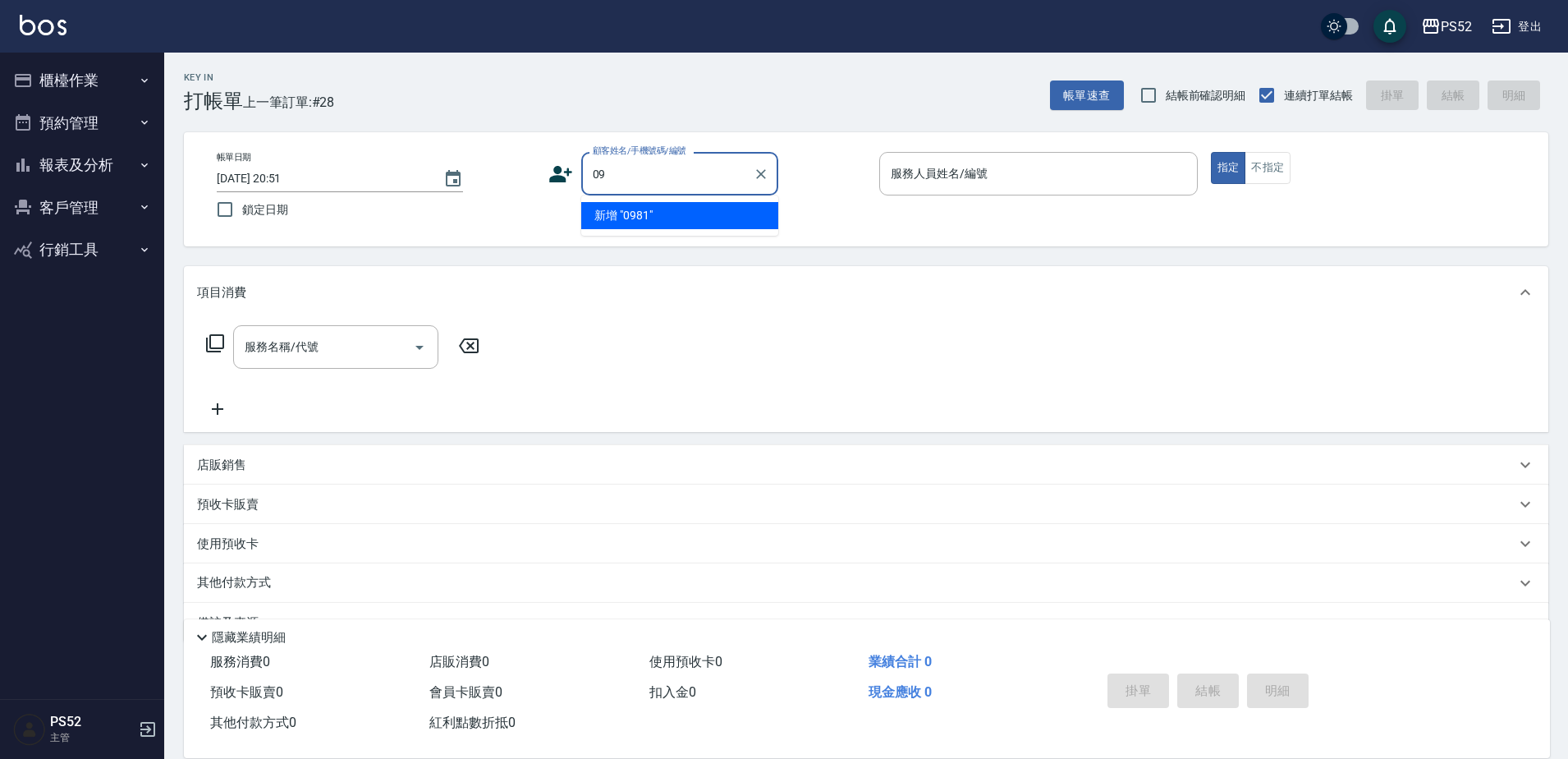
type input "0"
type input "辜"
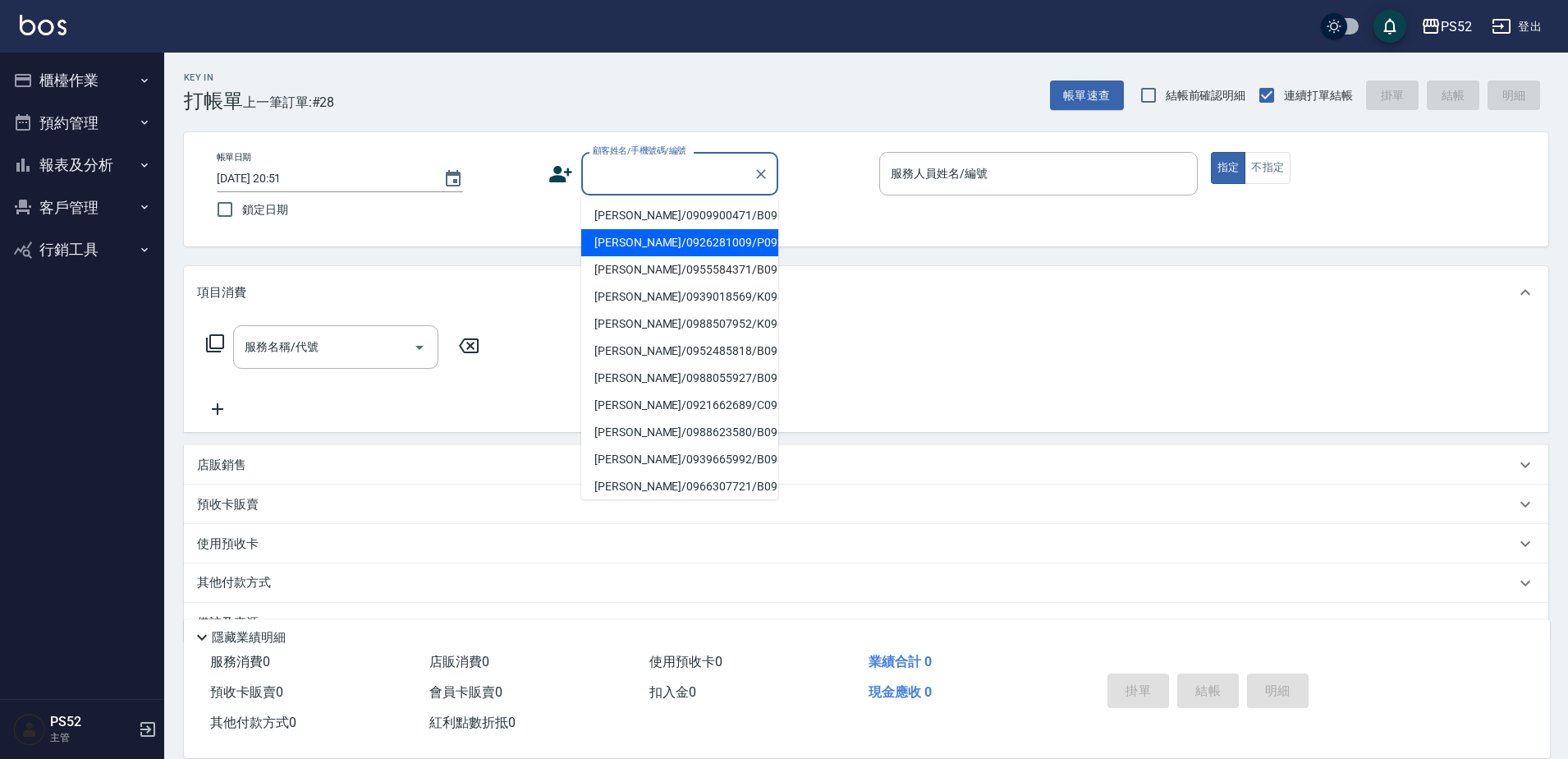
click at [550, 174] on icon at bounding box center [561, 173] width 25 height 25
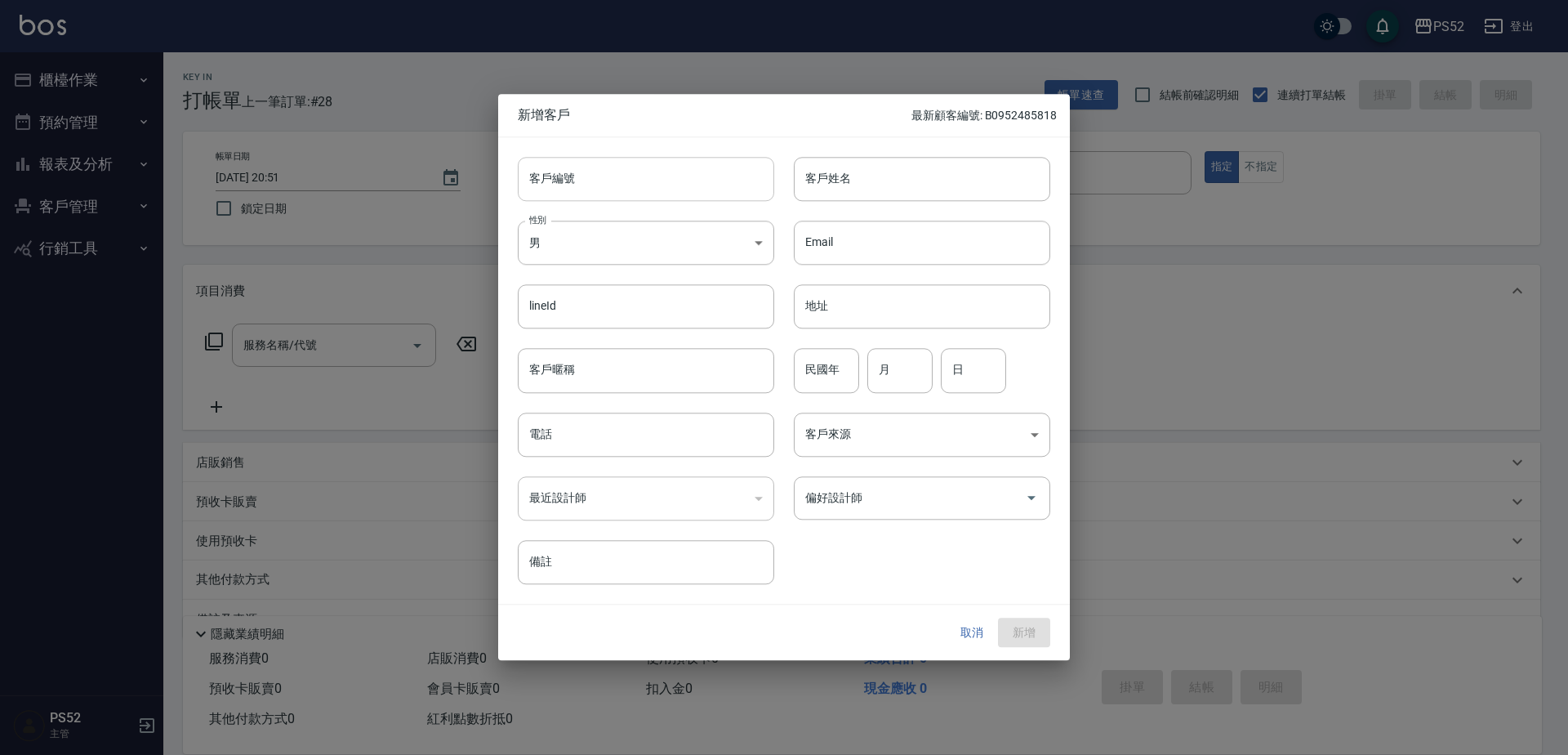
click at [570, 200] on input "客戶編號" at bounding box center [646, 178] width 256 height 44
type input "B"
type input "P0981000965"
click at [551, 448] on input "電話" at bounding box center [646, 435] width 256 height 44
type input "0981000965"
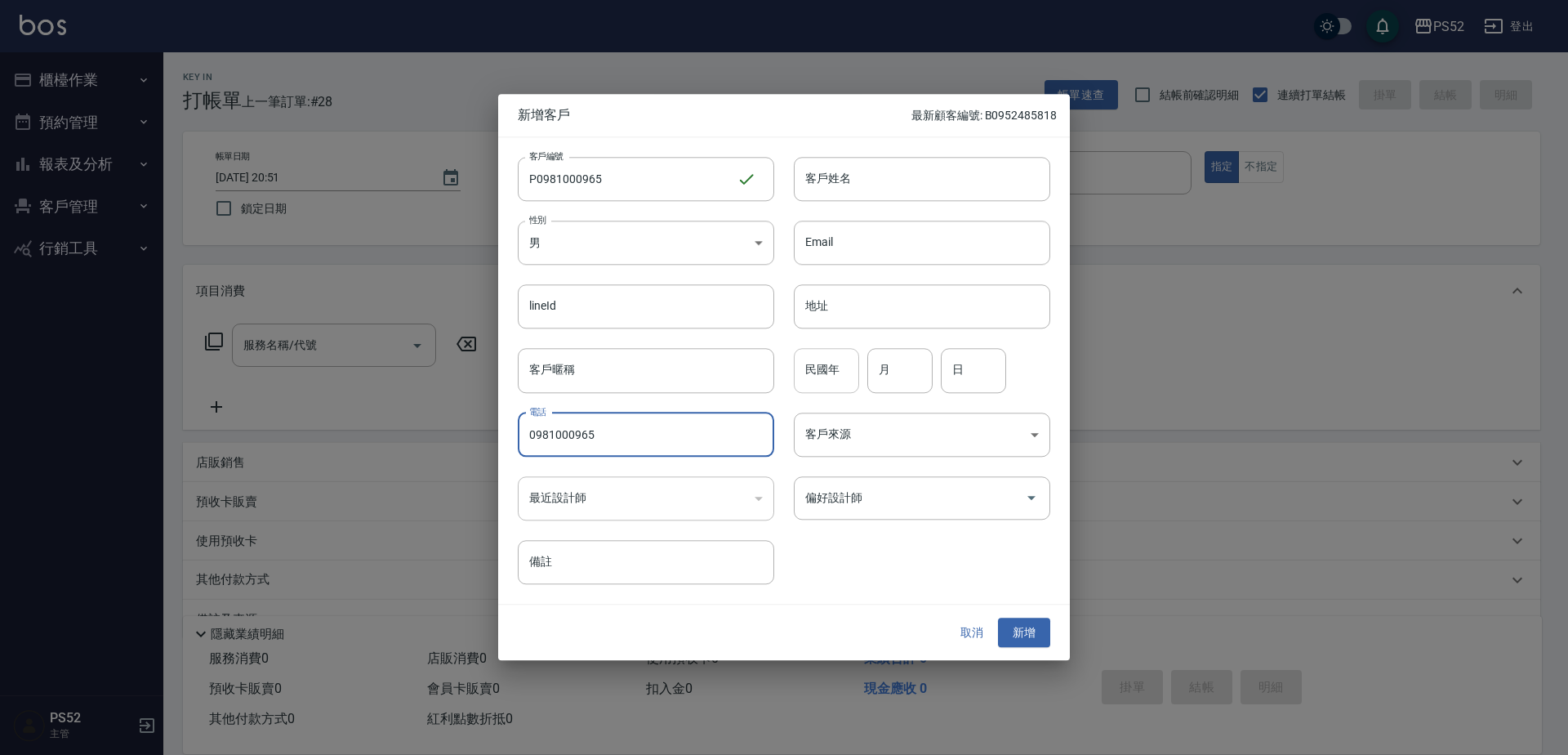
click at [799, 369] on input "民國年" at bounding box center [827, 371] width 65 height 44
type input "7"
type input "10"
click at [976, 184] on input "客戶姓名" at bounding box center [922, 178] width 256 height 44
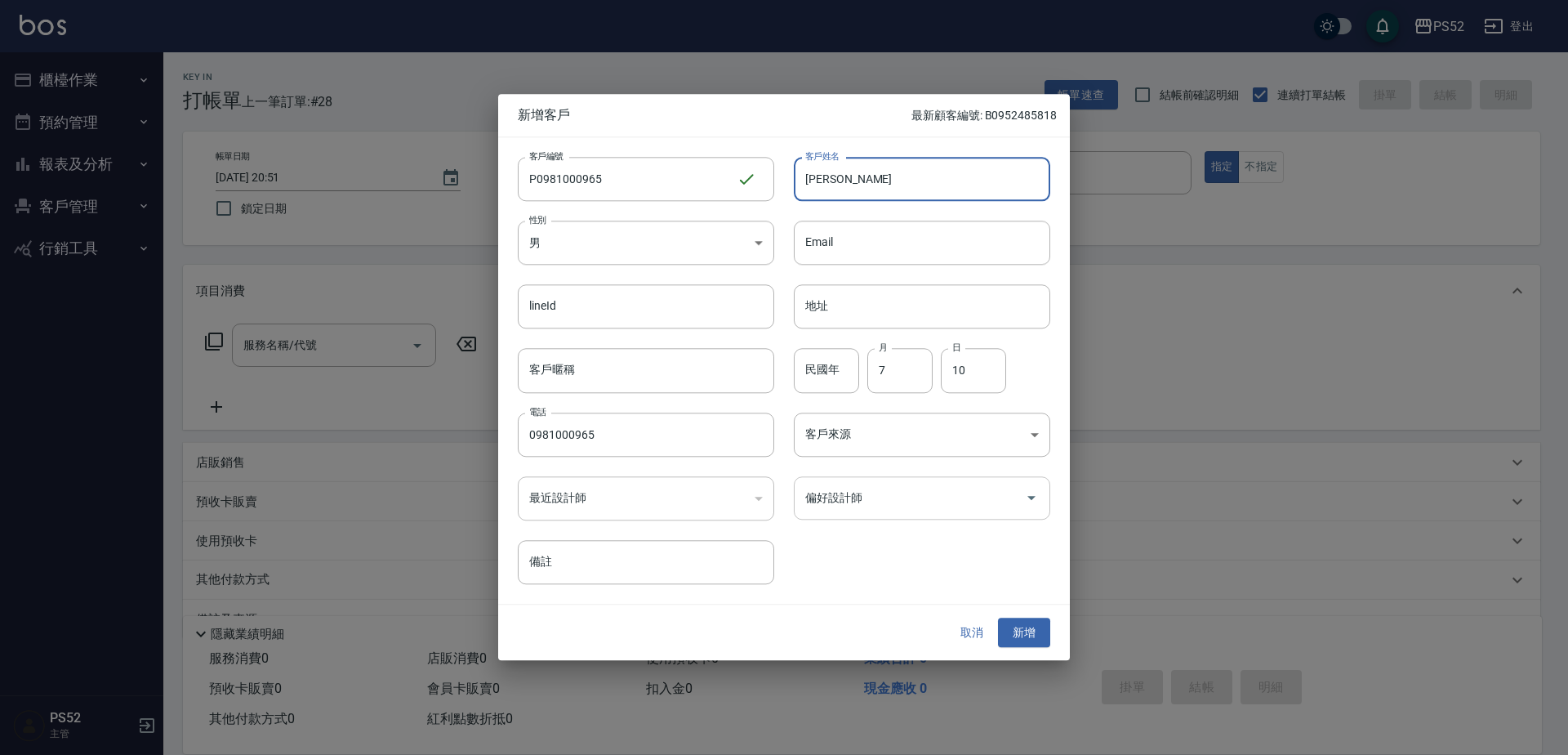
type input "辜柏諺"
click at [904, 488] on input "偏好設計師" at bounding box center [910, 498] width 217 height 29
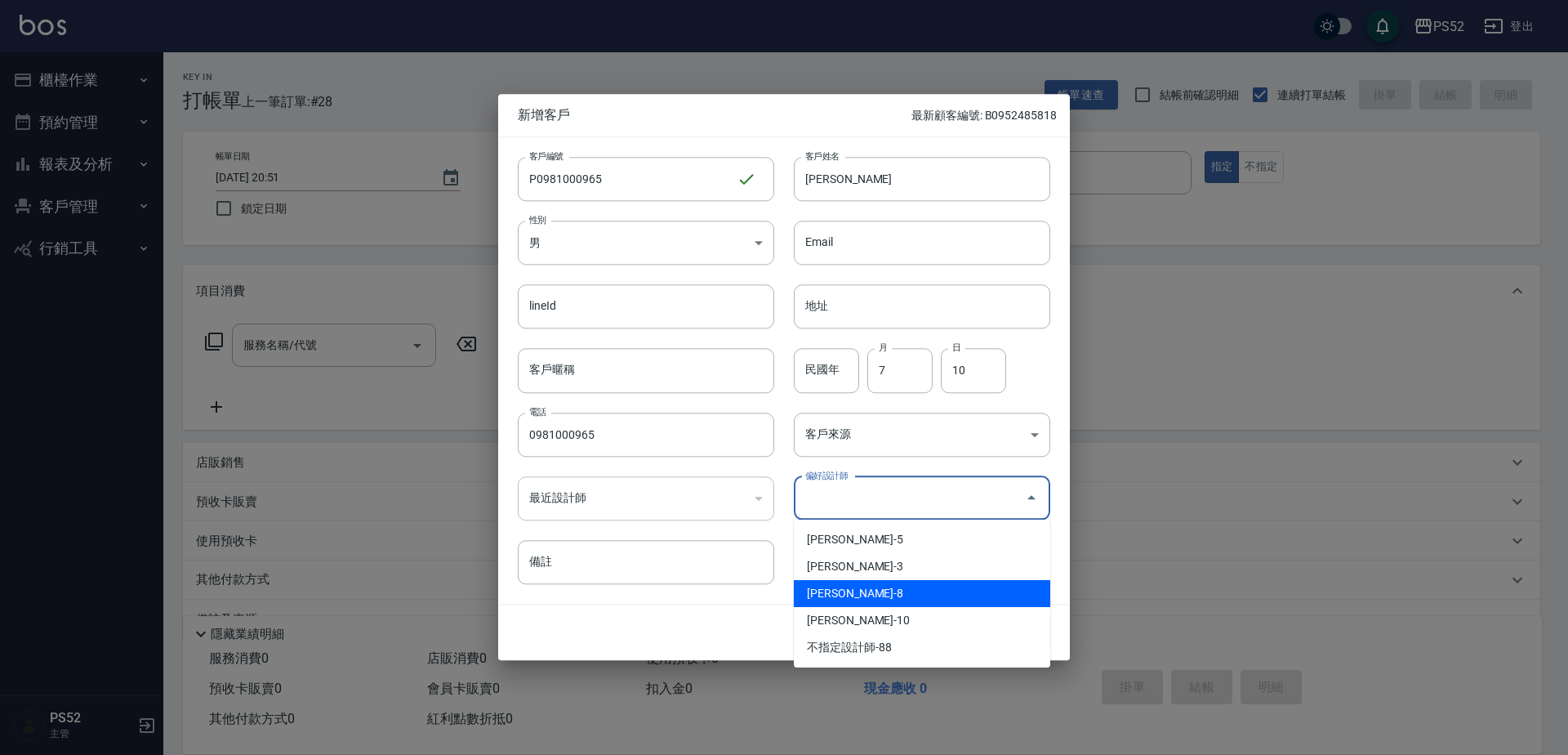
click at [890, 596] on li "陳昱勳-8" at bounding box center [922, 592] width 256 height 27
type input "陳昱勳"
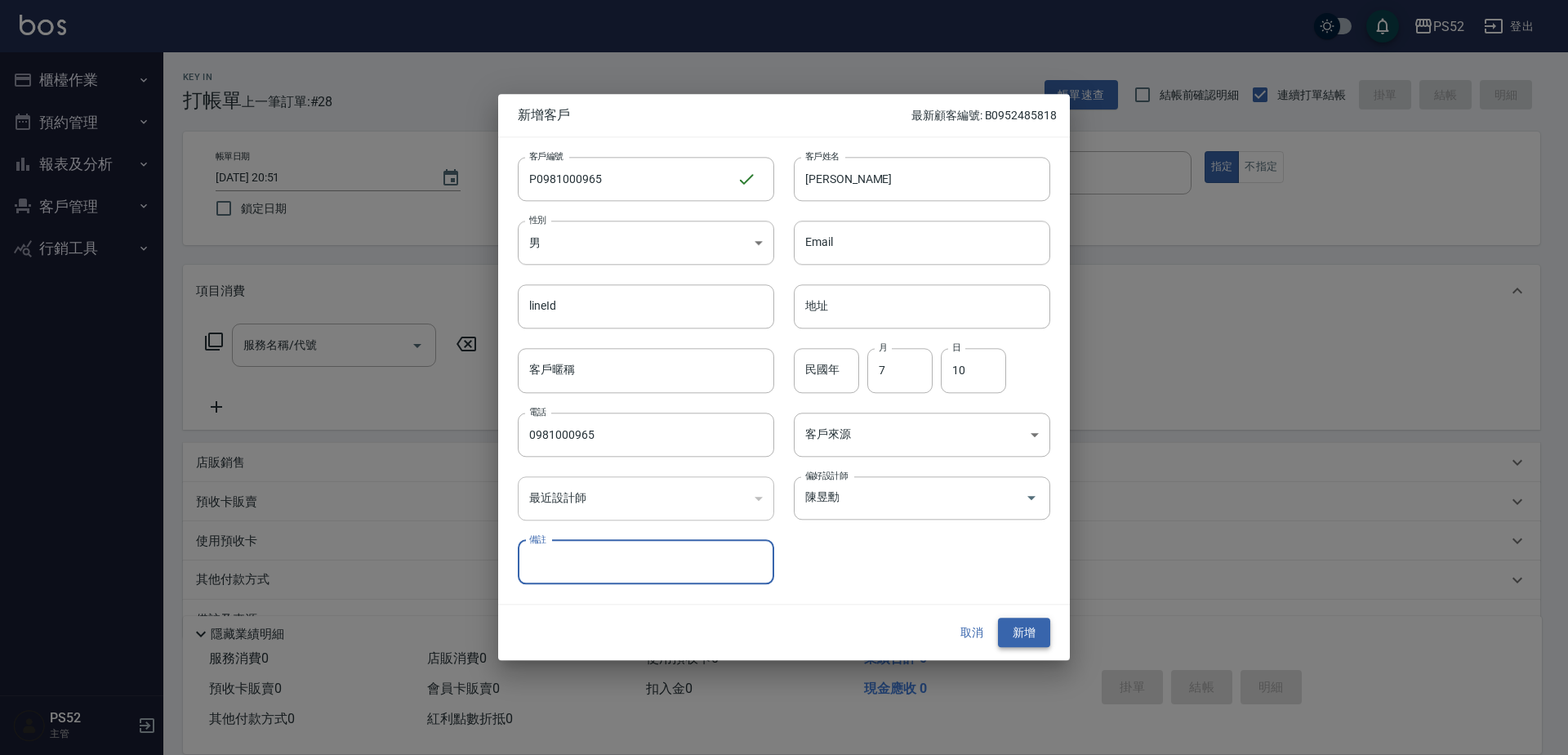
click at [1020, 630] on button "新增" at bounding box center [1024, 633] width 52 height 31
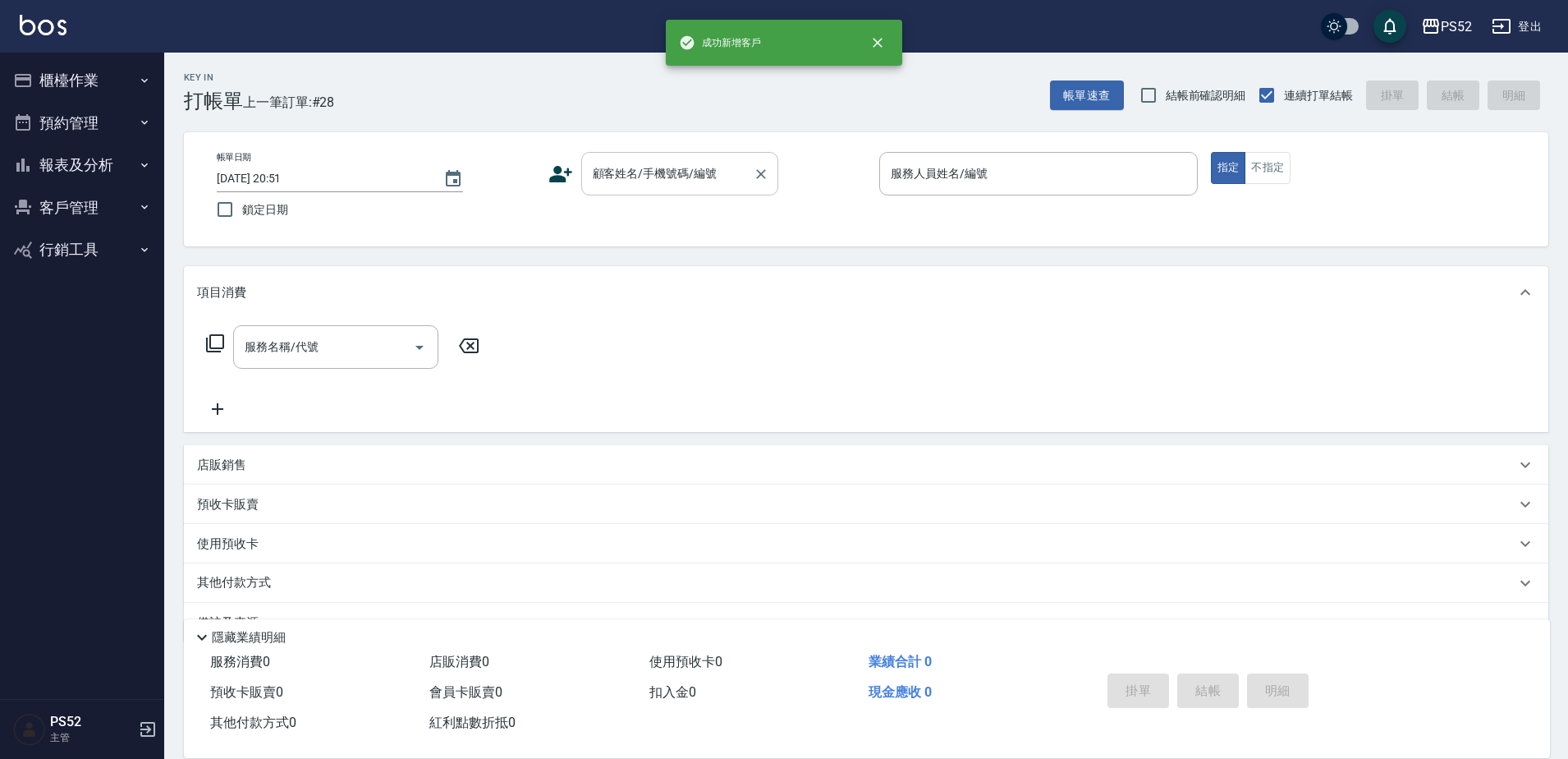
click at [732, 170] on input "顧客姓名/手機號碼/編號" at bounding box center [667, 173] width 157 height 29
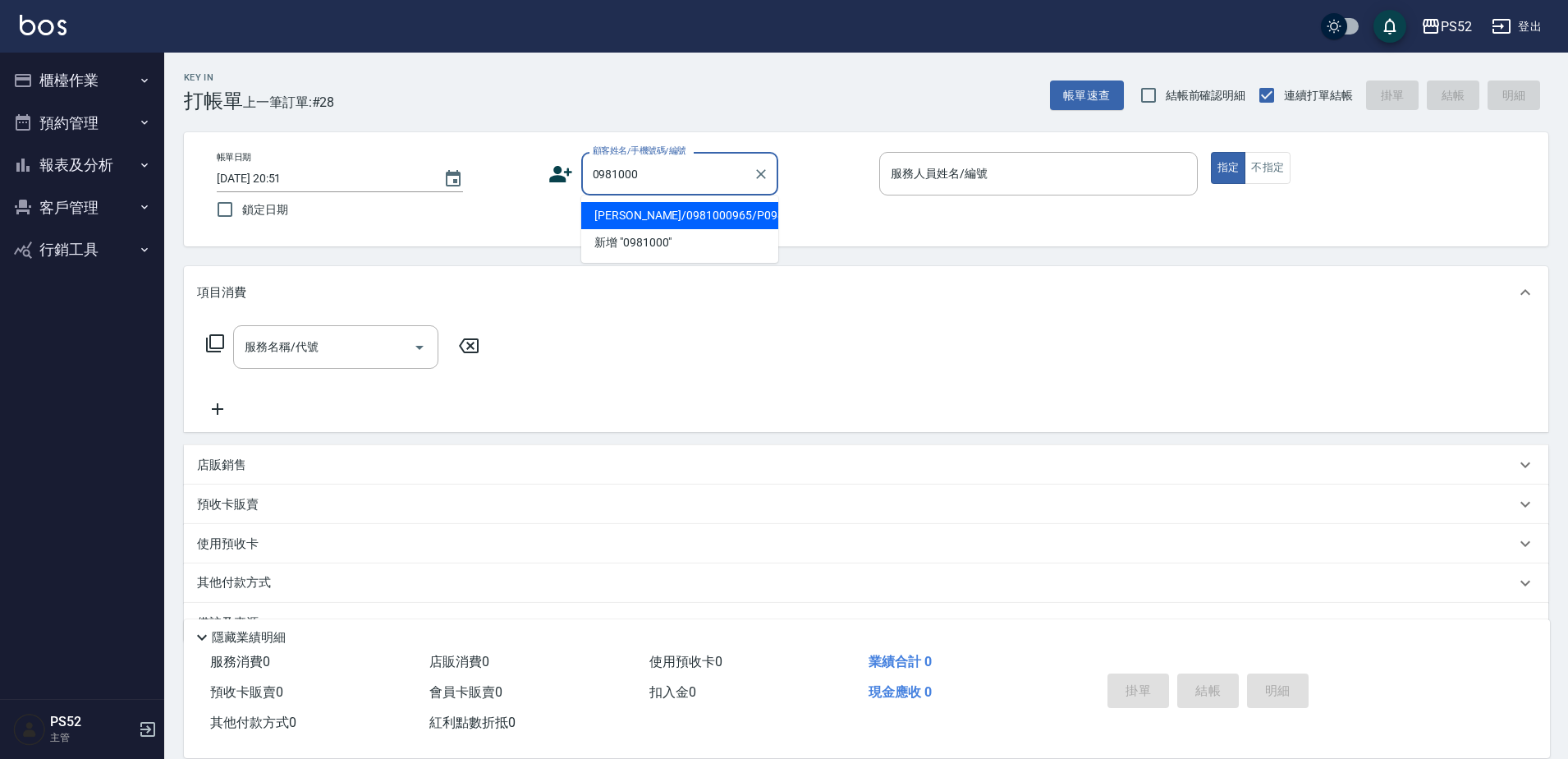
click at [672, 229] on li "辜柏諺/0981000965/P0981000965" at bounding box center [679, 215] width 197 height 27
type input "辜柏諺/0981000965/P0981000965"
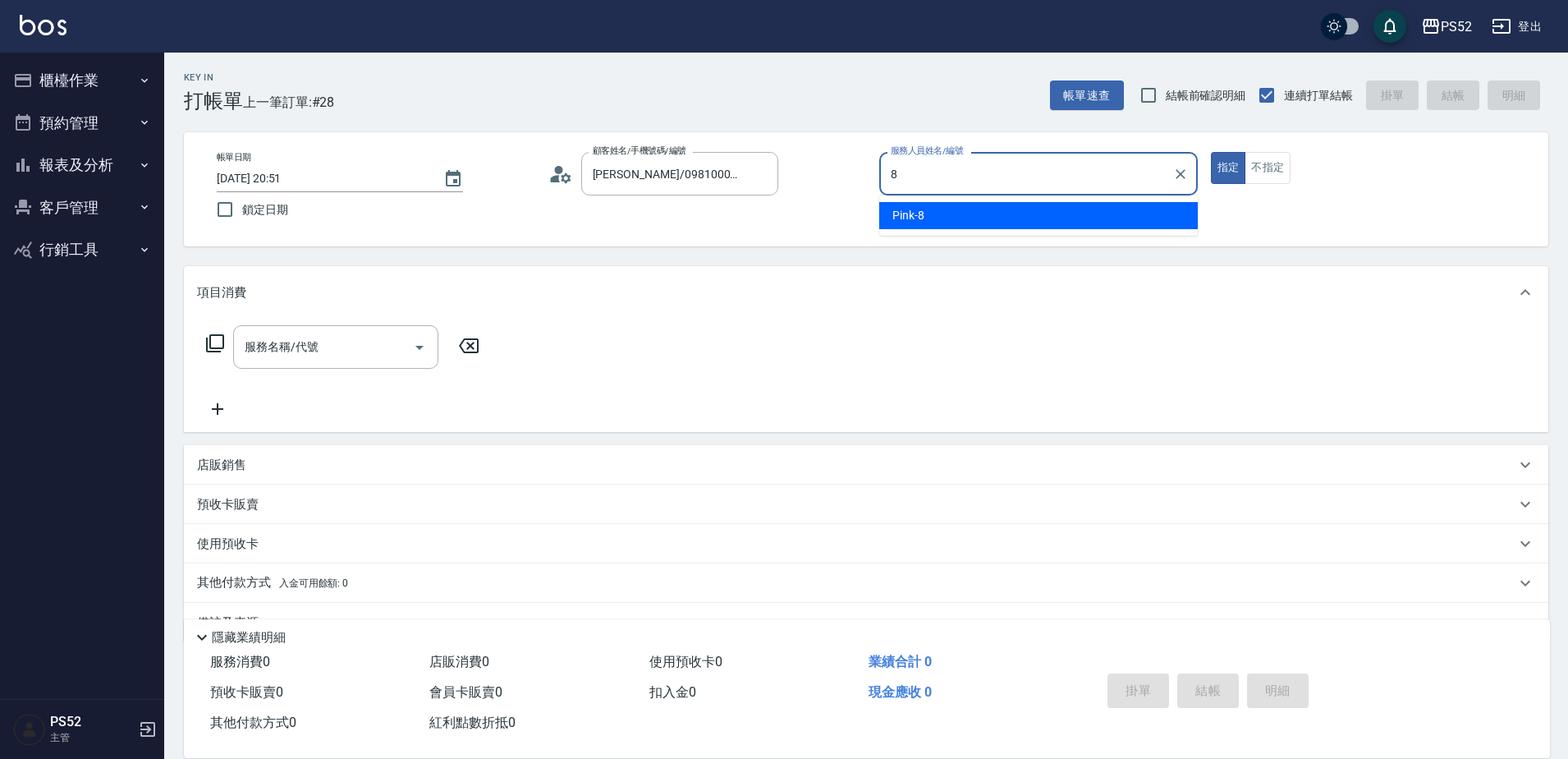
type input "Pink-8"
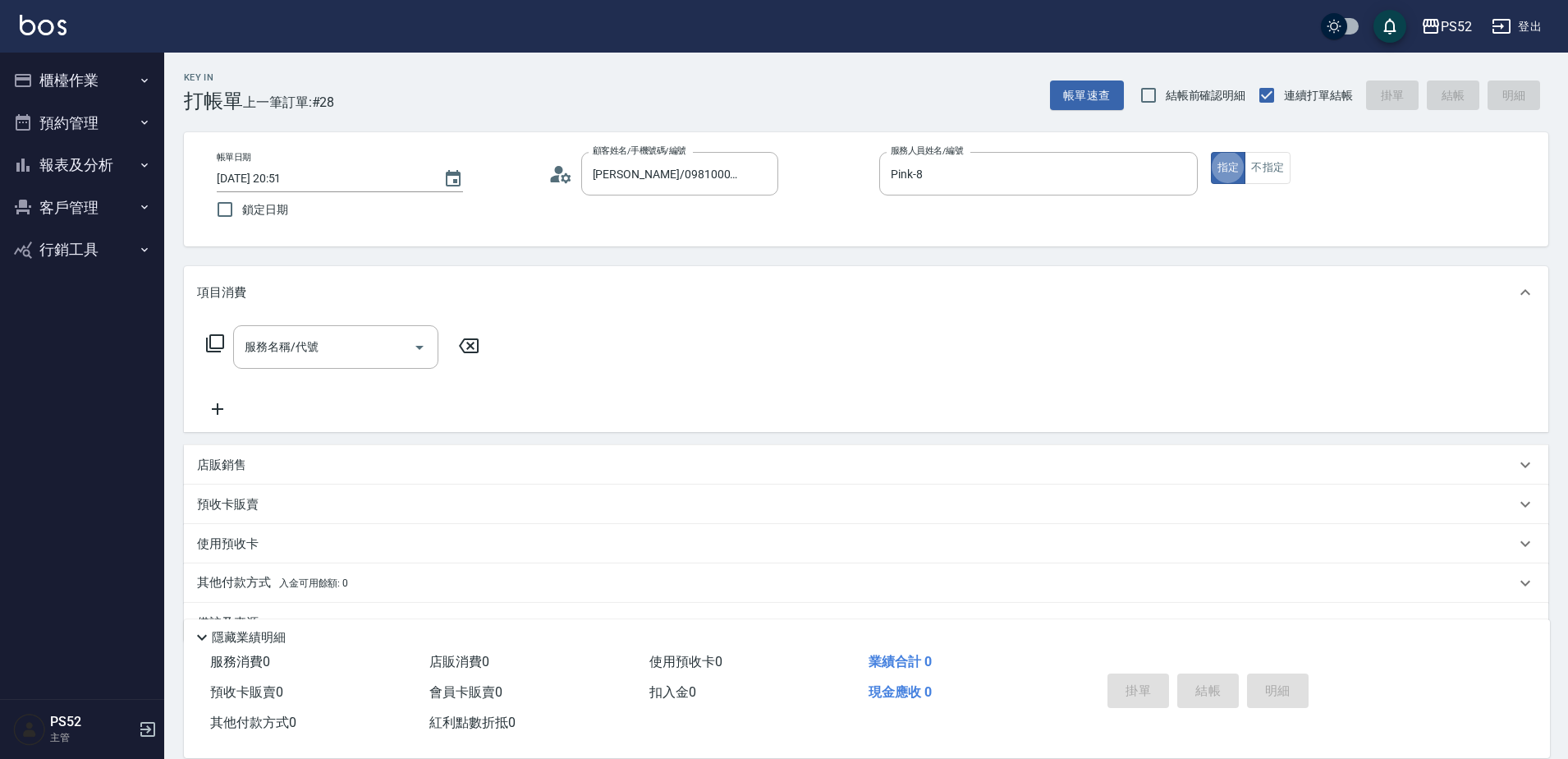
type button "true"
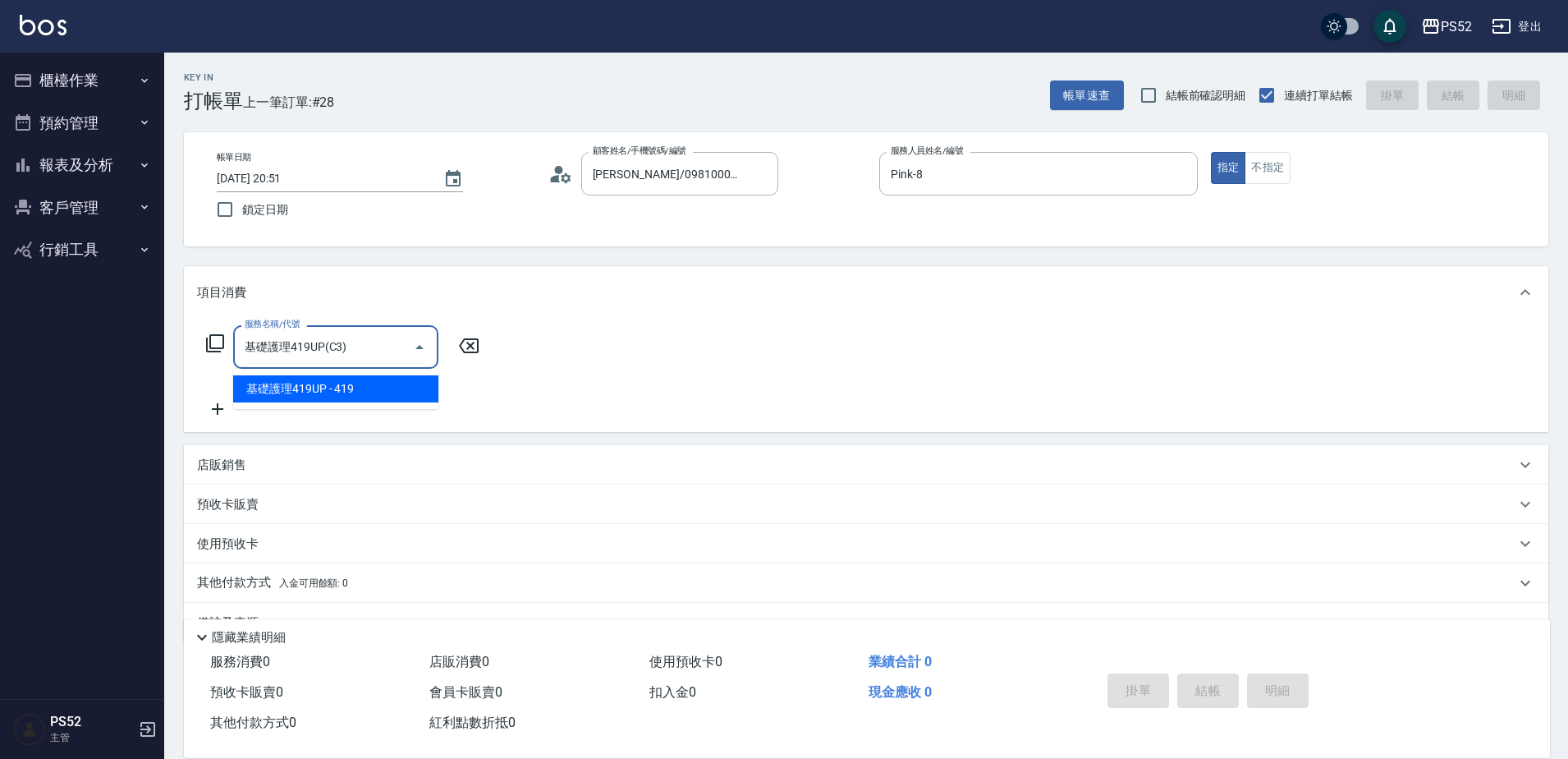
type input "基礎護理419UP(C3)"
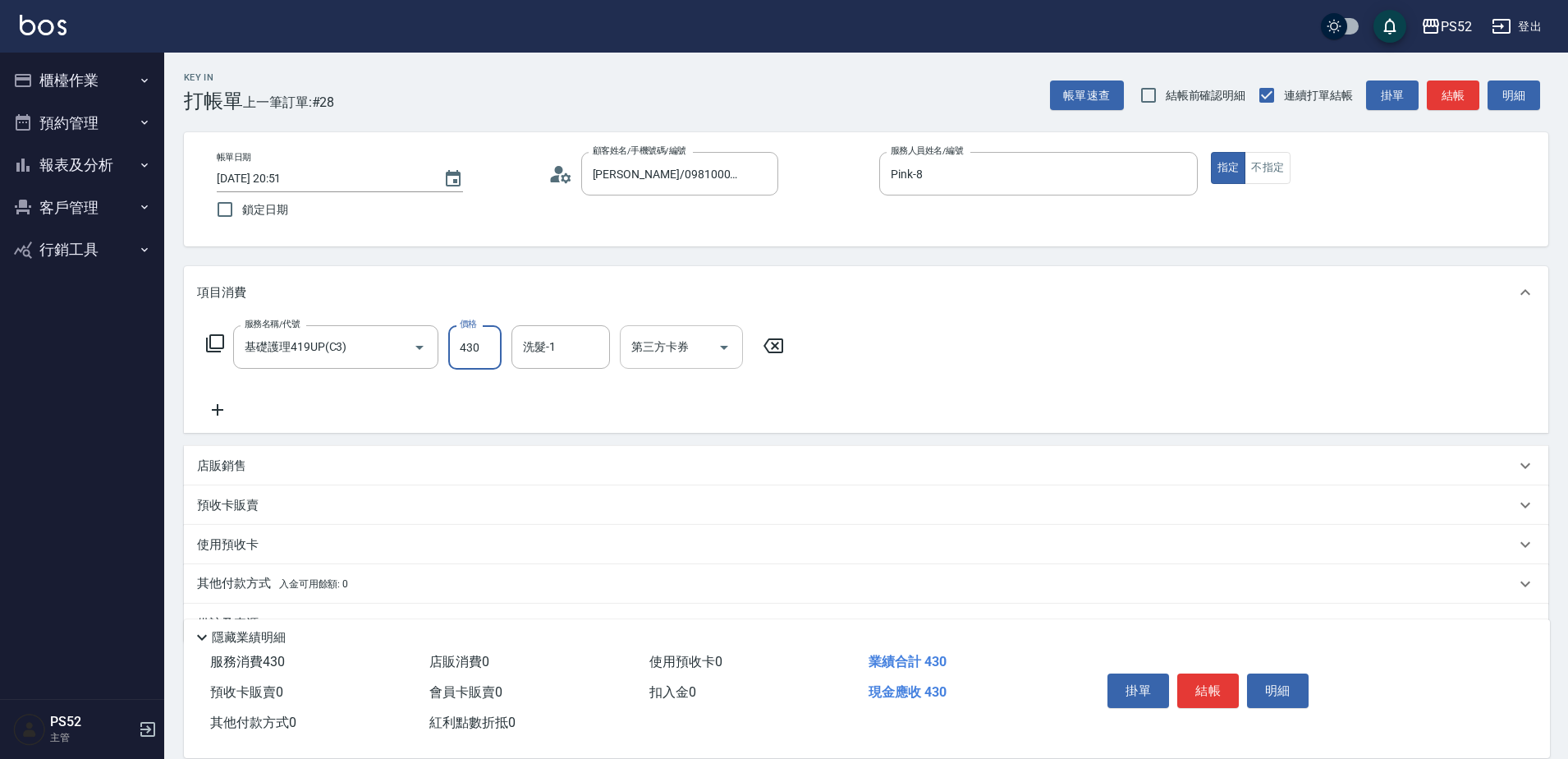
type input "430"
click at [654, 352] on div "第三方卡券 第三方卡券" at bounding box center [681, 347] width 123 height 44
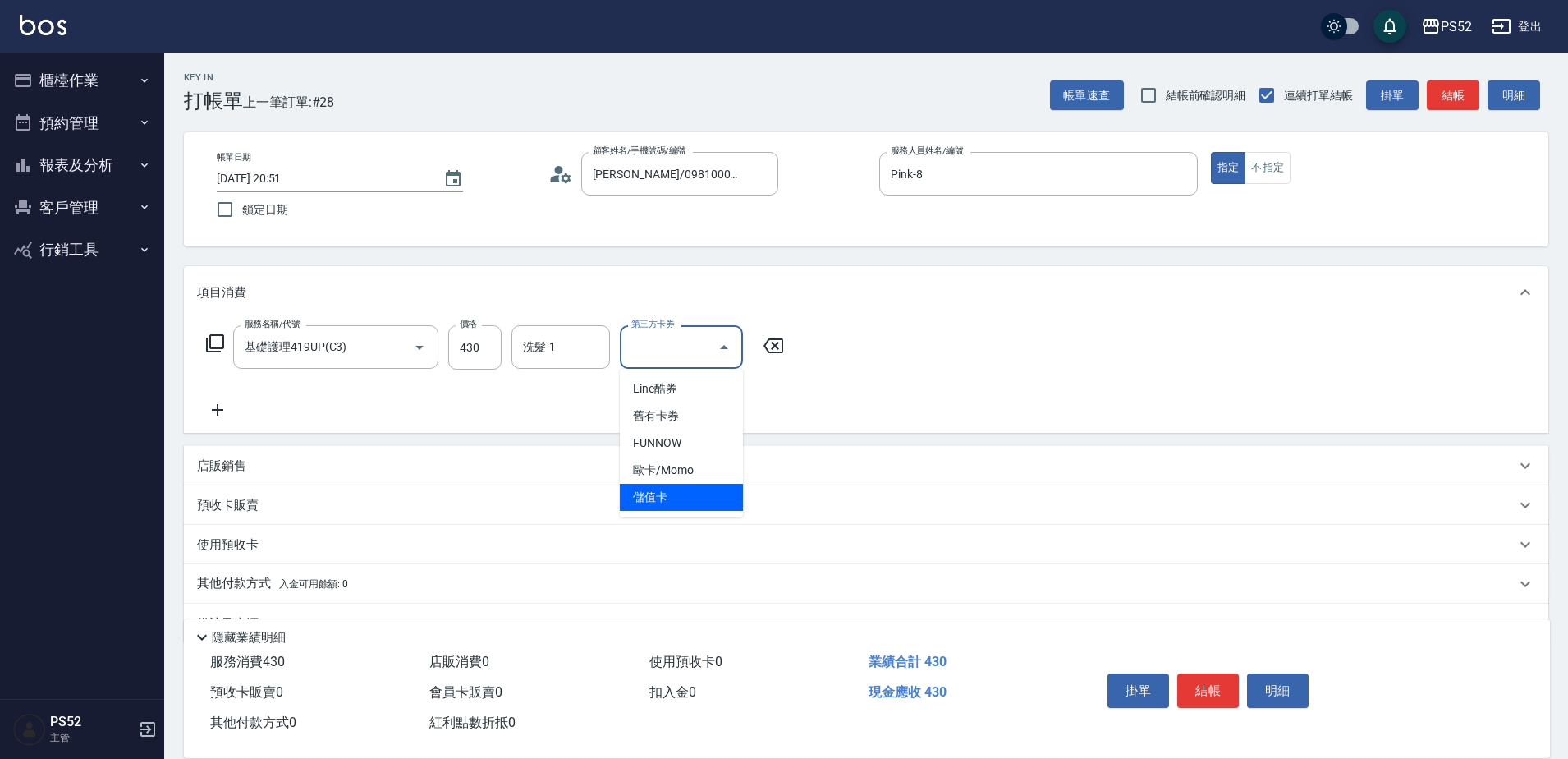
click at [673, 491] on span "儲值卡" at bounding box center [681, 496] width 123 height 27
type input "儲值卡"
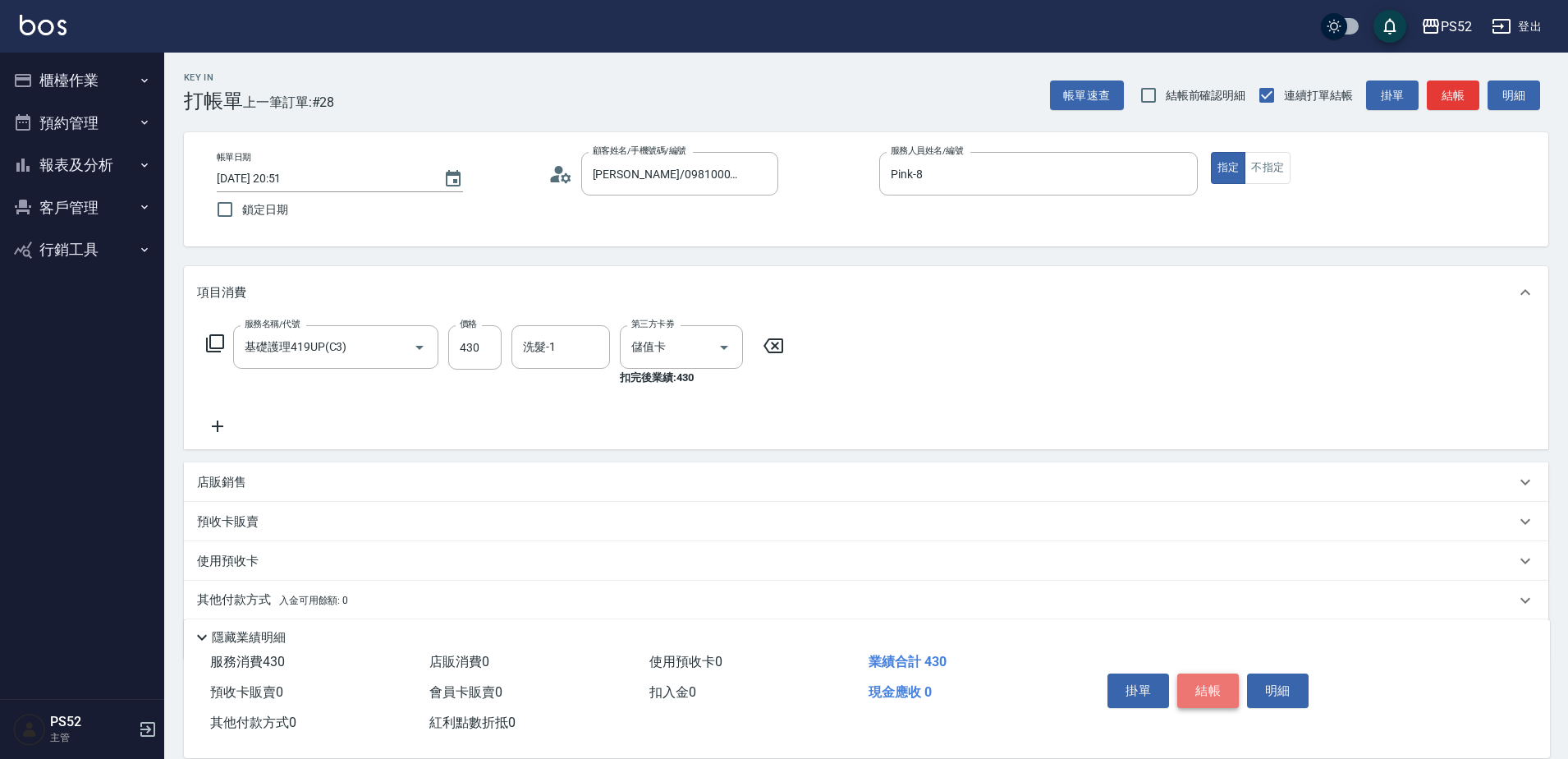
click at [1202, 675] on button "結帳" at bounding box center [1207, 691] width 61 height 35
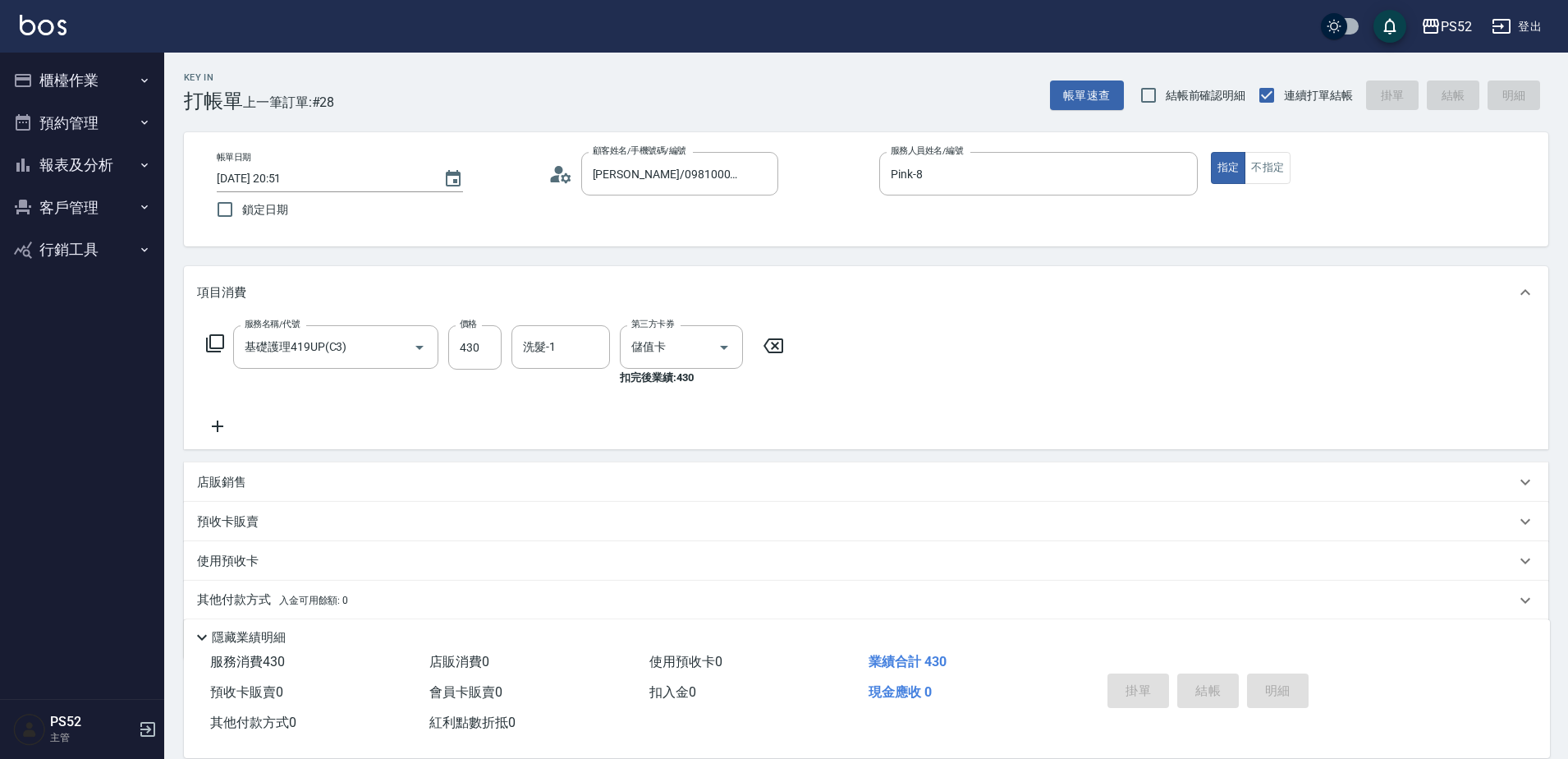
type input "2025/10/15 20:52"
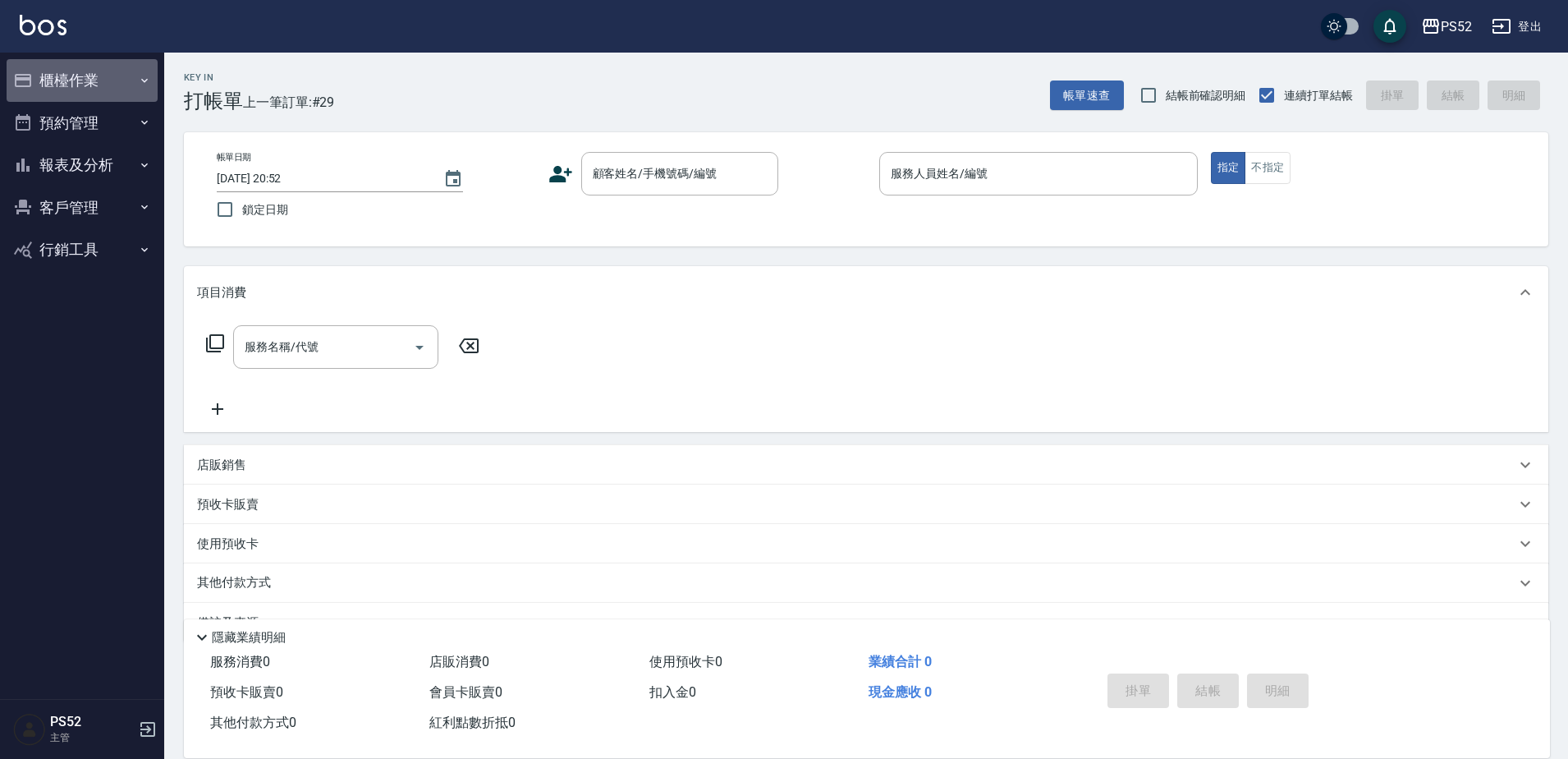
click at [121, 74] on button "櫃檯作業" at bounding box center [82, 80] width 151 height 43
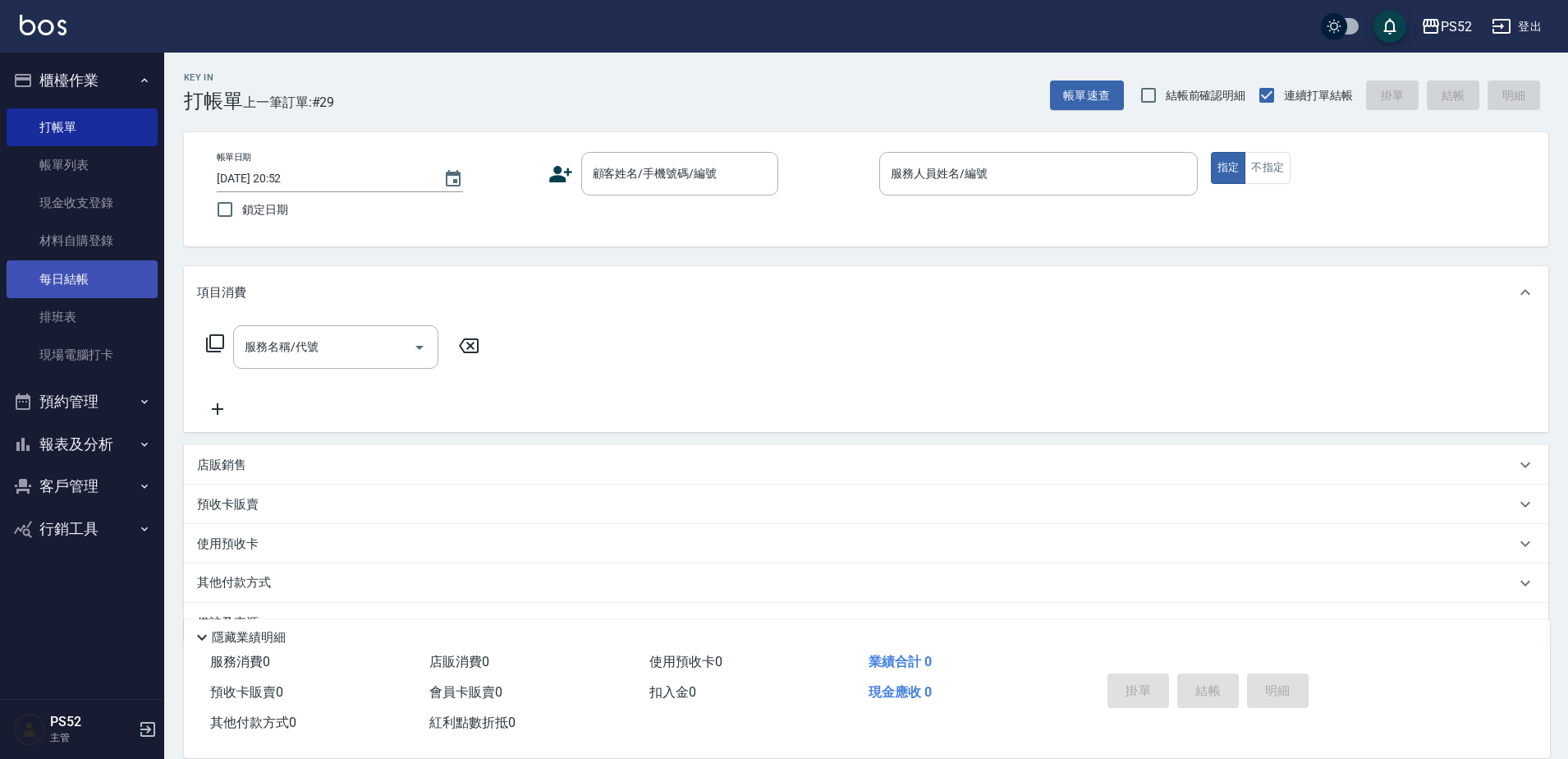
click at [109, 287] on link "每日結帳" at bounding box center [82, 279] width 151 height 38
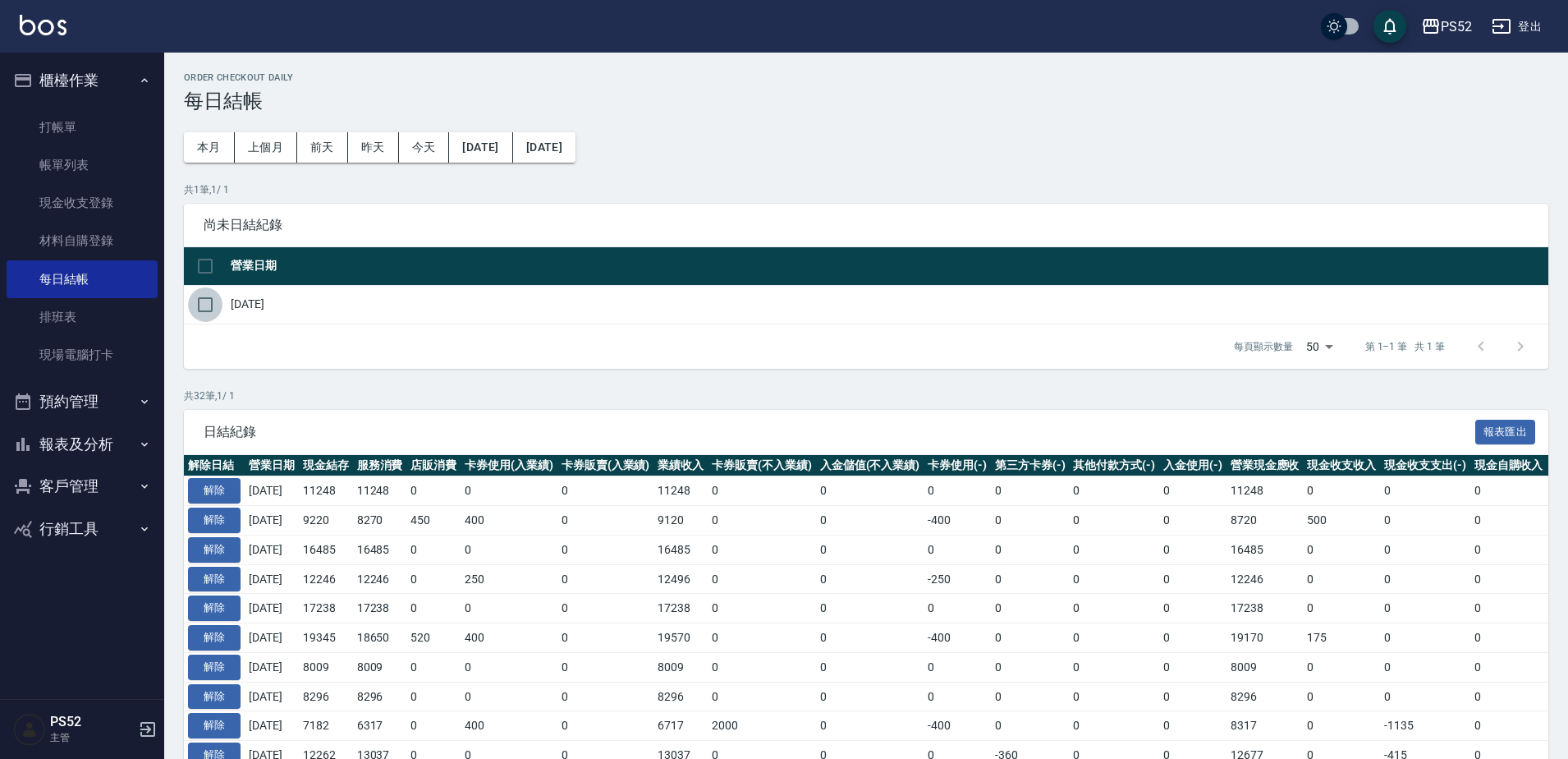
click at [213, 305] on input "checkbox" at bounding box center [205, 304] width 35 height 35
checkbox input "true"
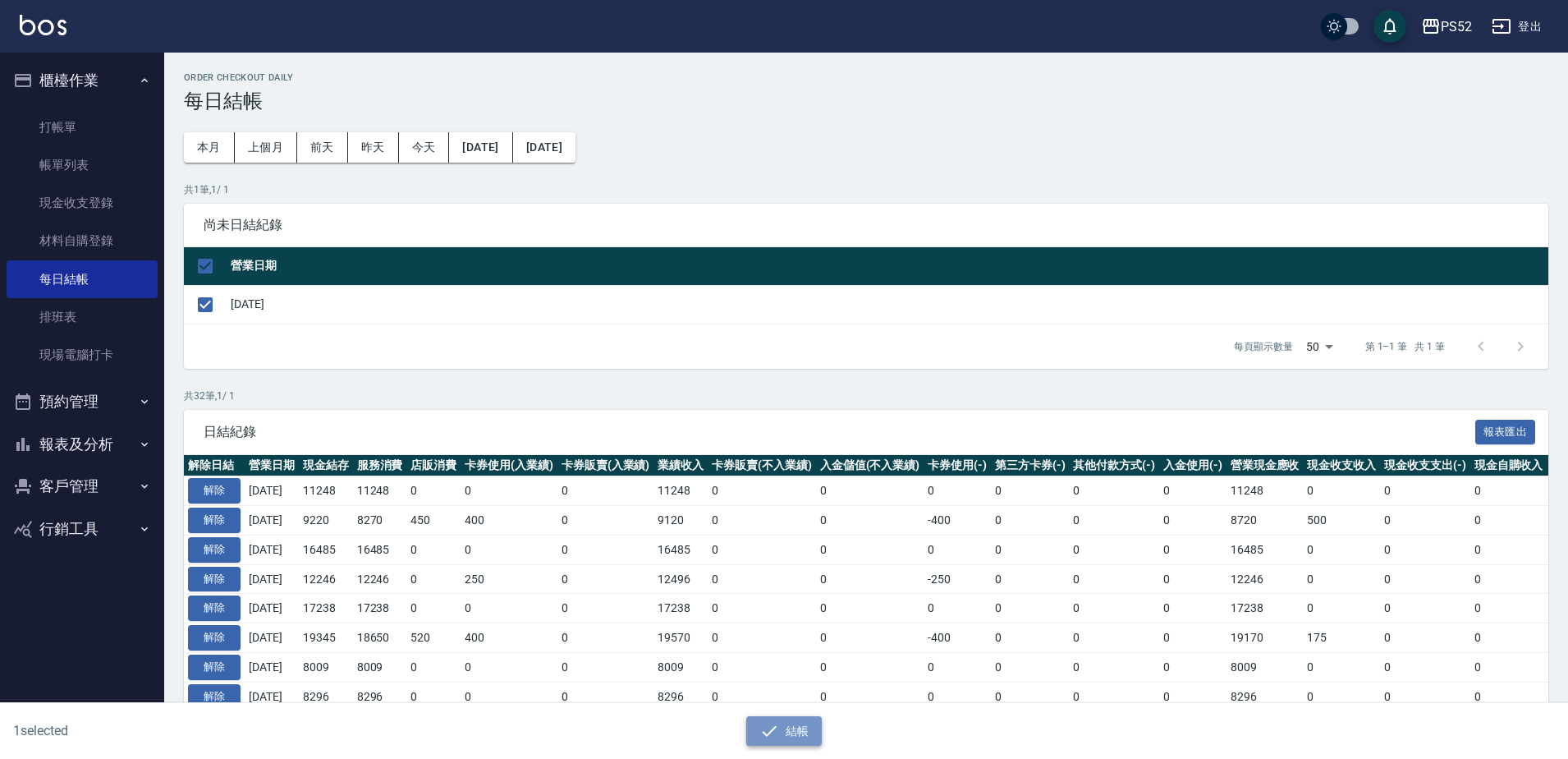
click at [781, 726] on button "結帳" at bounding box center [784, 731] width 76 height 31
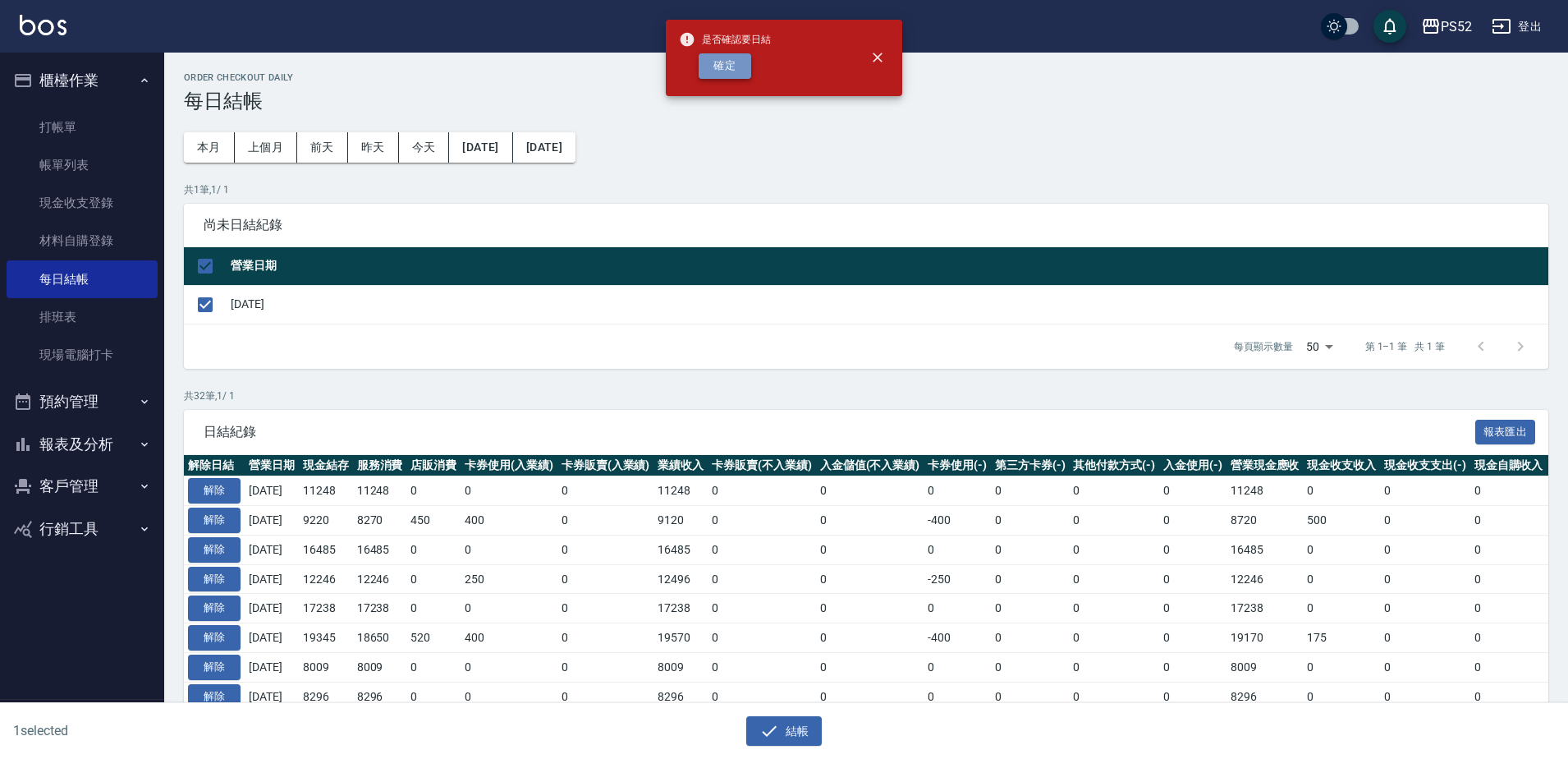
click at [728, 74] on button "確定" at bounding box center [724, 66] width 52 height 26
checkbox input "false"
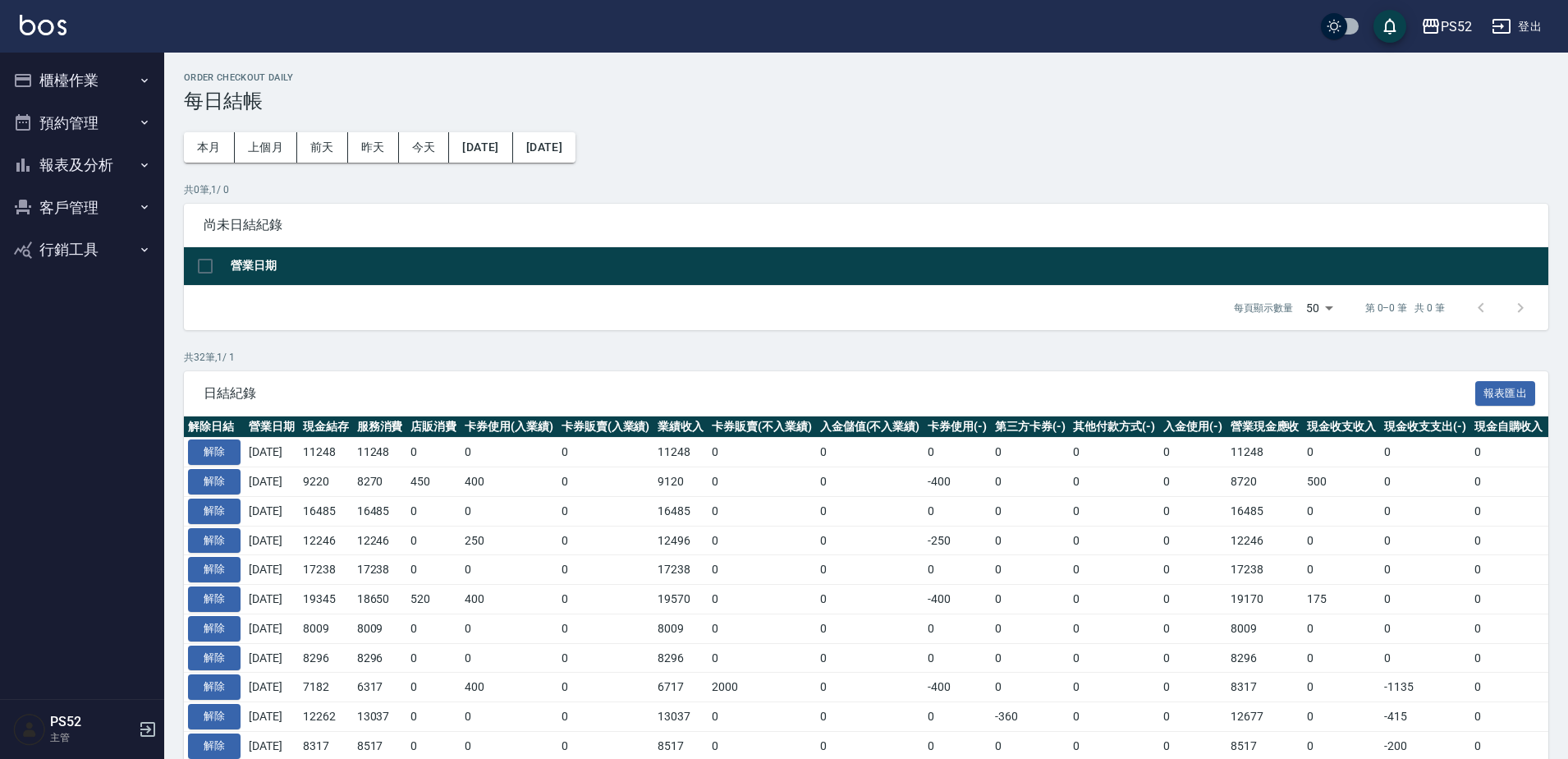
click at [55, 164] on button "報表及分析" at bounding box center [82, 164] width 151 height 43
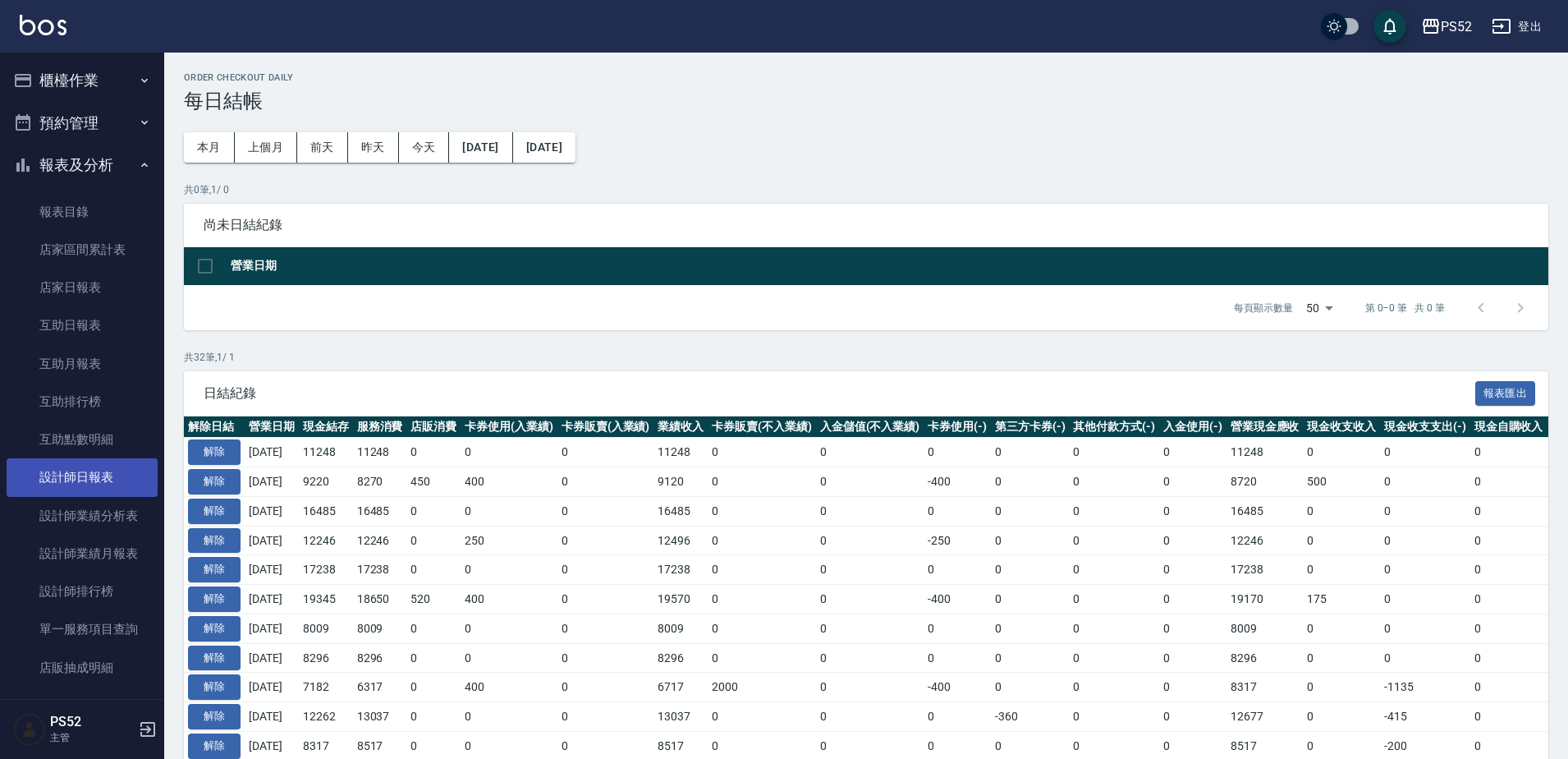
click at [90, 487] on link "設計師日報表" at bounding box center [82, 477] width 151 height 38
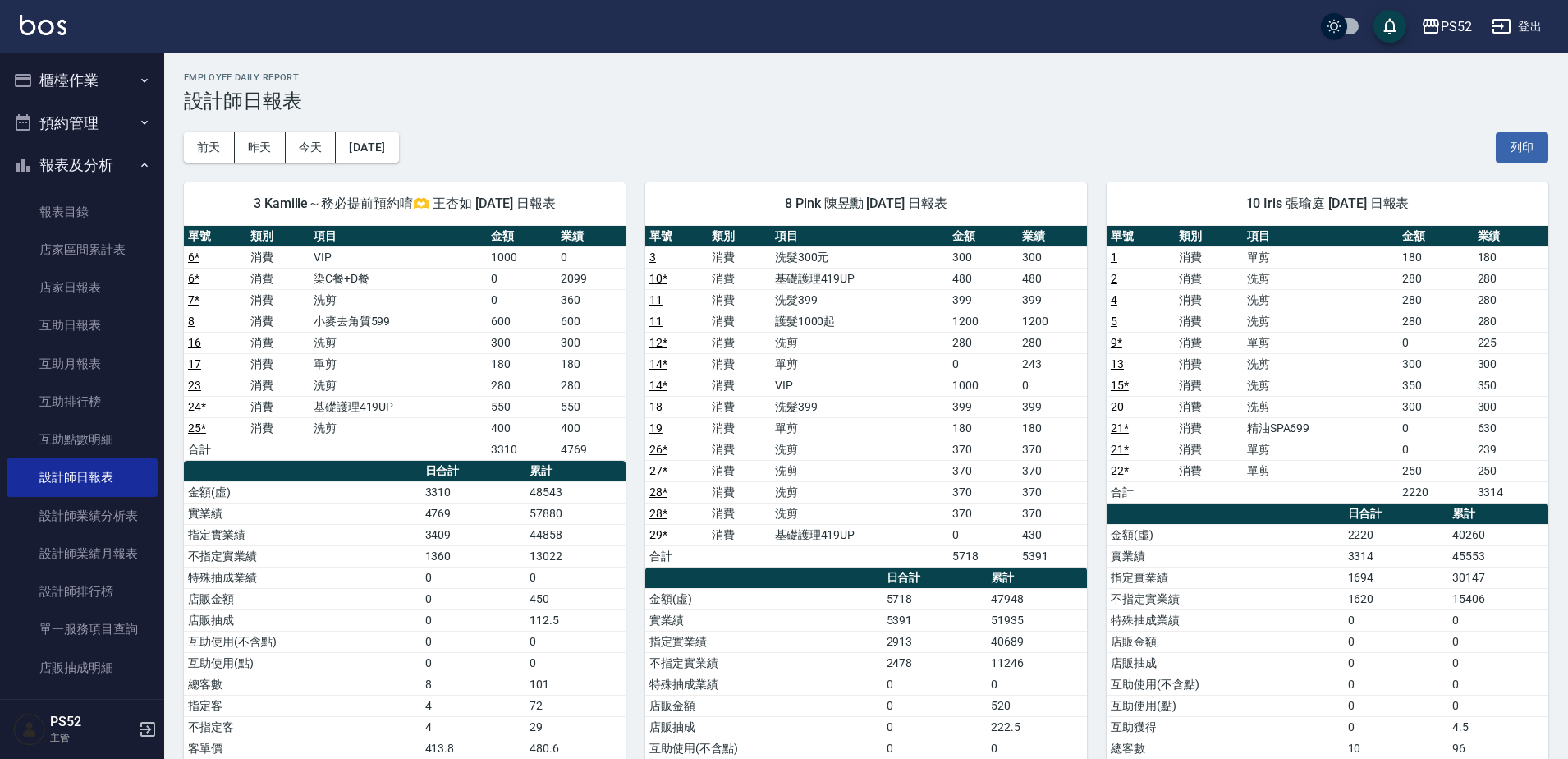
click at [65, 170] on button "報表及分析" at bounding box center [82, 164] width 151 height 43
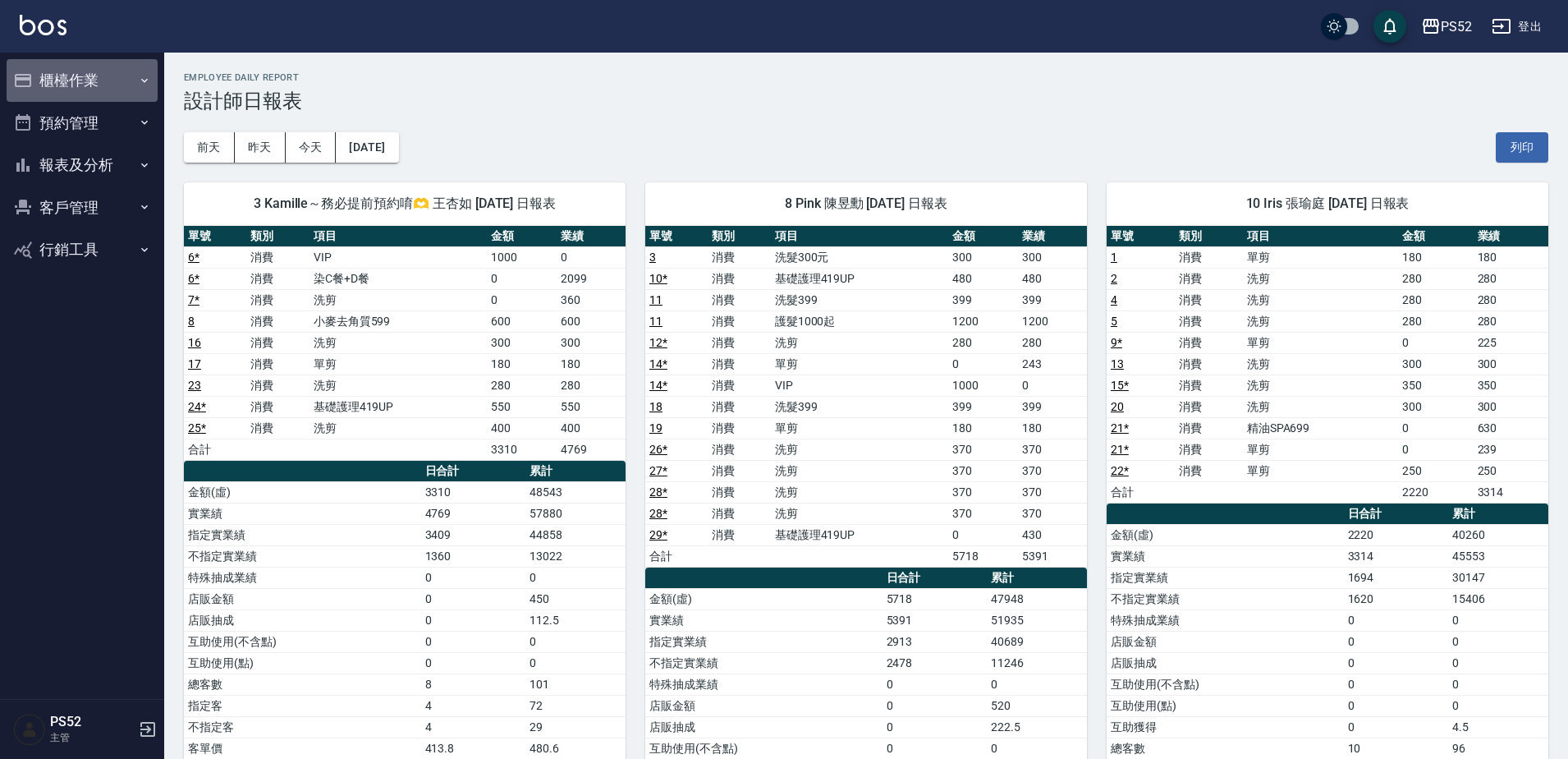
click at [66, 89] on button "櫃檯作業" at bounding box center [82, 80] width 151 height 43
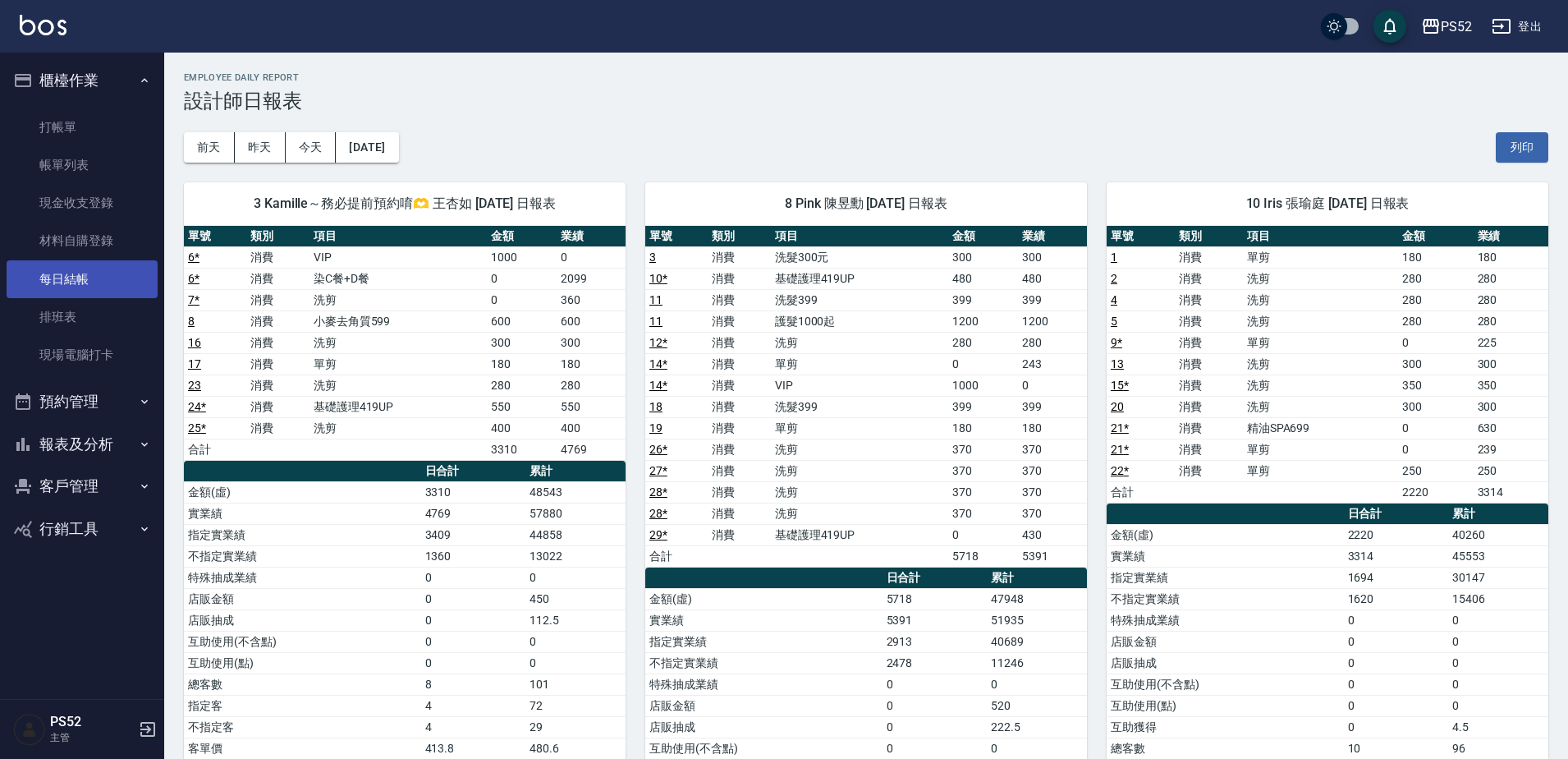
click at [88, 290] on link "每日結帳" at bounding box center [82, 279] width 151 height 38
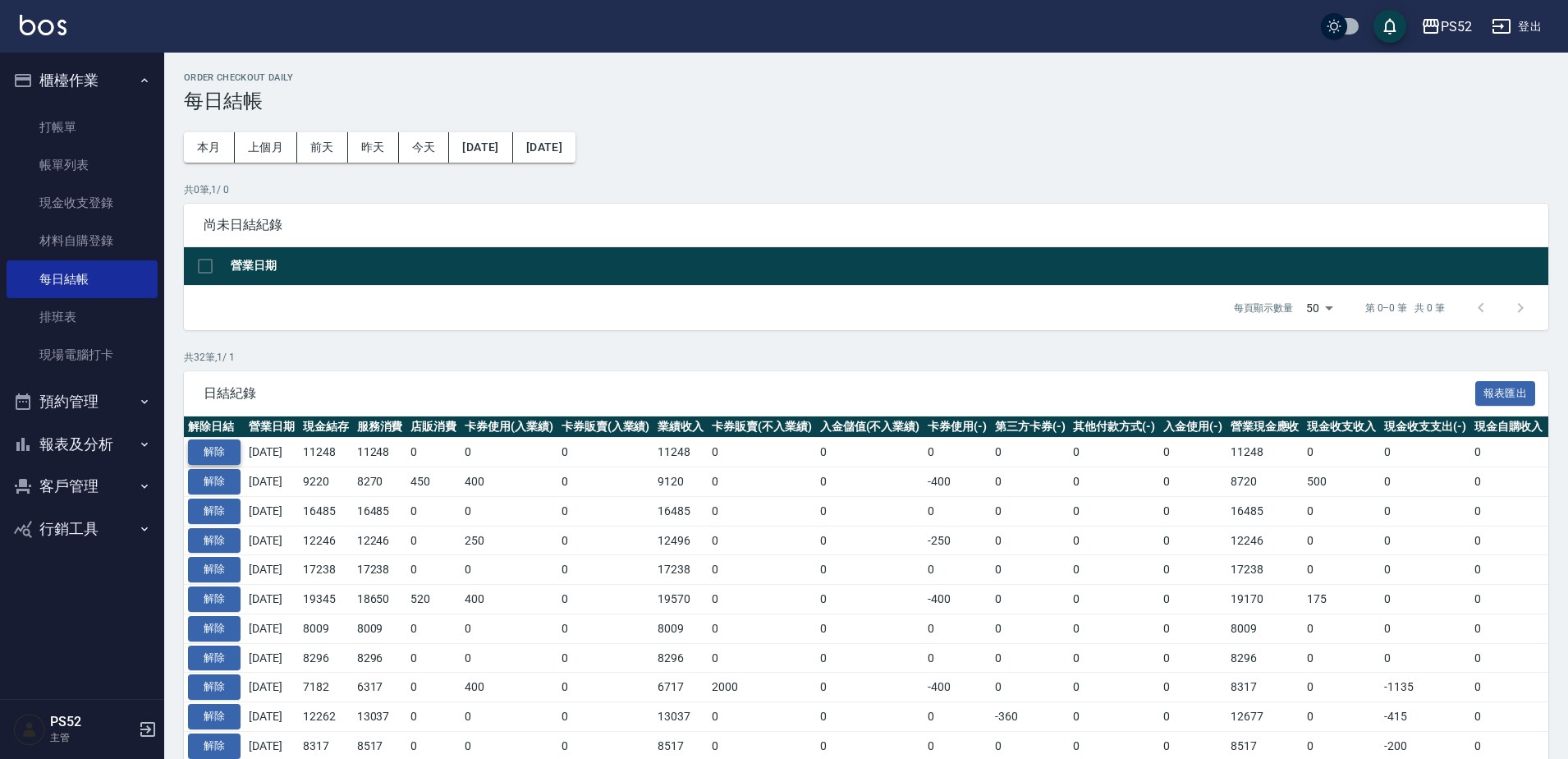
click at [219, 444] on button "解除" at bounding box center [214, 452] width 52 height 26
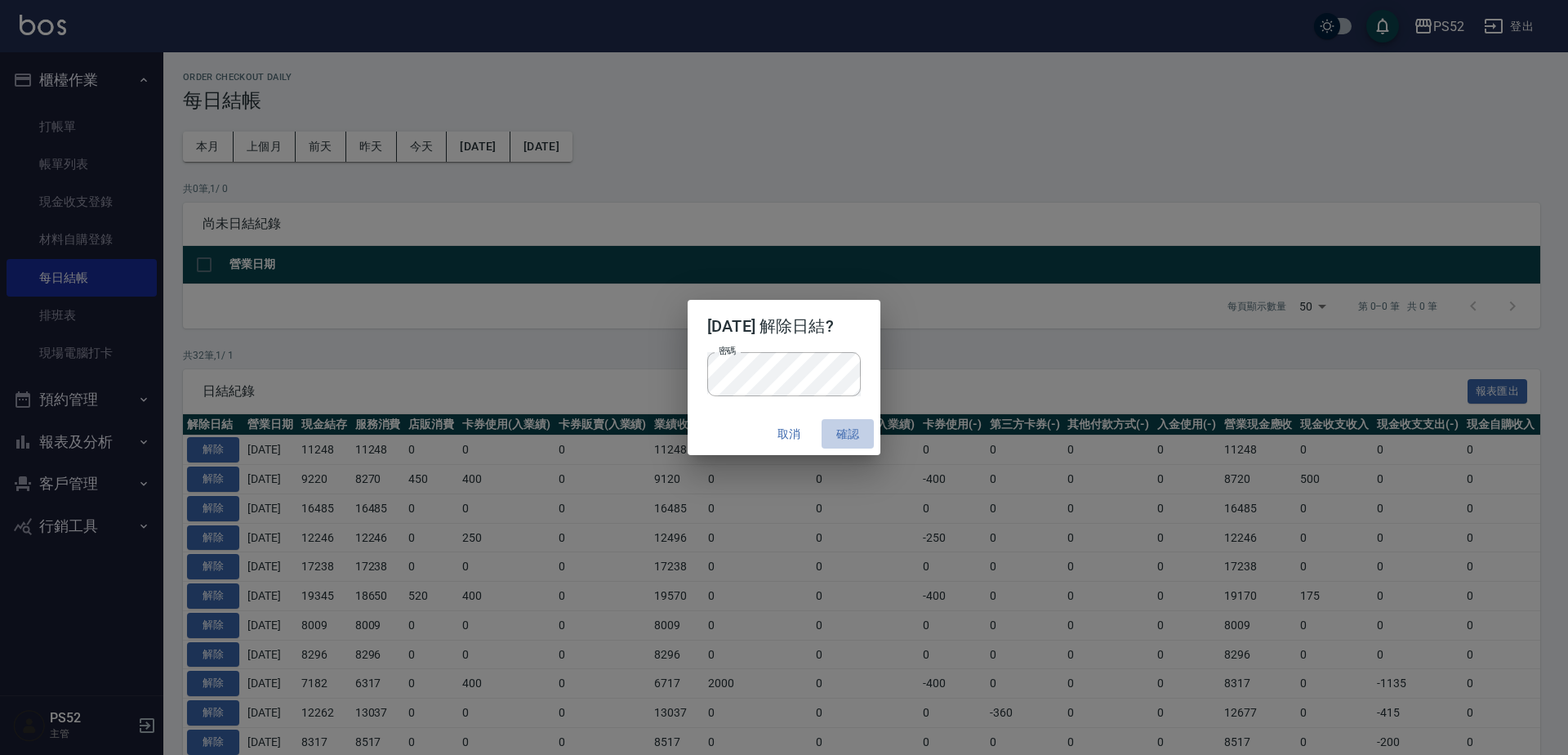
click at [870, 434] on button "確認" at bounding box center [848, 434] width 52 height 31
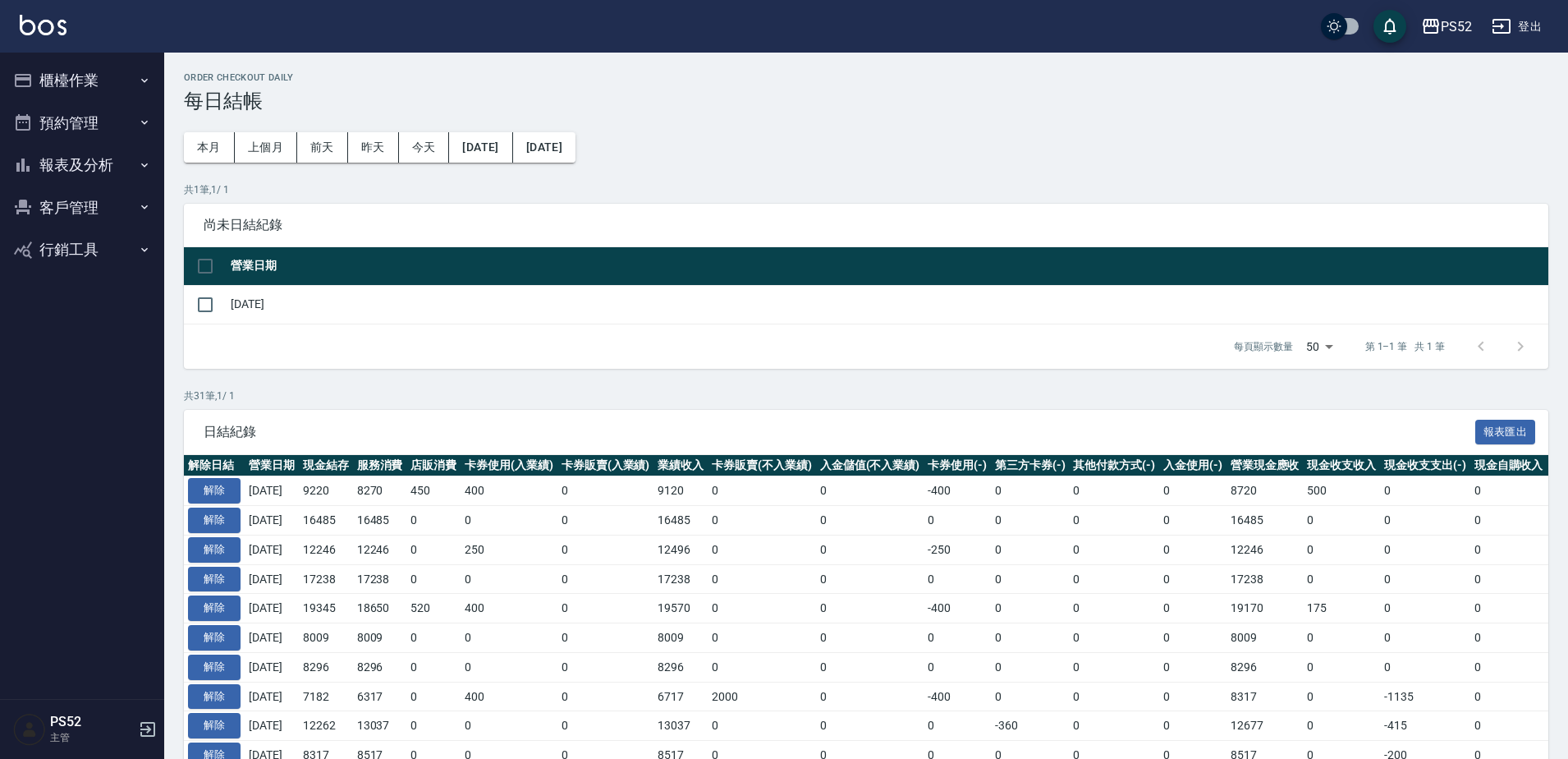
click at [76, 89] on button "櫃檯作業" at bounding box center [82, 80] width 151 height 43
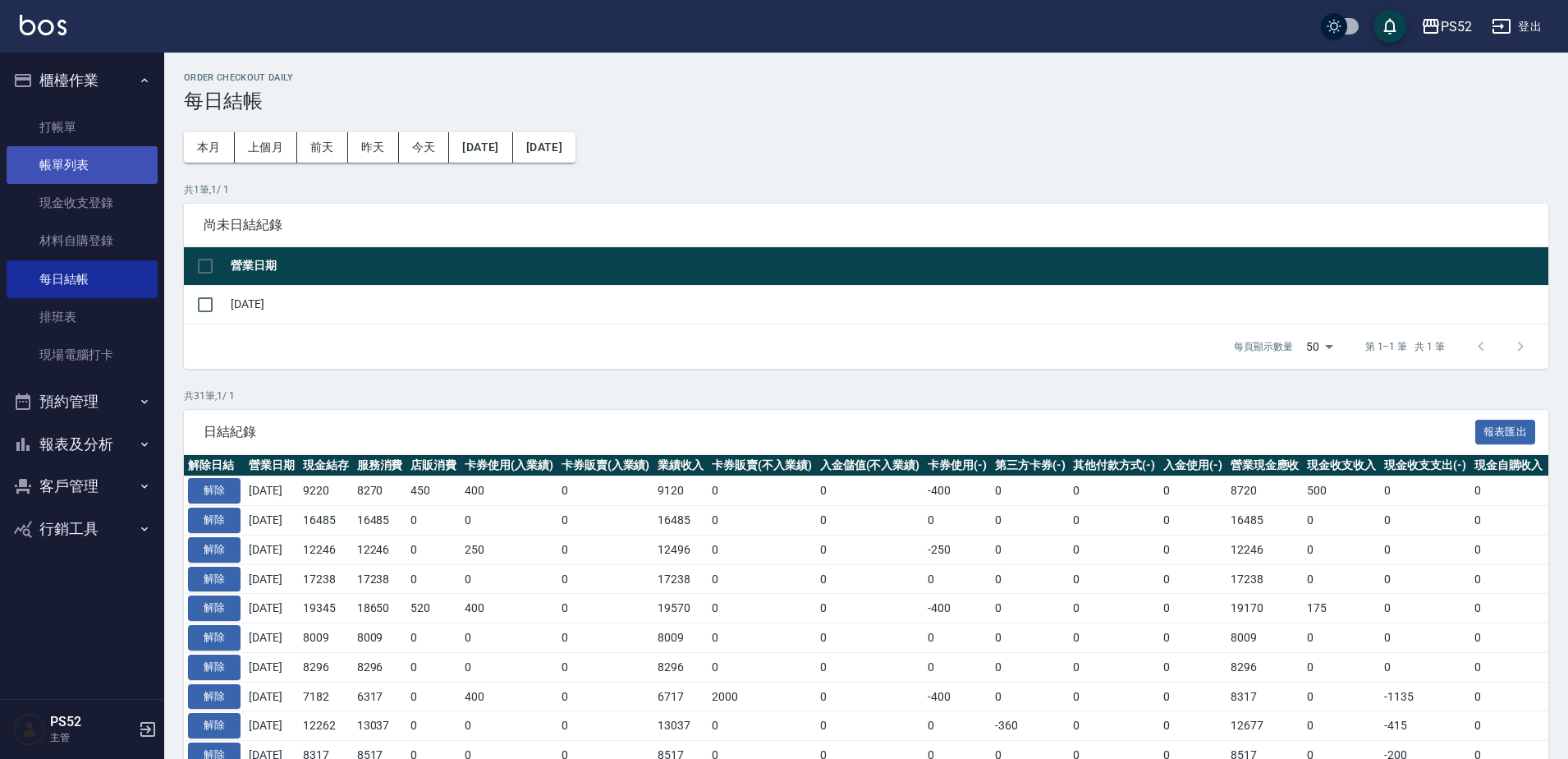
click at [88, 175] on link "帳單列表" at bounding box center [82, 165] width 151 height 38
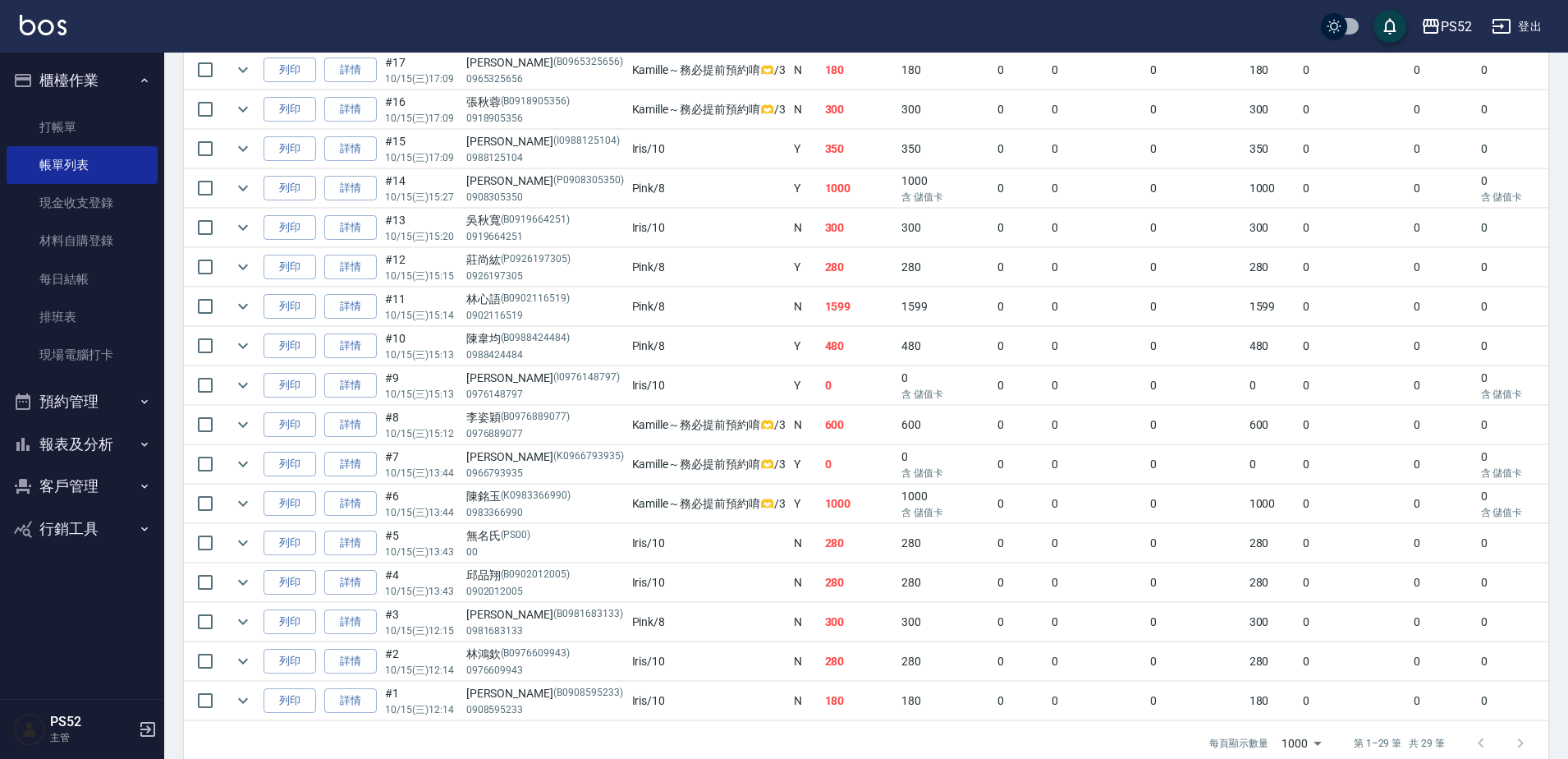
scroll to position [957, 0]
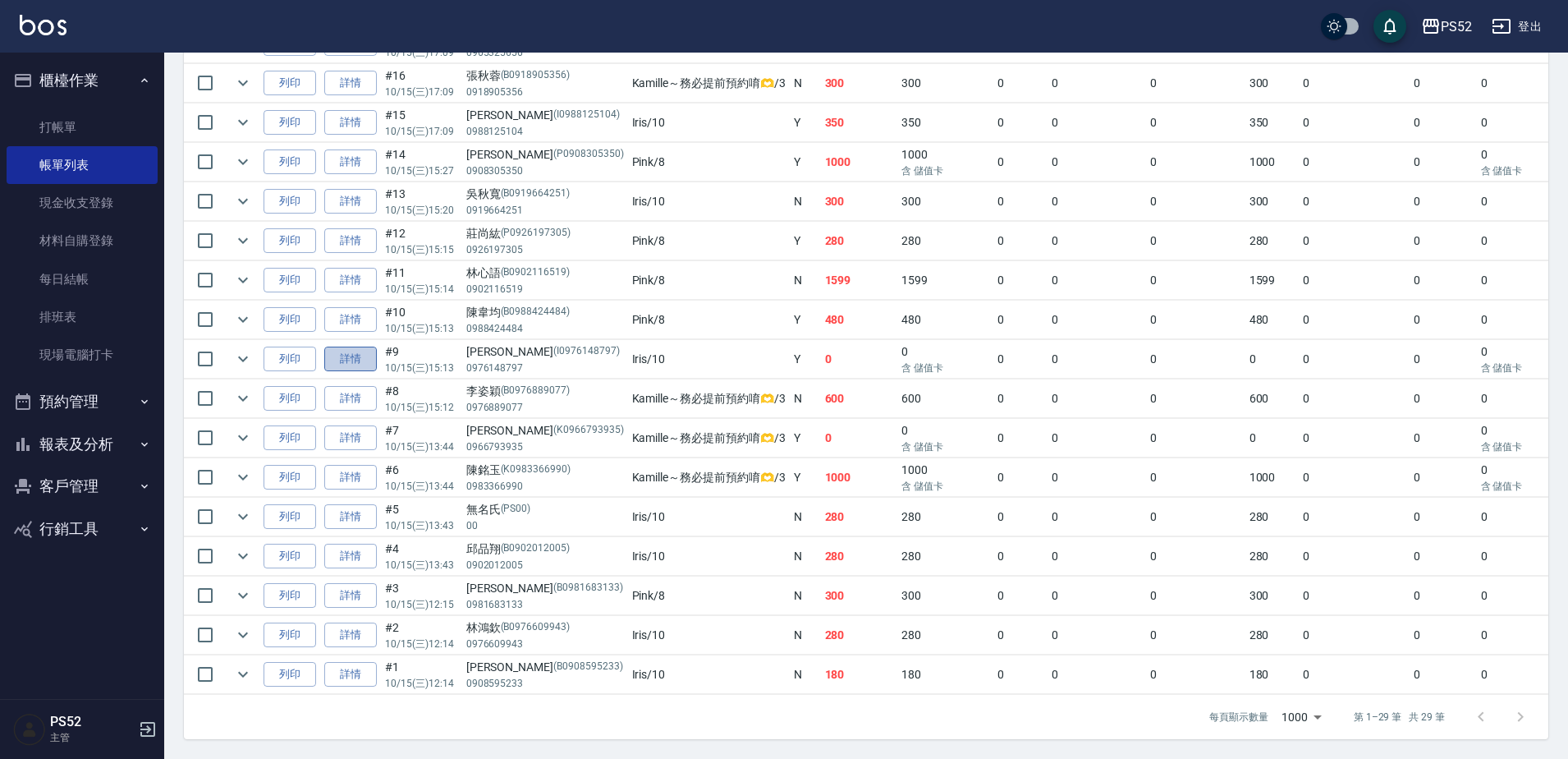
click at [367, 347] on link "詳情" at bounding box center [350, 360] width 52 height 26
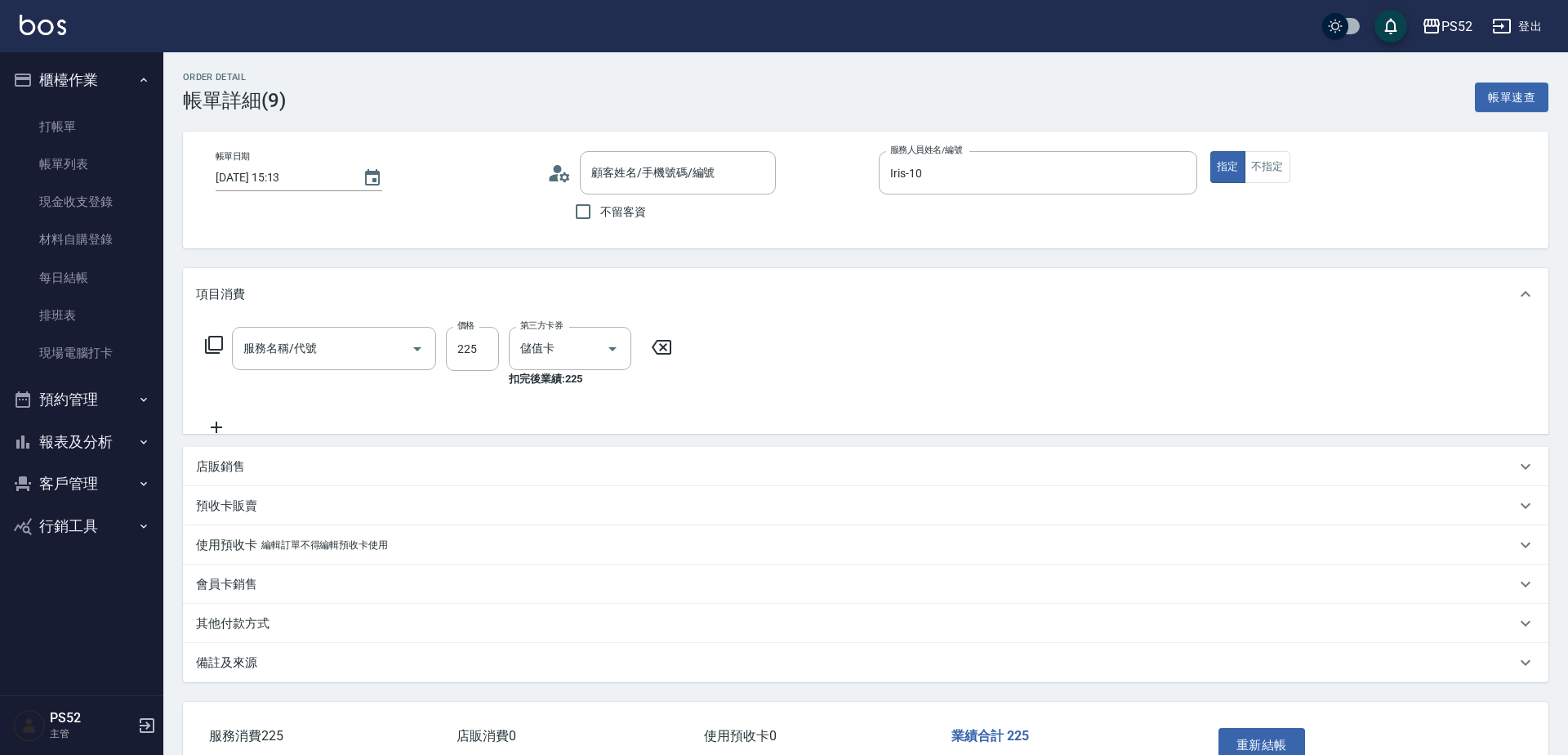
type input "[DATE] 15:13"
type input "Iris-10"
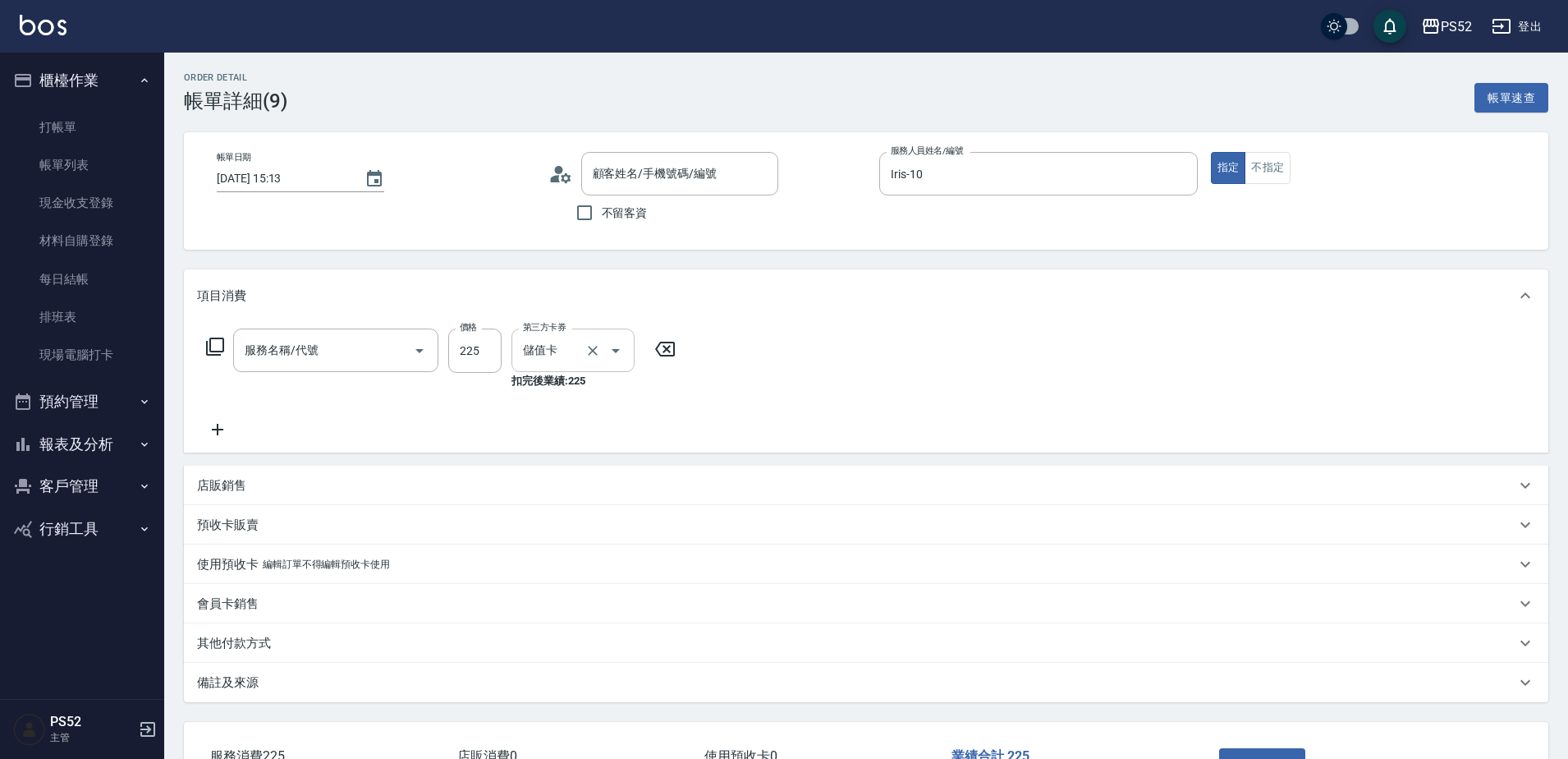
type input "單剪(C2)"
type input "廖嘉宏/0976148797/I0976148797"
click at [597, 357] on icon "Clear" at bounding box center [592, 351] width 17 height 17
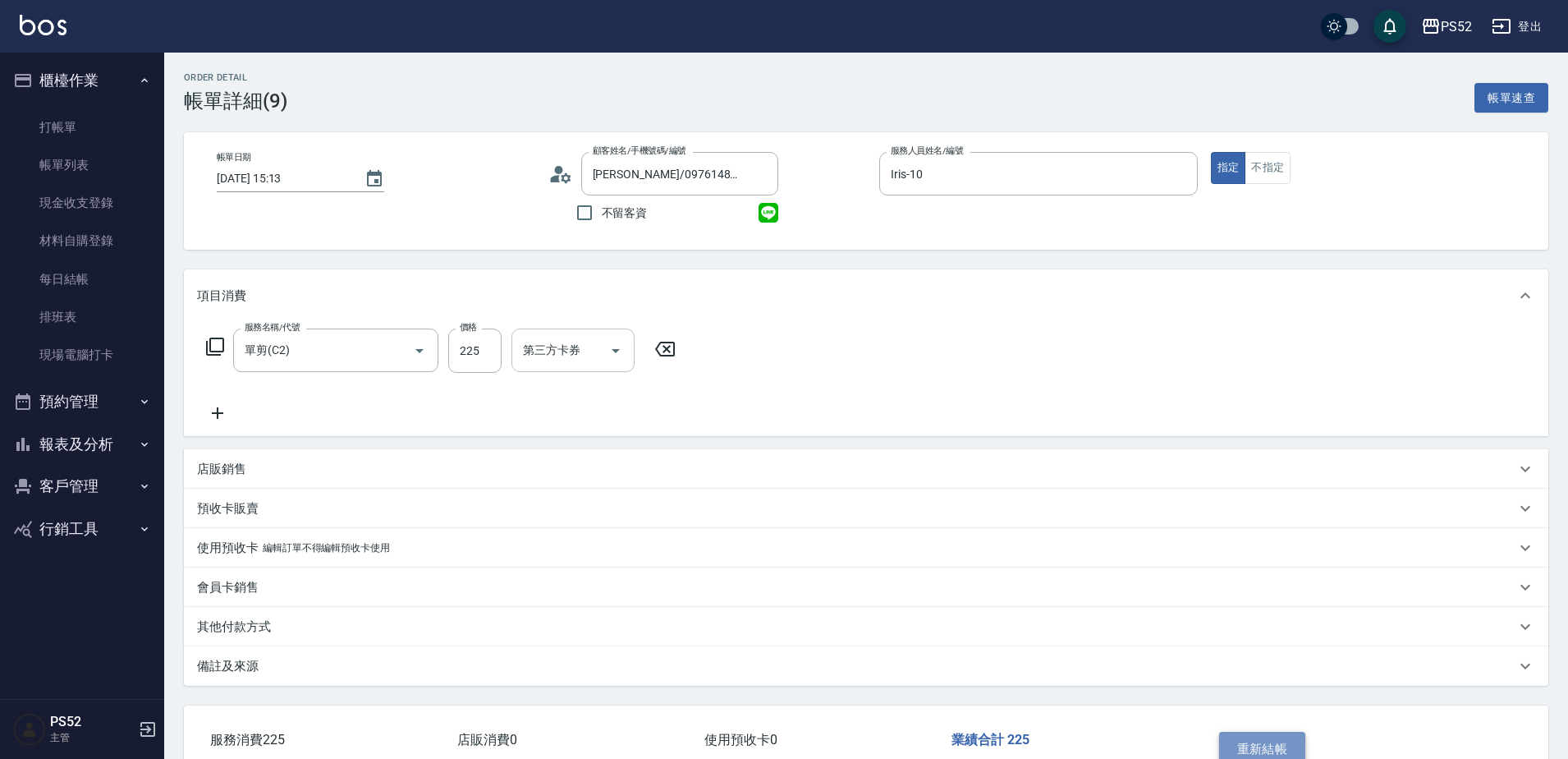
click at [1283, 742] on button "重新結帳" at bounding box center [1263, 748] width 87 height 35
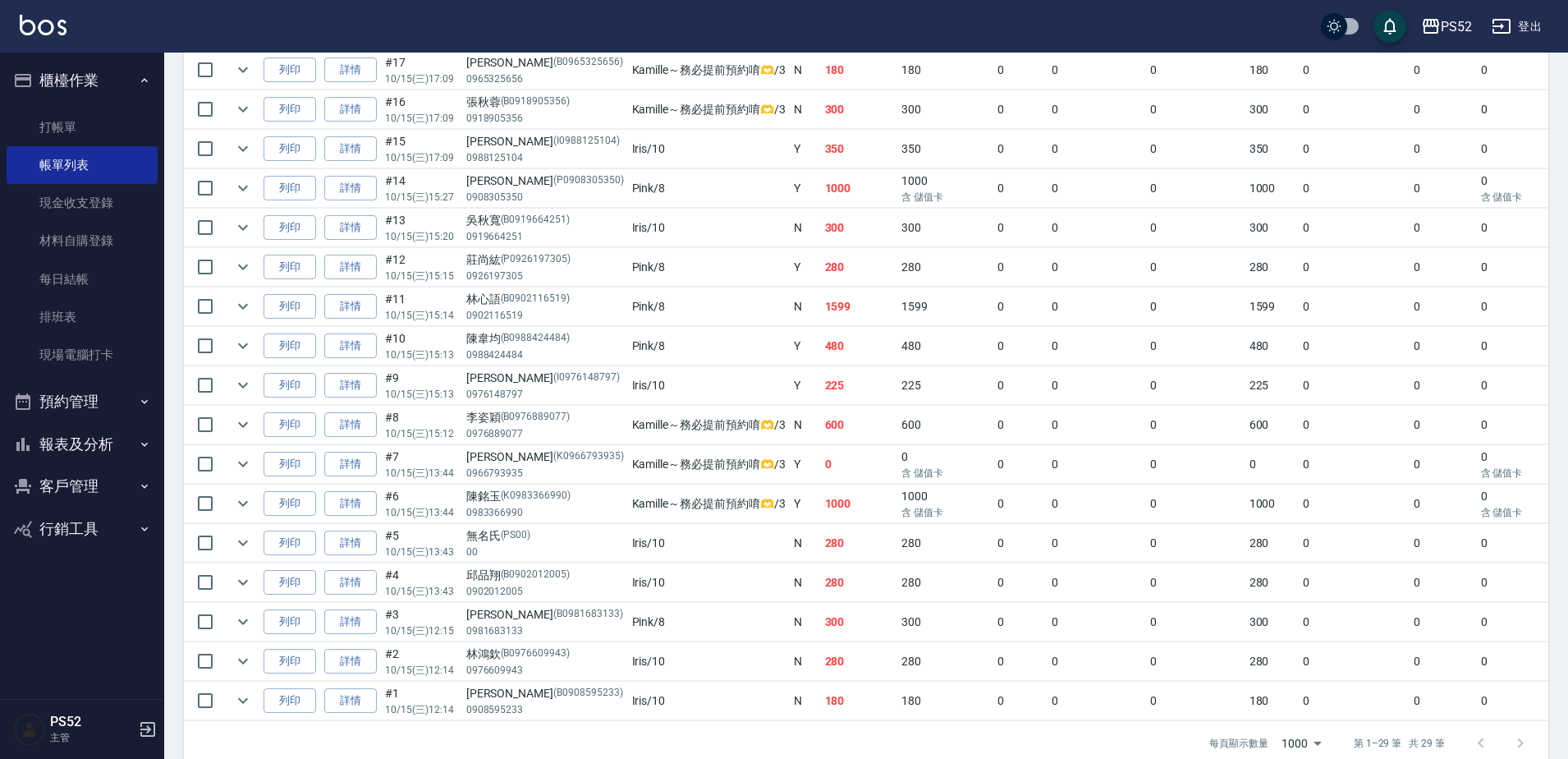
scroll to position [957, 0]
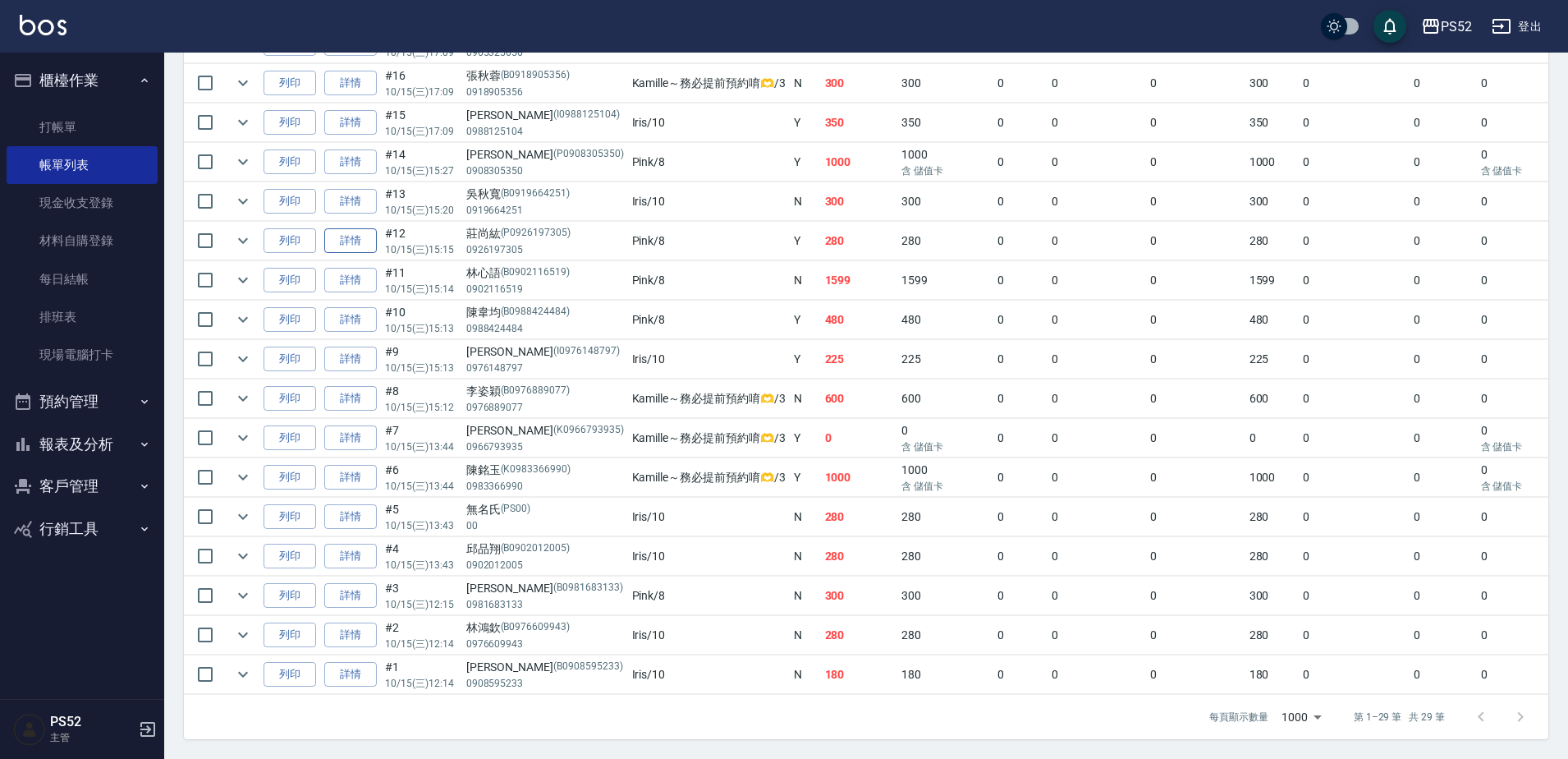
click at [362, 232] on link "詳情" at bounding box center [350, 241] width 52 height 26
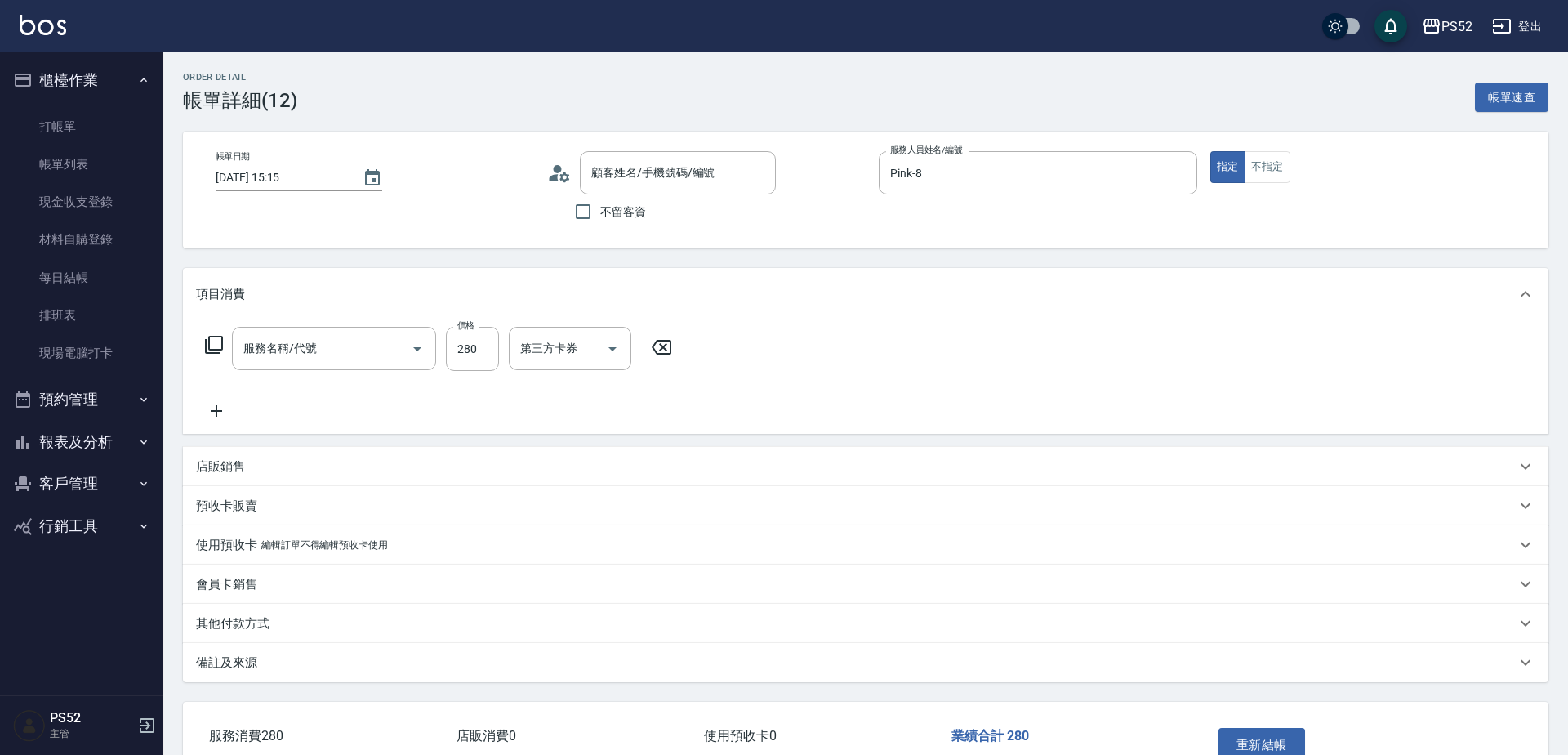
type input "2025/10/15 15:15"
type input "Pink-8"
type input "洗剪(C1)"
type input "莊尚紘/0926197305/P0926197305"
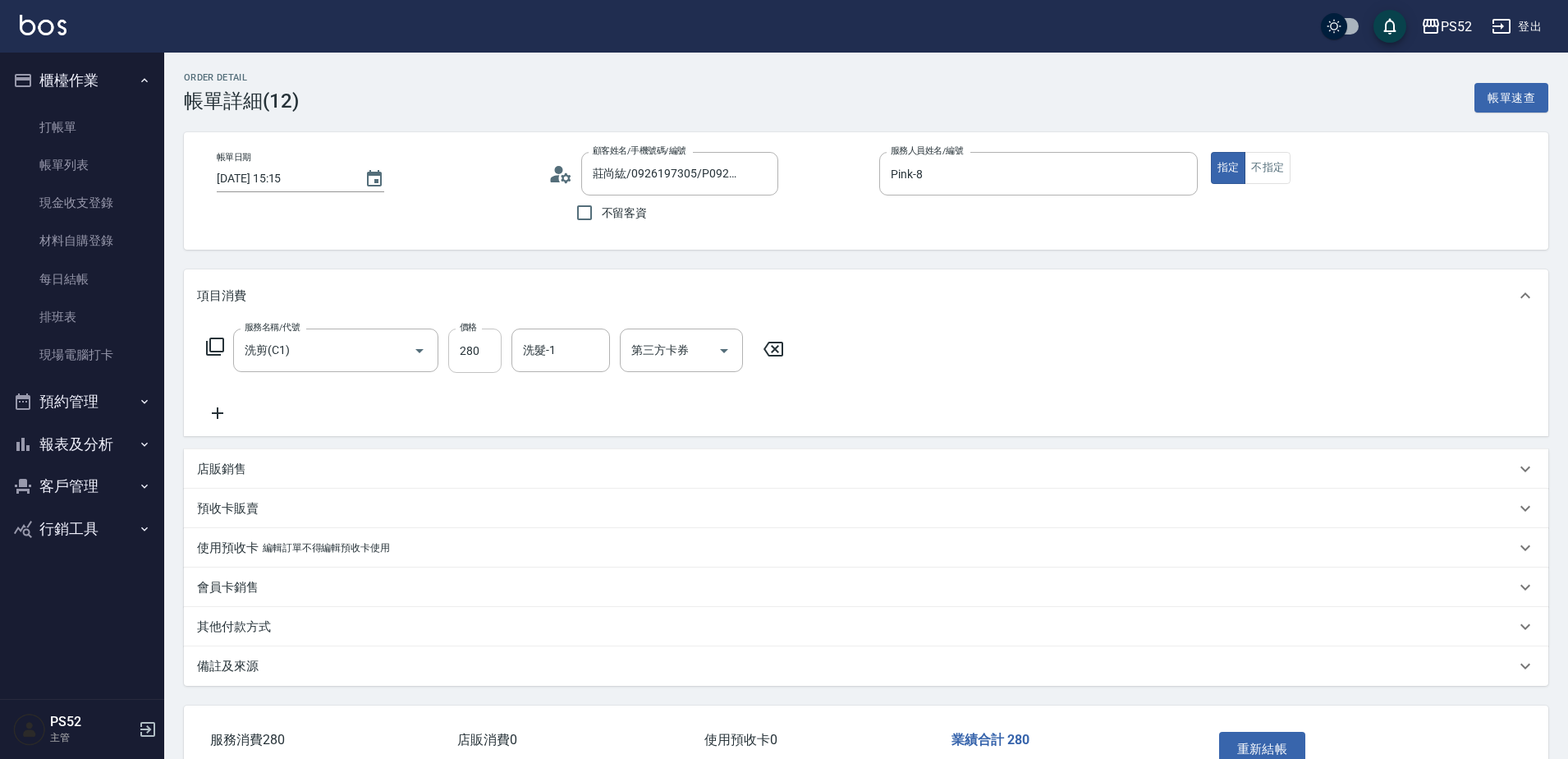
click at [494, 355] on input "280" at bounding box center [475, 351] width 53 height 45
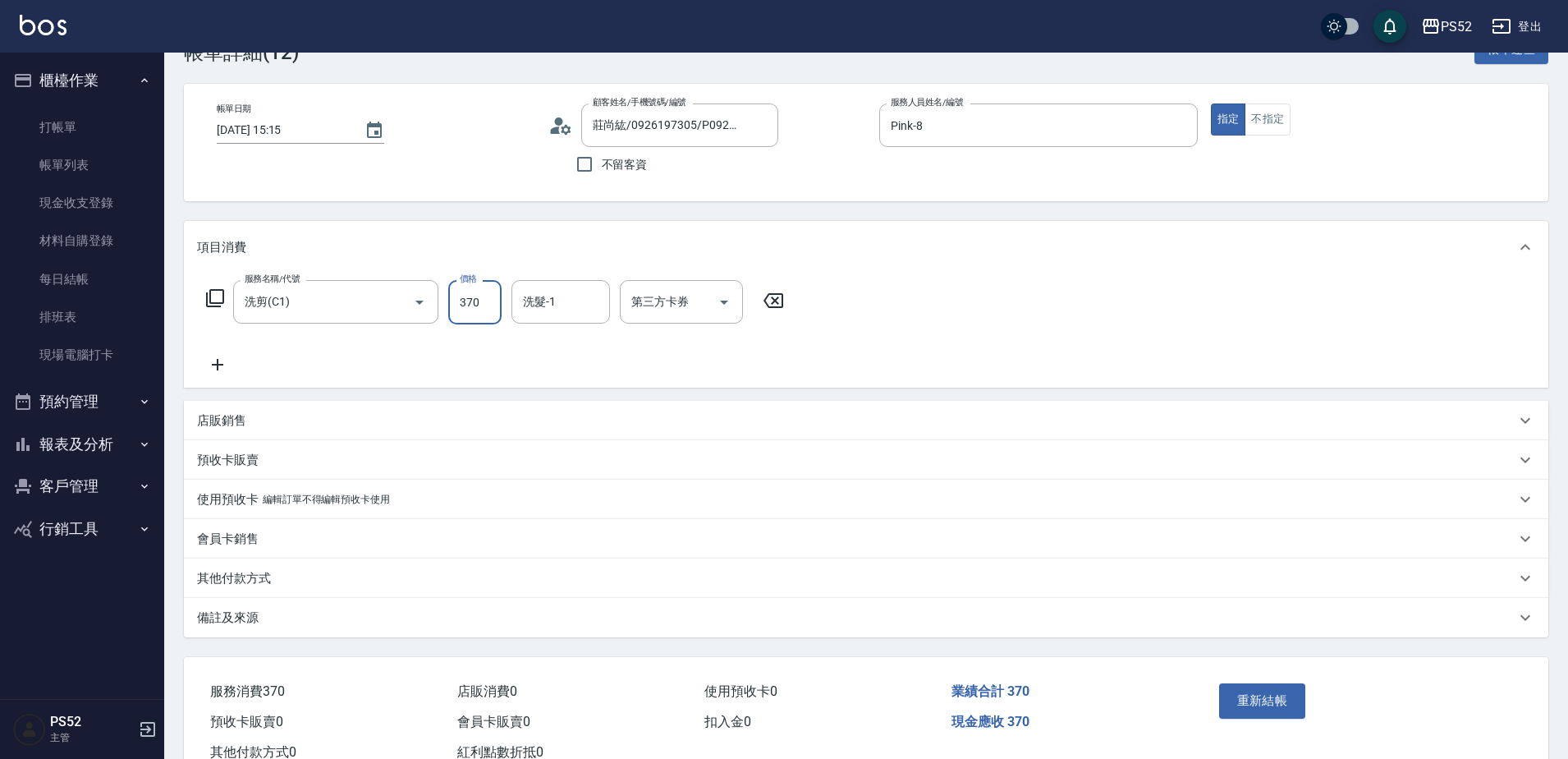
scroll to position [104, 0]
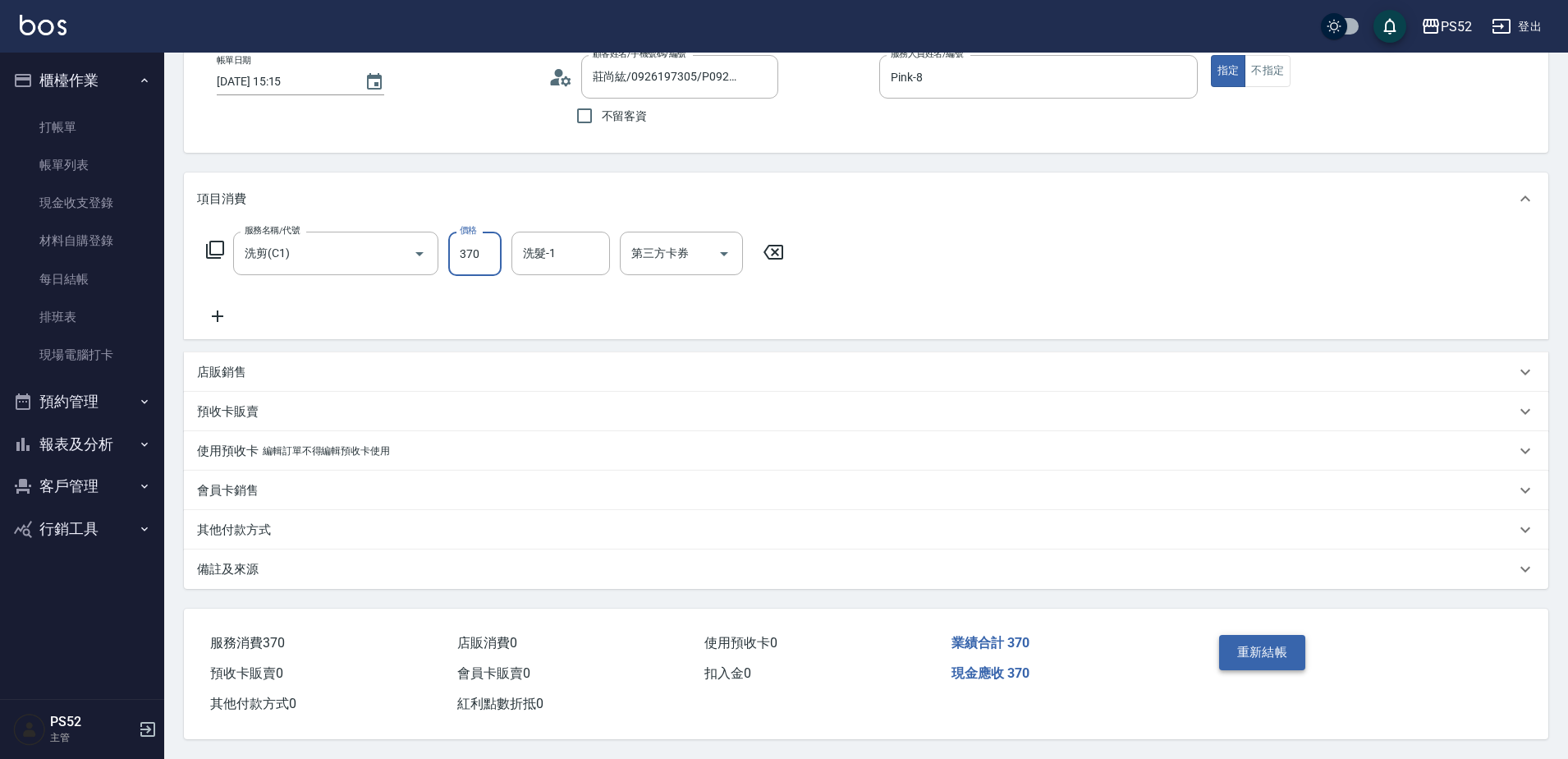
type input "370"
click at [1226, 641] on button "重新結帳" at bounding box center [1263, 652] width 87 height 35
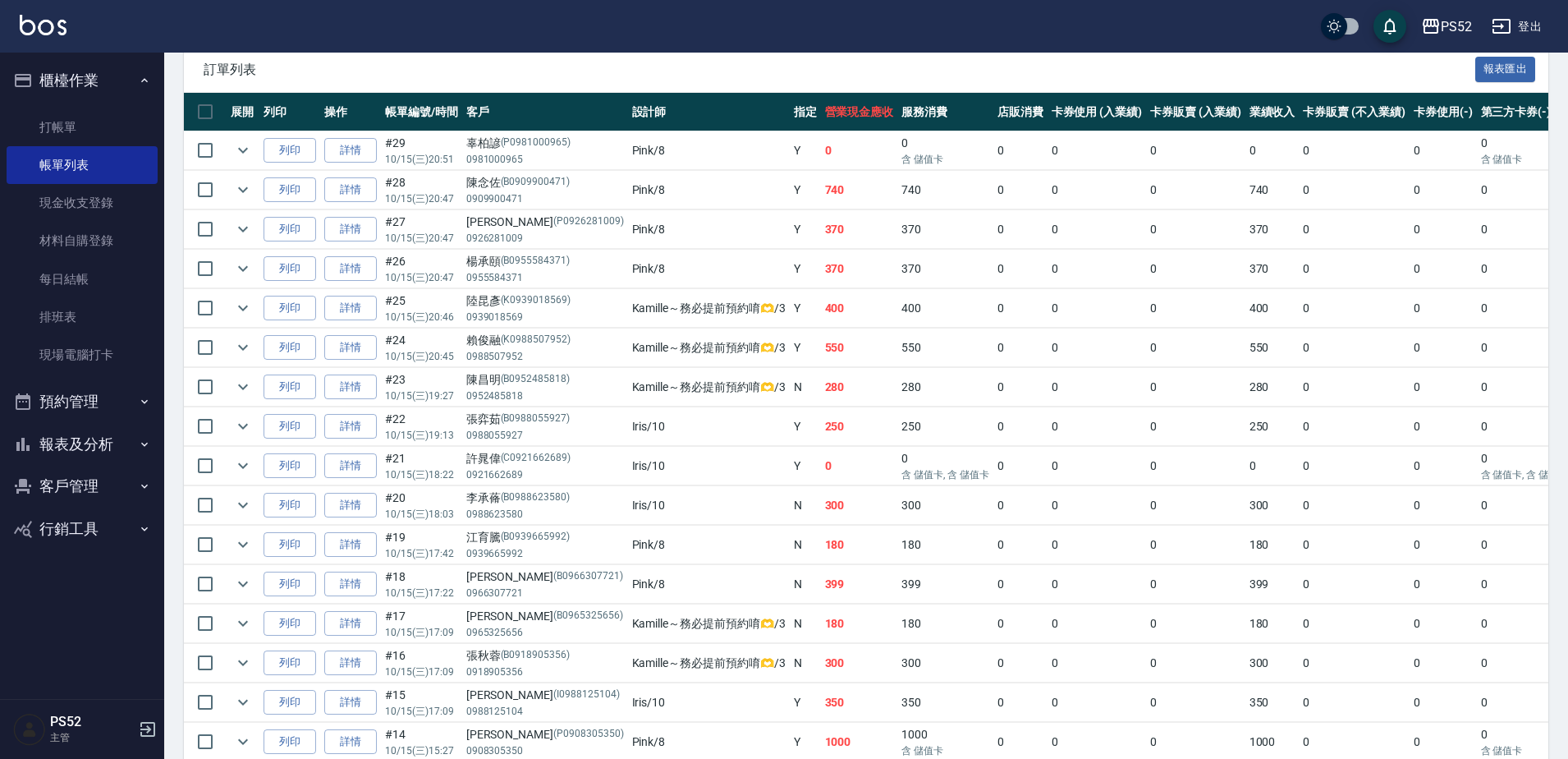
scroll to position [356, 0]
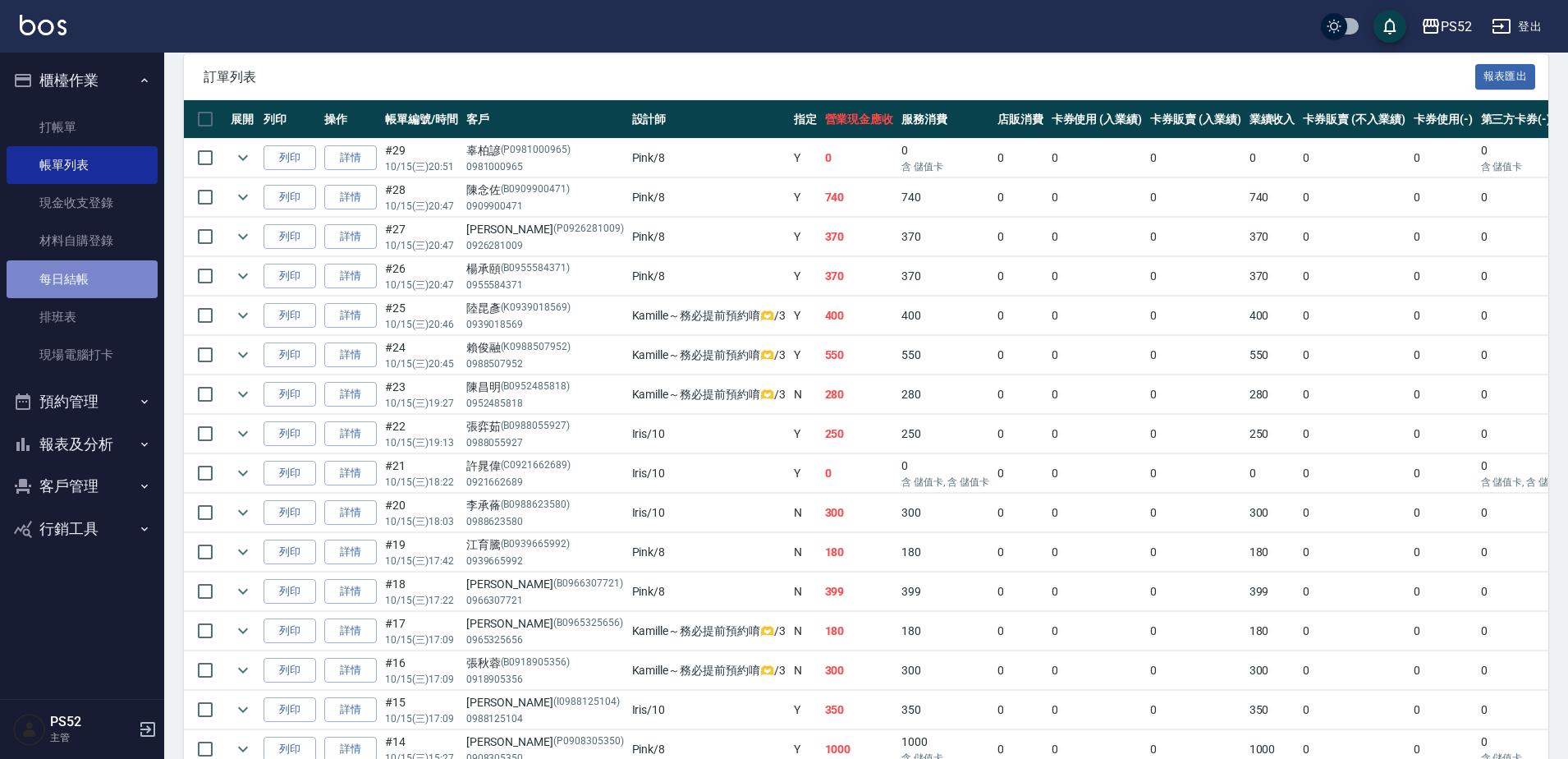
click at [20, 293] on link "每日結帳" at bounding box center [82, 279] width 151 height 38
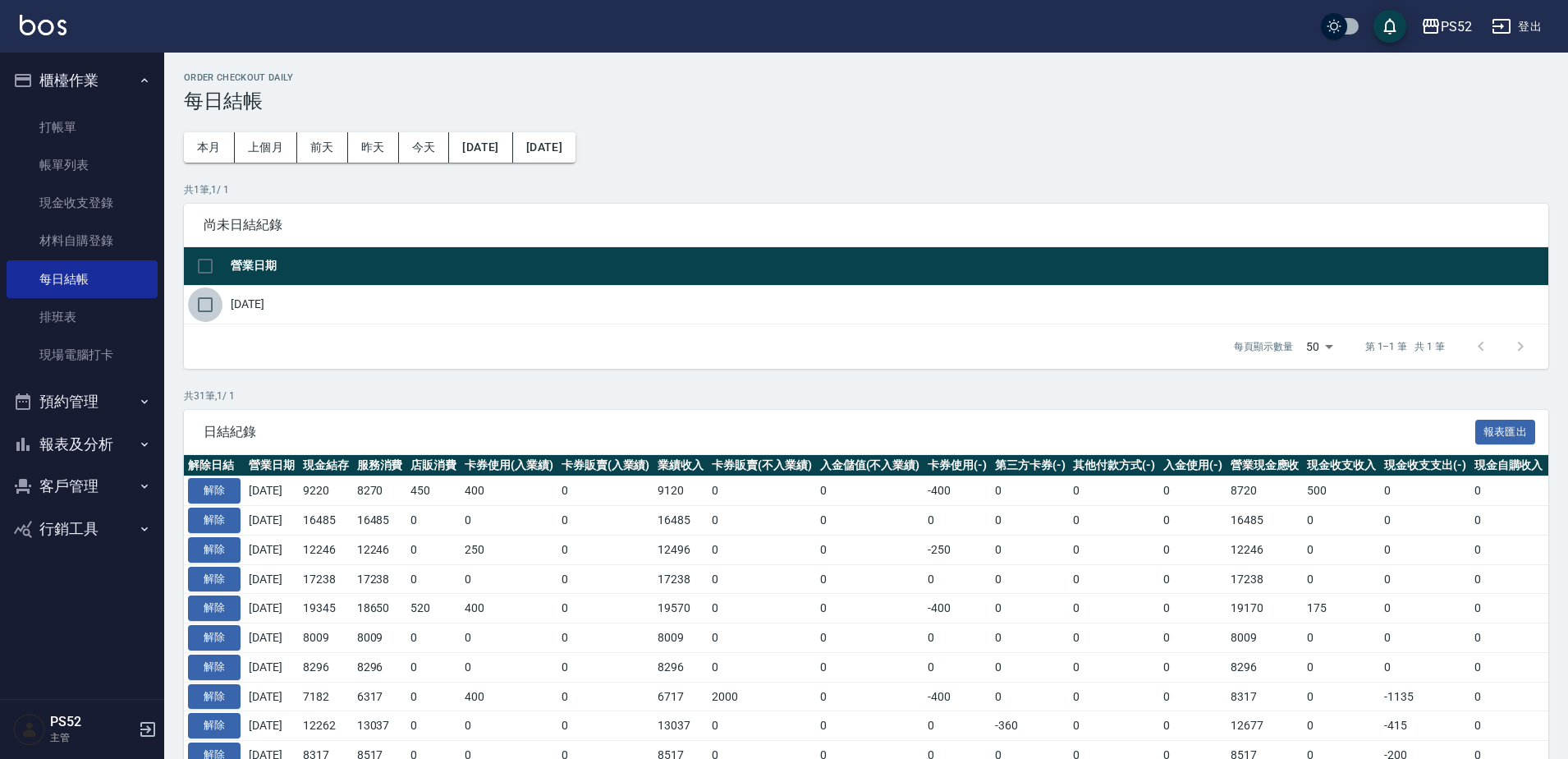
click at [212, 304] on input "checkbox" at bounding box center [205, 304] width 35 height 35
checkbox input "true"
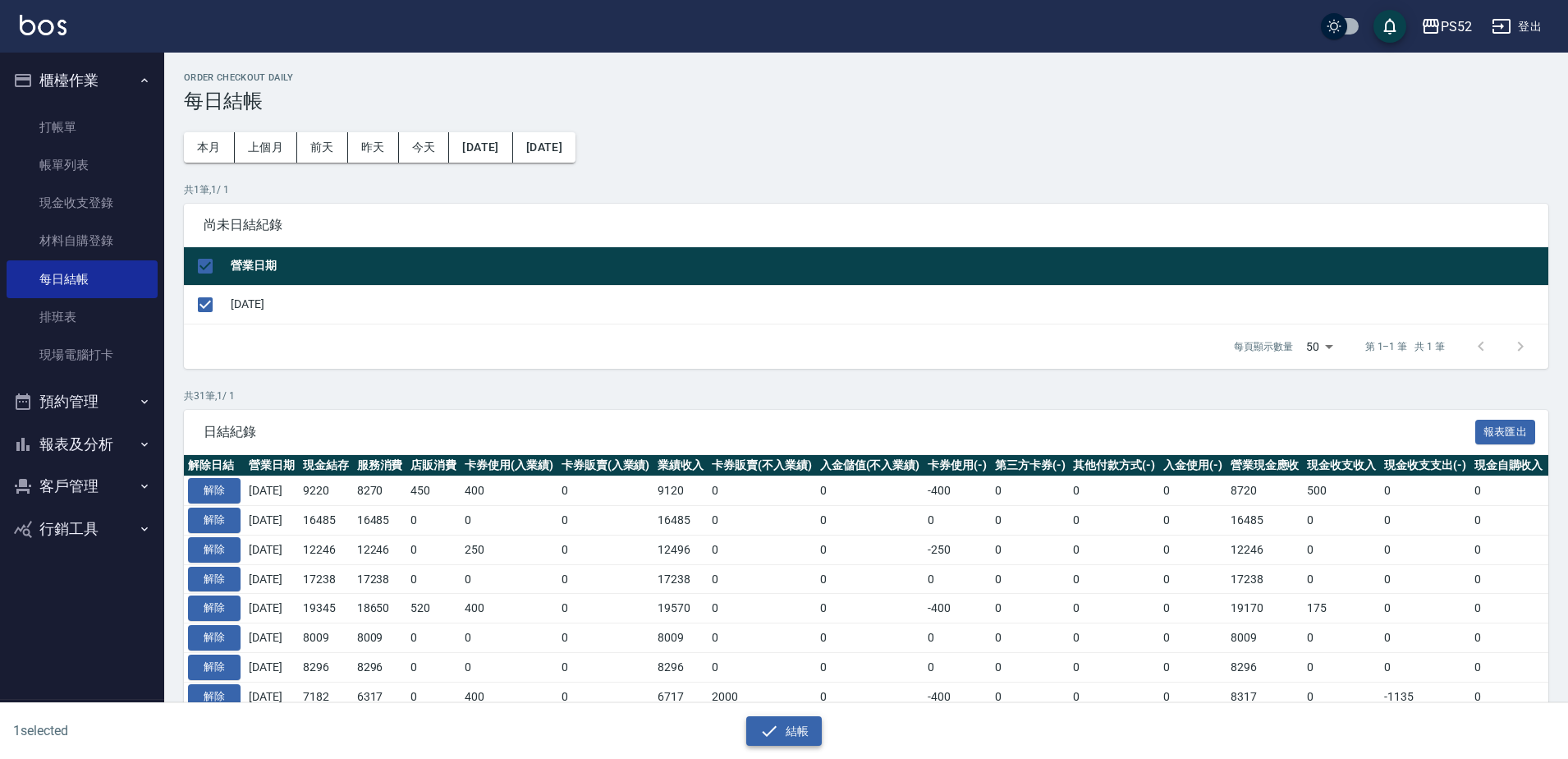
click at [771, 726] on icon "button" at bounding box center [770, 731] width 20 height 20
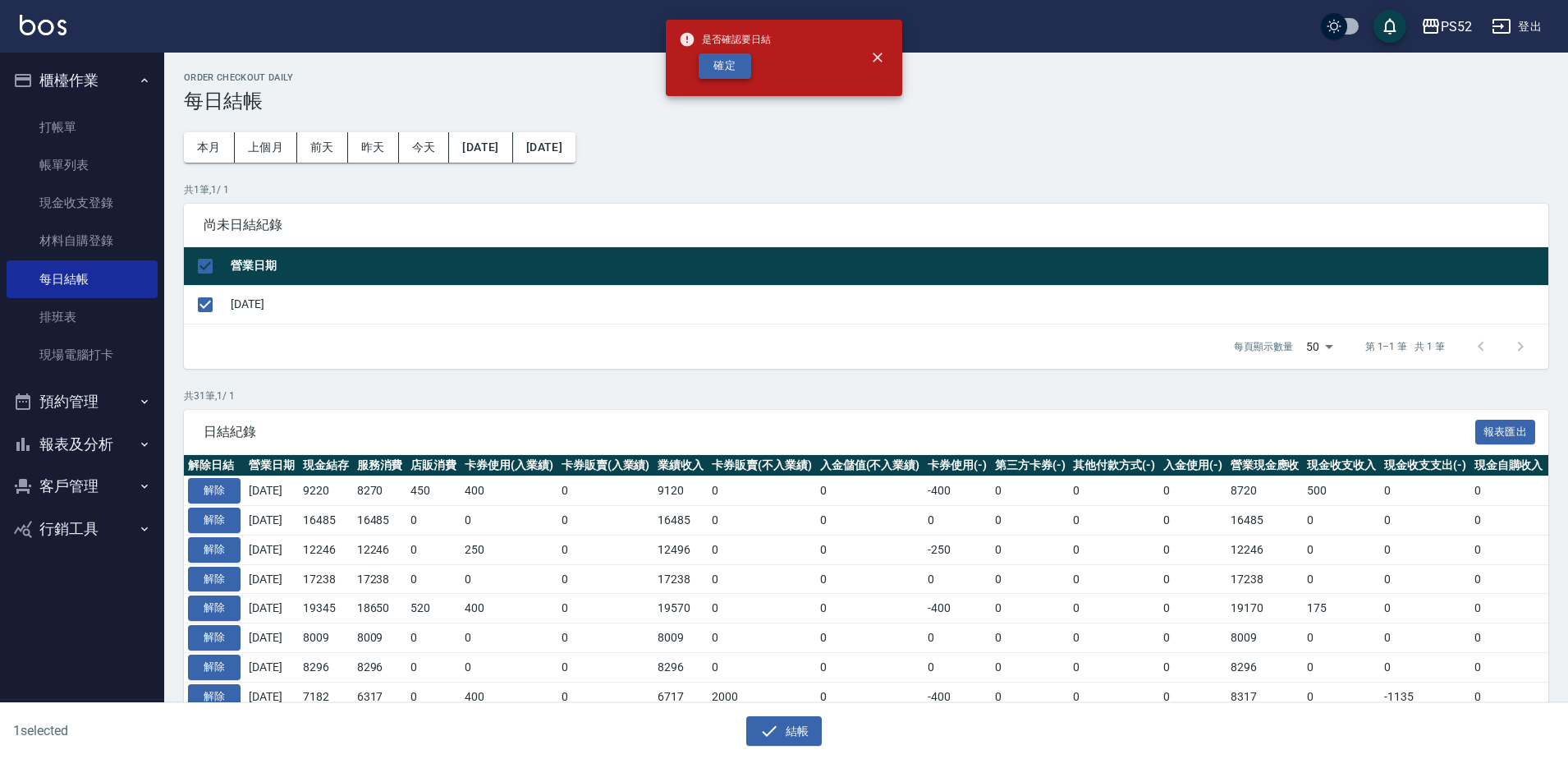
click at [712, 66] on button "確定" at bounding box center [724, 66] width 52 height 26
checkbox input "false"
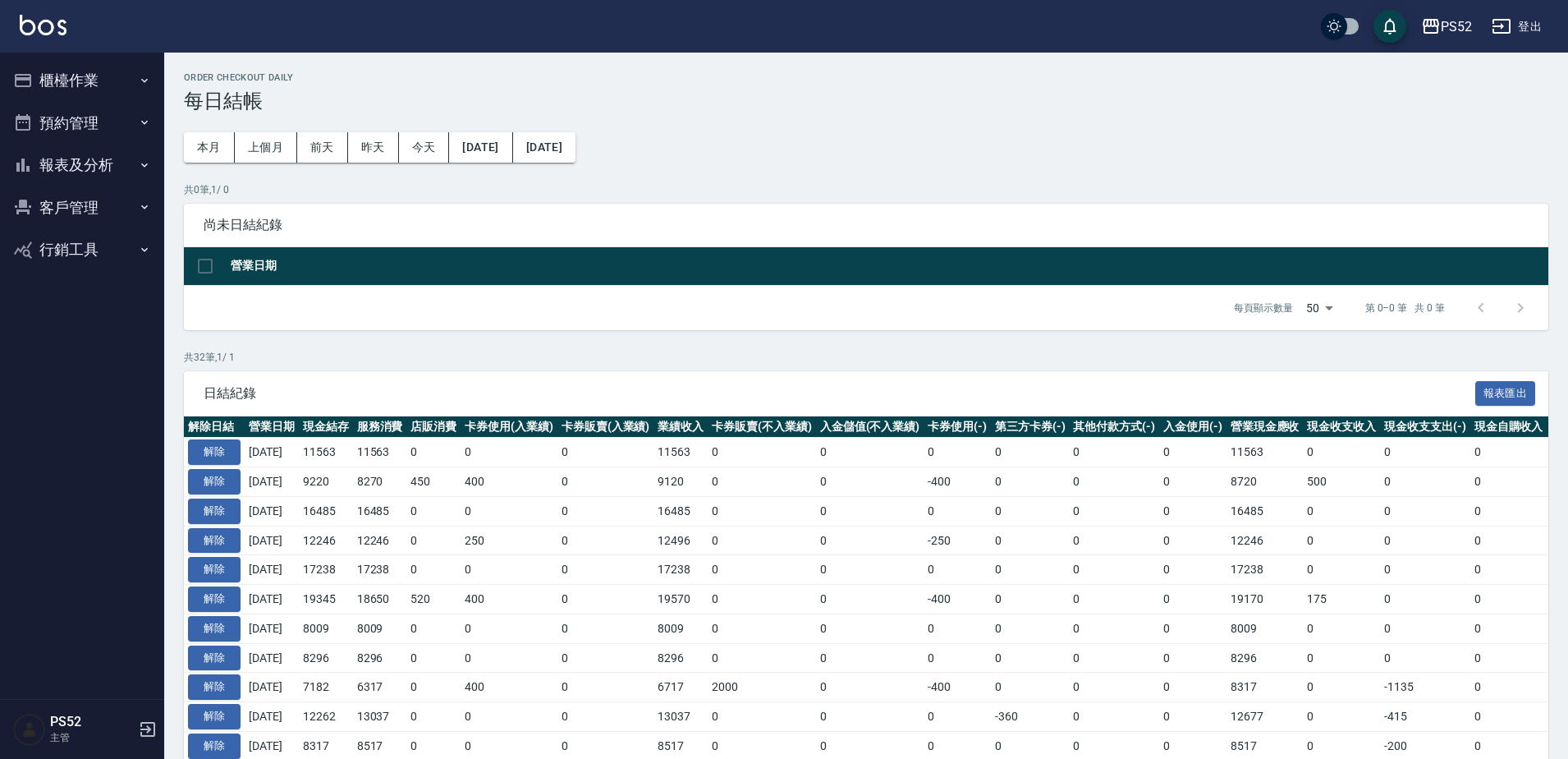
click at [42, 148] on button "報表及分析" at bounding box center [82, 164] width 151 height 43
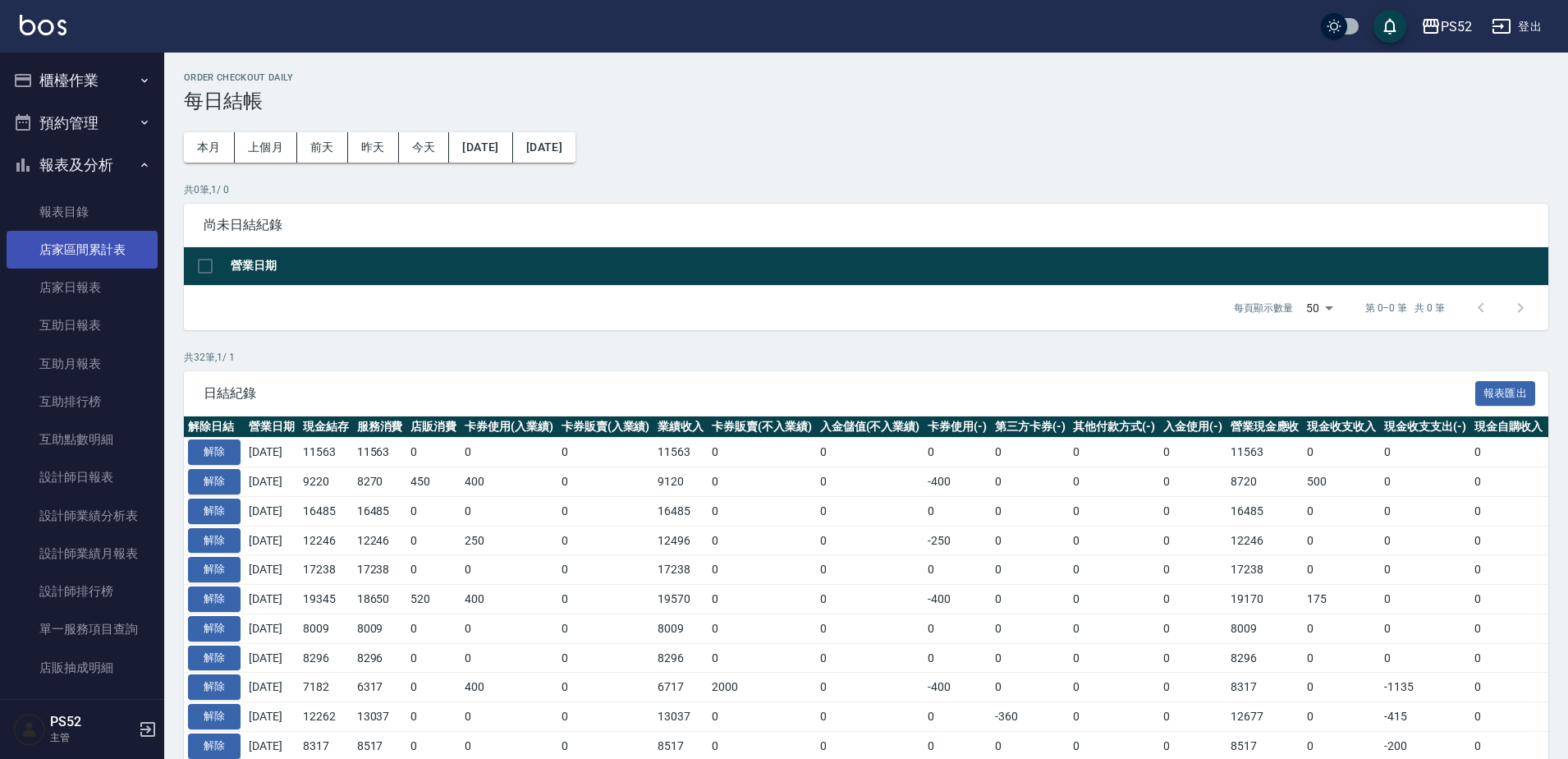
click at [86, 247] on link "店家區間累計表" at bounding box center [82, 250] width 151 height 38
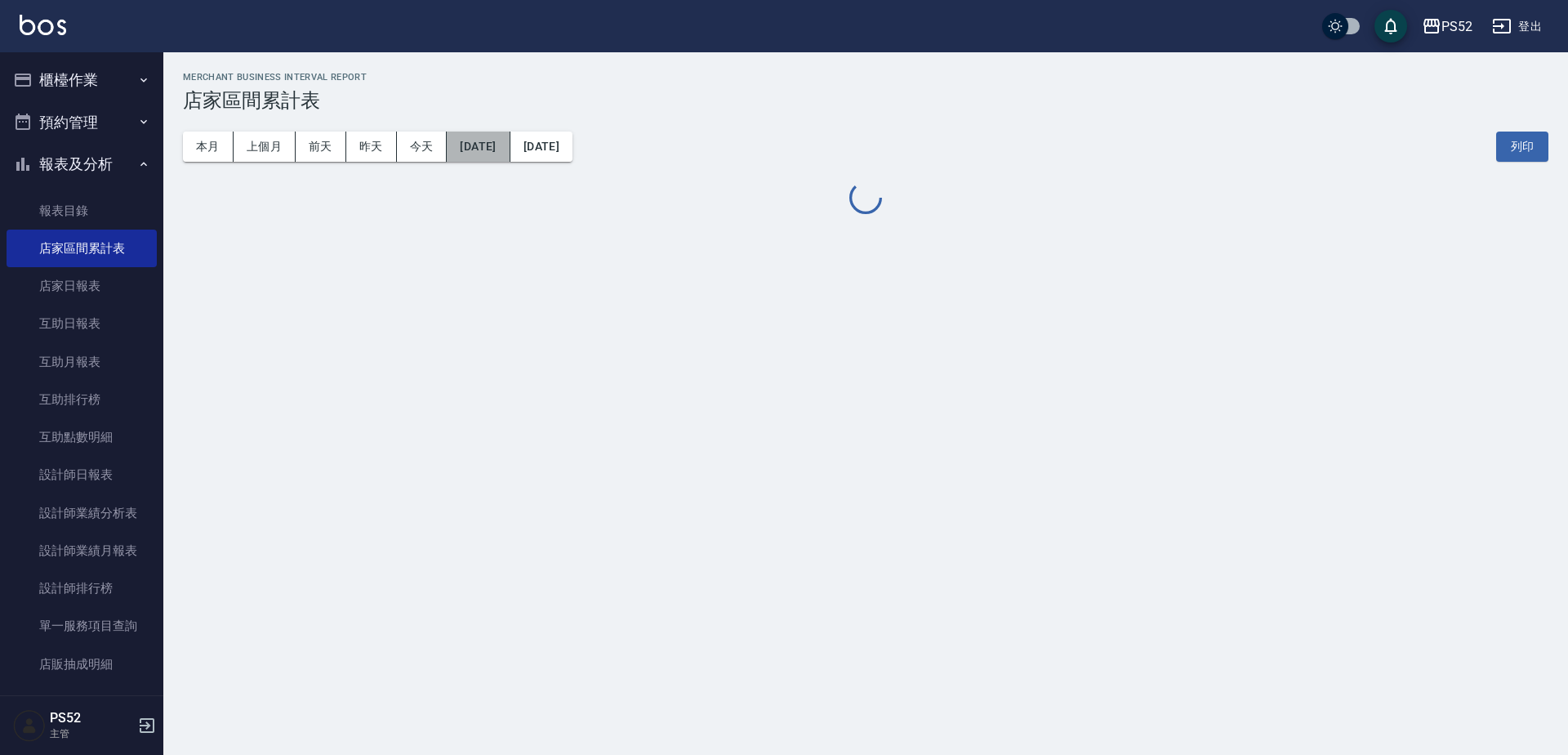
click at [501, 153] on button "[DATE]" at bounding box center [478, 146] width 63 height 31
click at [476, 138] on button "[DATE]" at bounding box center [478, 146] width 63 height 31
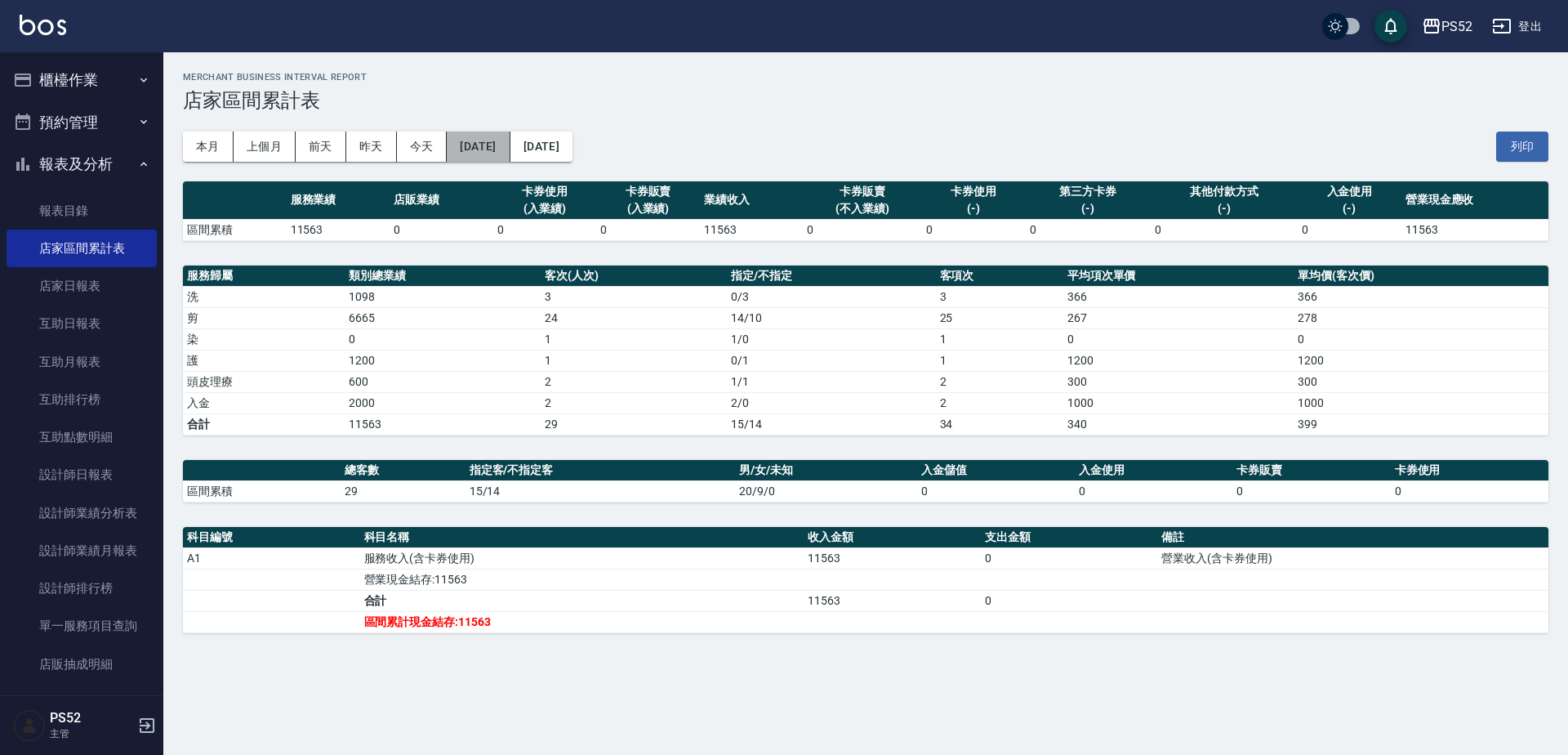
click at [502, 157] on button "[DATE]" at bounding box center [478, 146] width 63 height 31
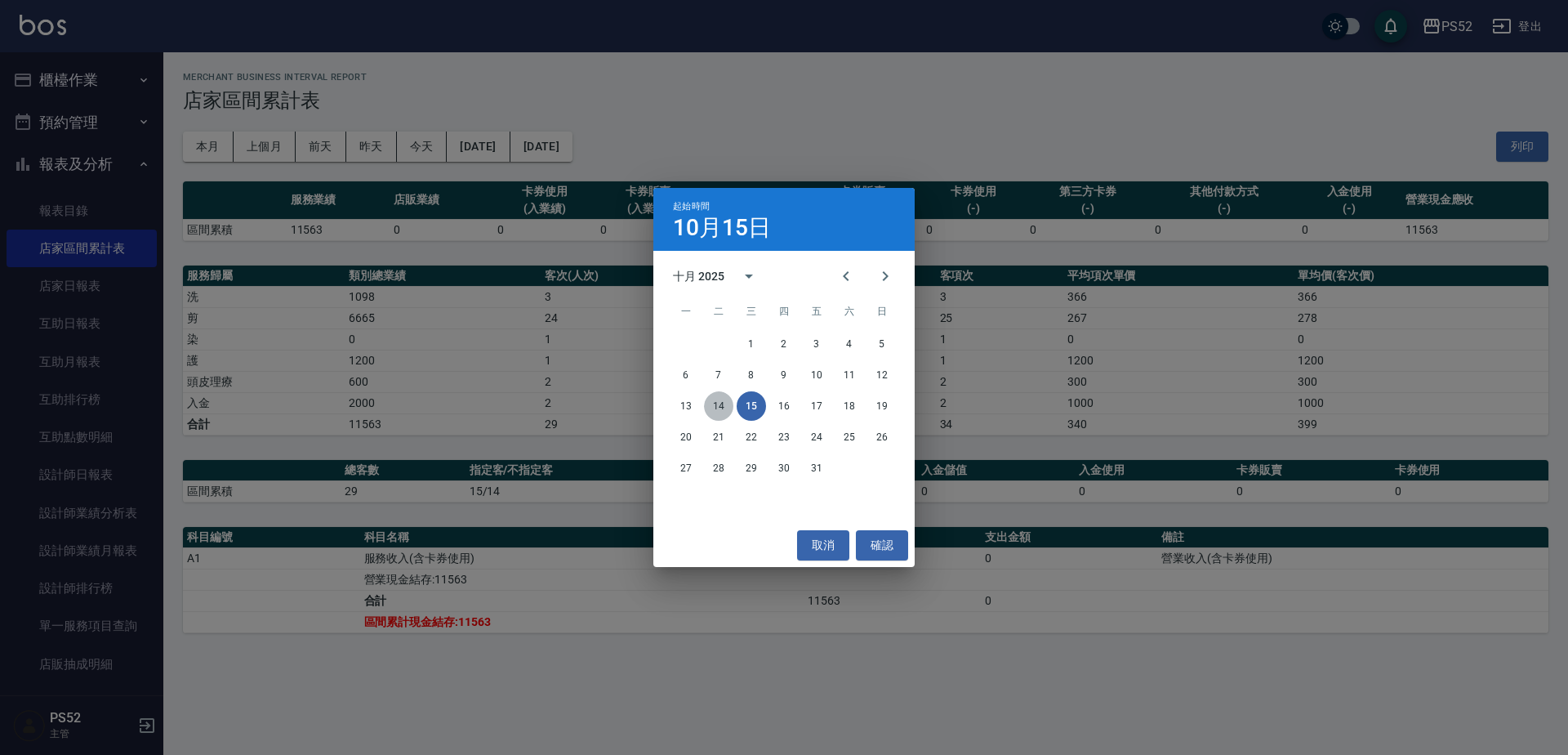
click at [716, 399] on button "14" at bounding box center [718, 406] width 30 height 30
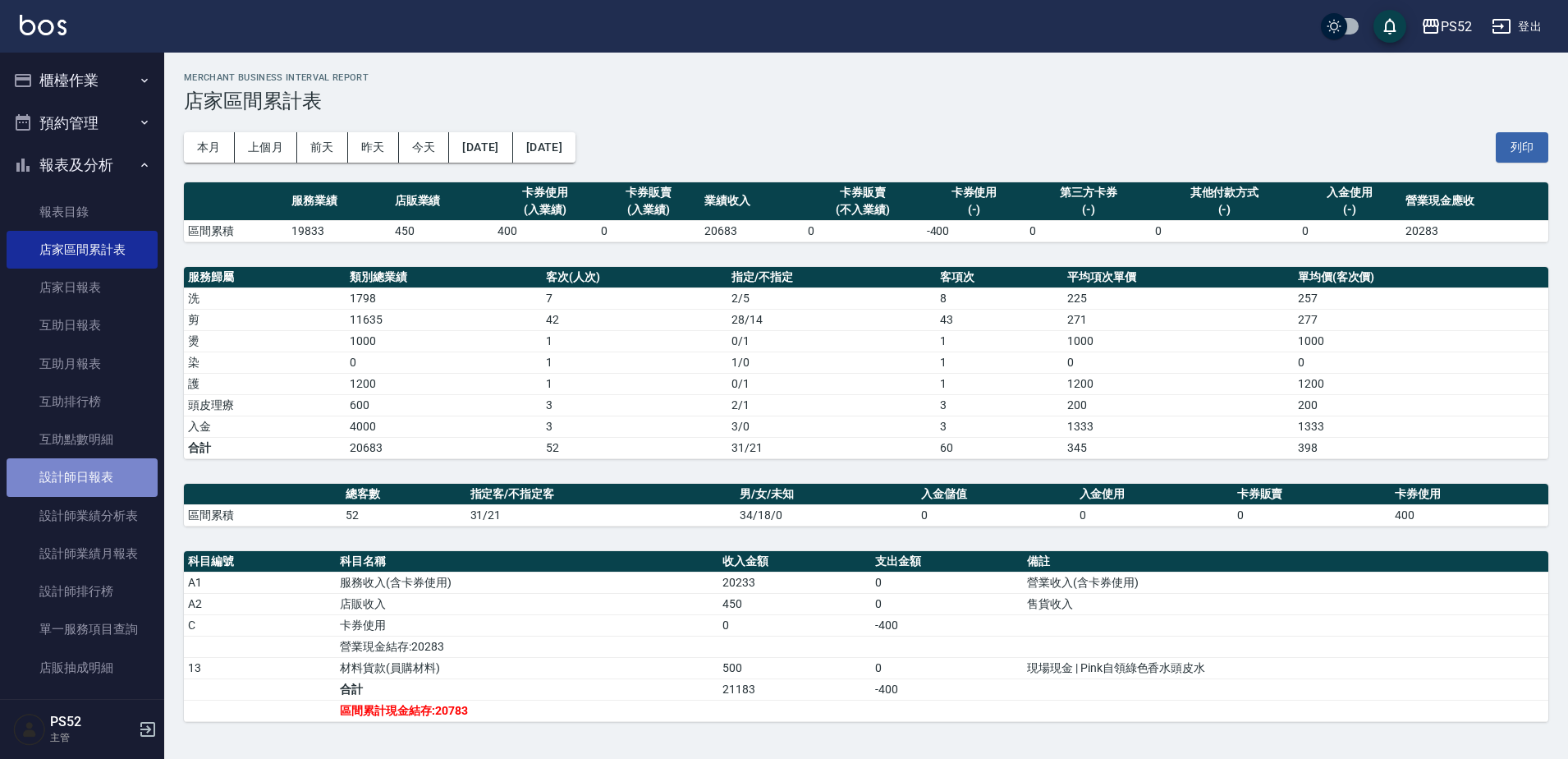
click at [84, 482] on link "設計師日報表" at bounding box center [82, 477] width 151 height 38
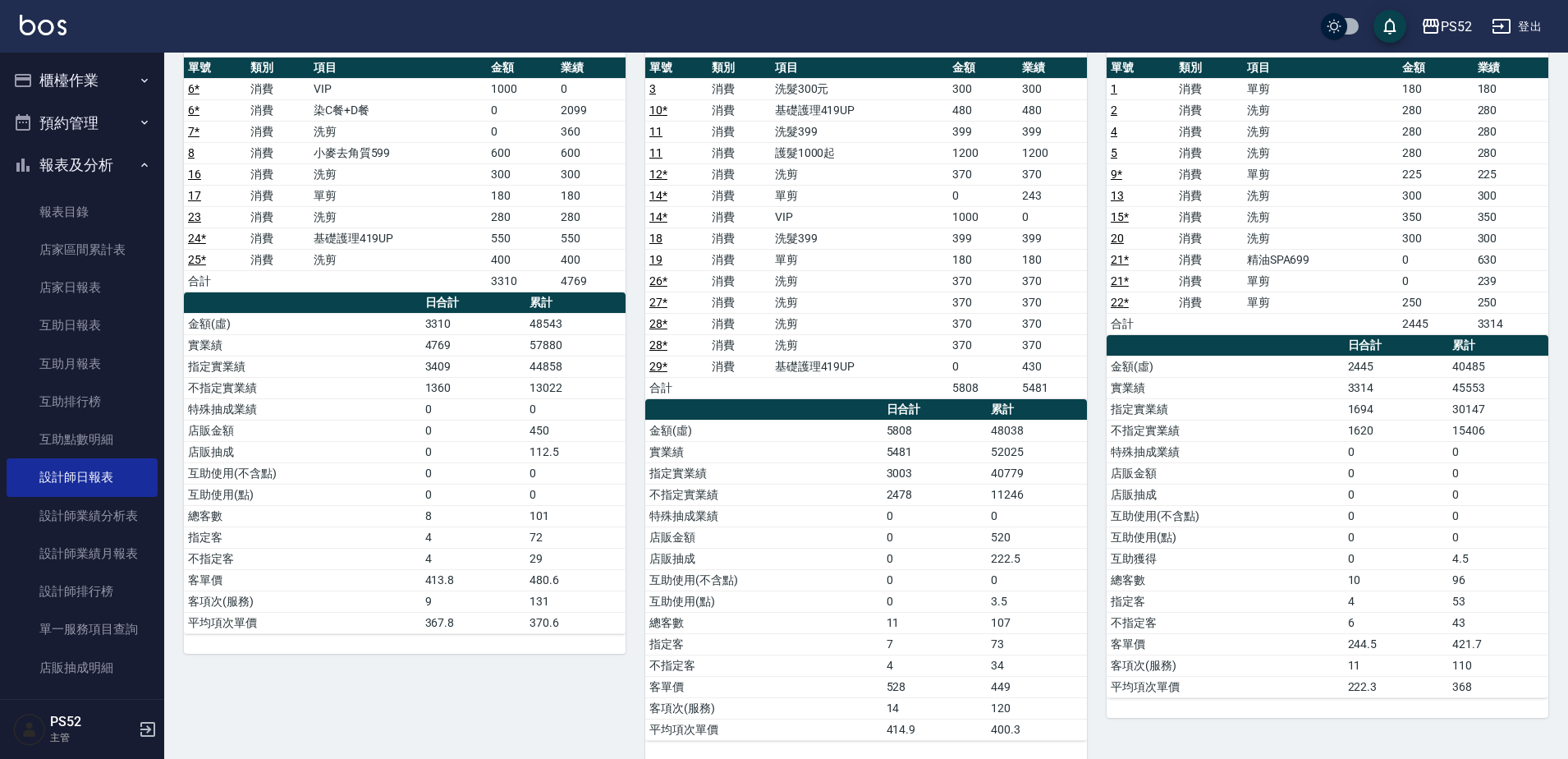
scroll to position [189, 0]
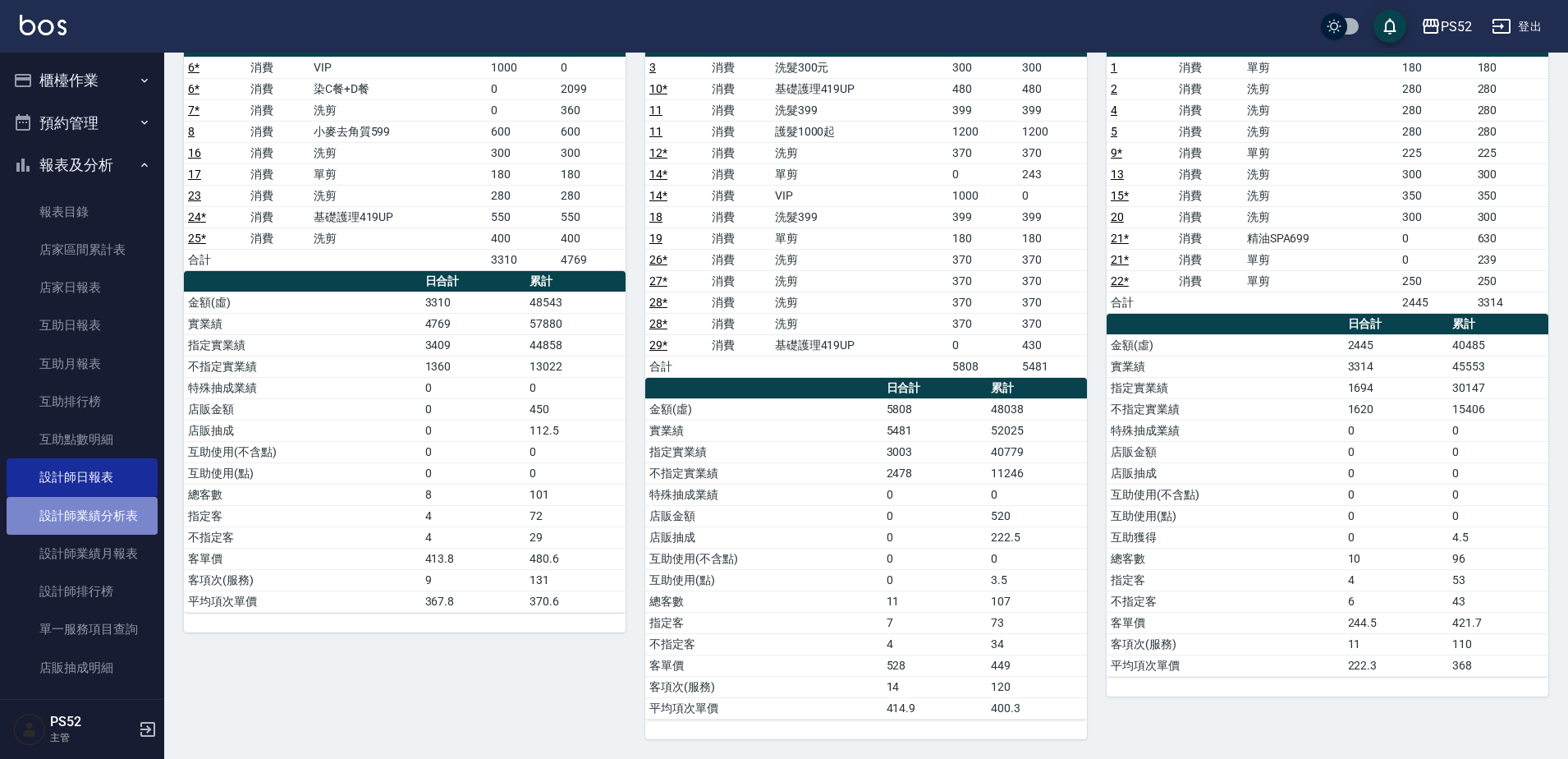
click at [119, 530] on link "設計師業績分析表" at bounding box center [82, 515] width 151 height 38
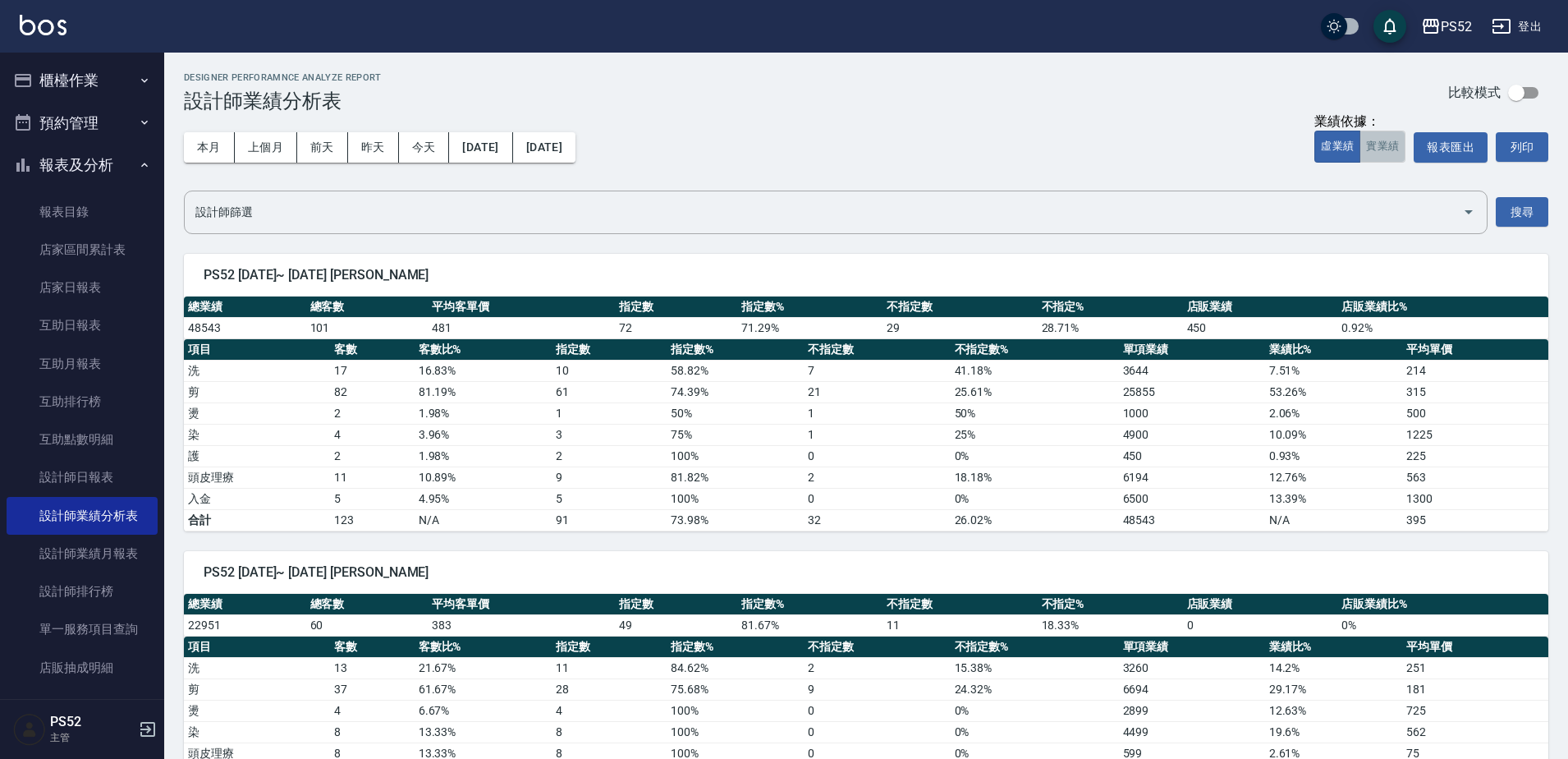
click at [1392, 155] on button "實業績" at bounding box center [1382, 147] width 46 height 32
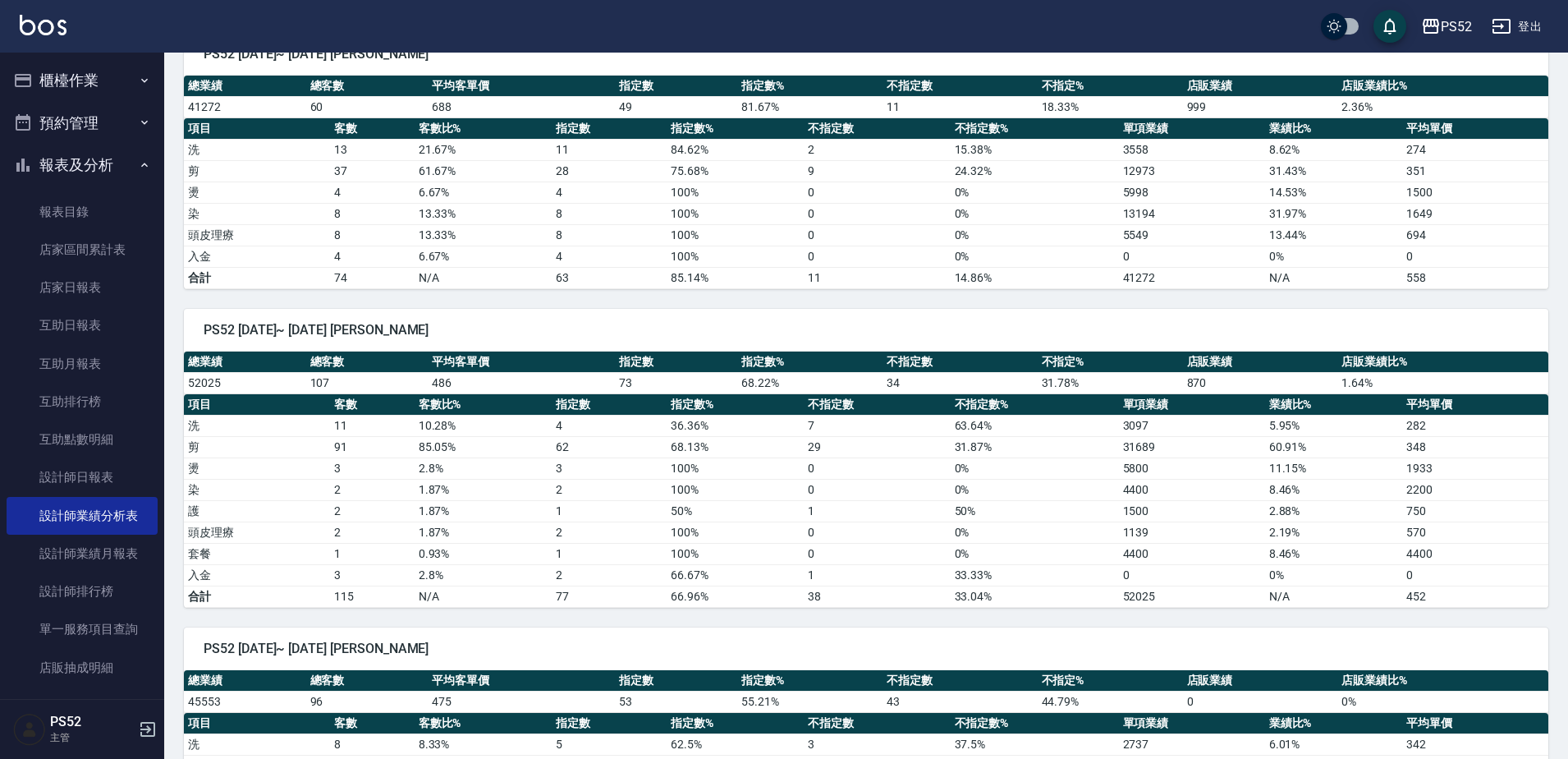
scroll to position [520, 0]
